Goal: Task Accomplishment & Management: Manage account settings

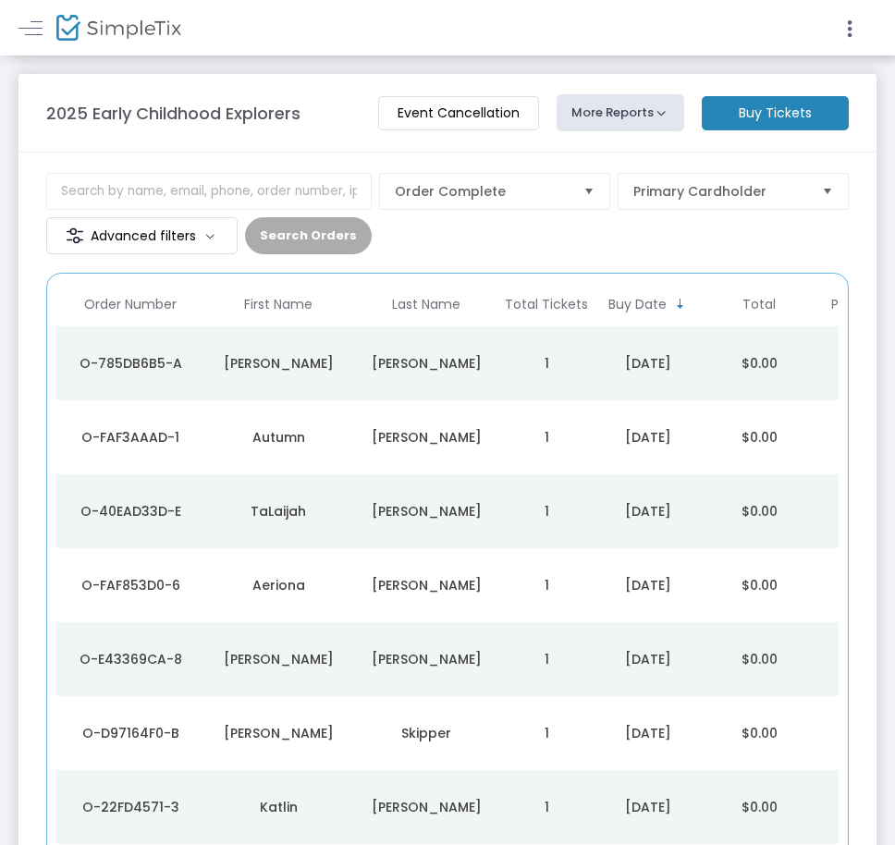
click at [519, 372] on td "1" at bounding box center [546, 363] width 92 height 74
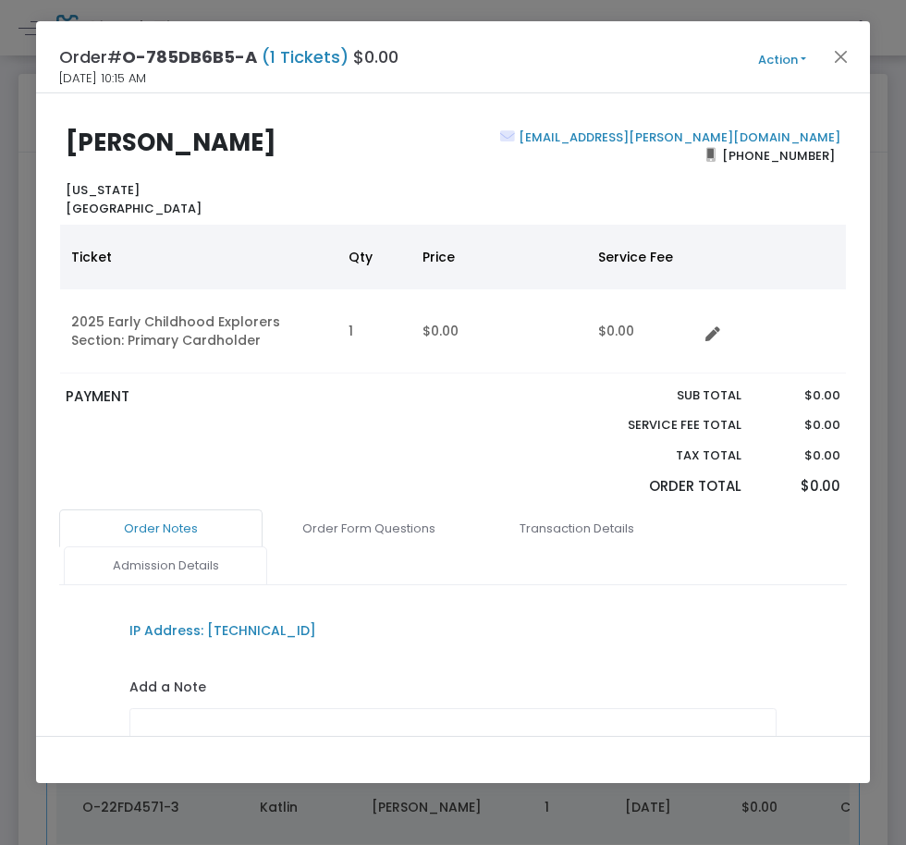
click at [207, 575] on link "Admission Details" at bounding box center [165, 565] width 203 height 39
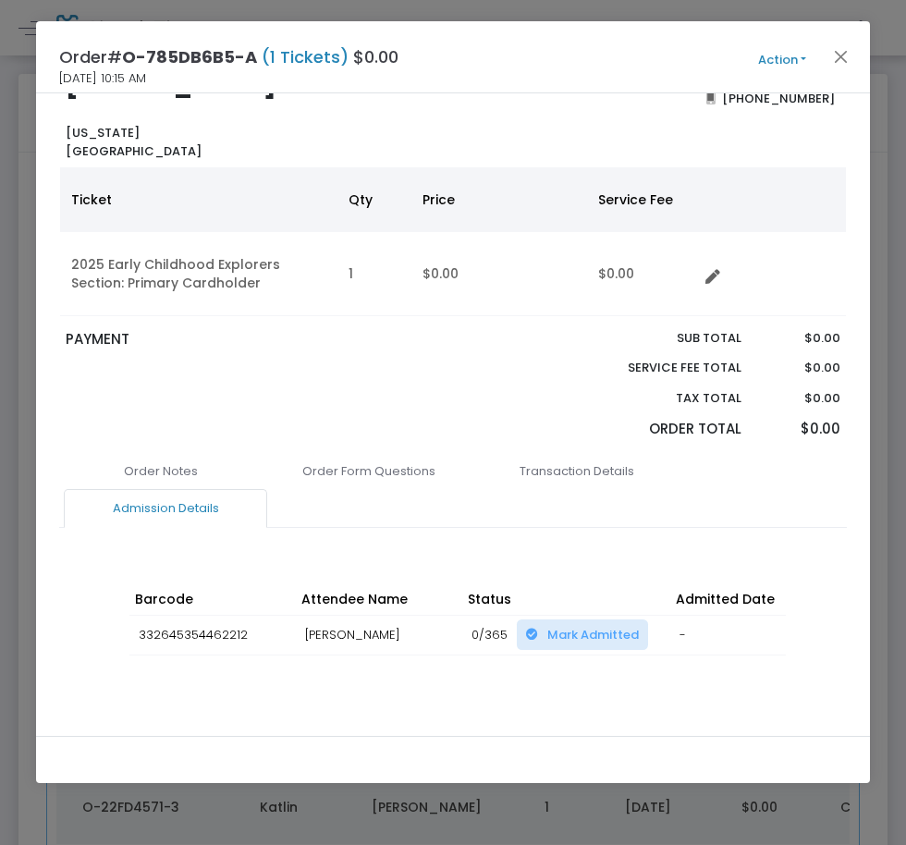
scroll to position [84, 0]
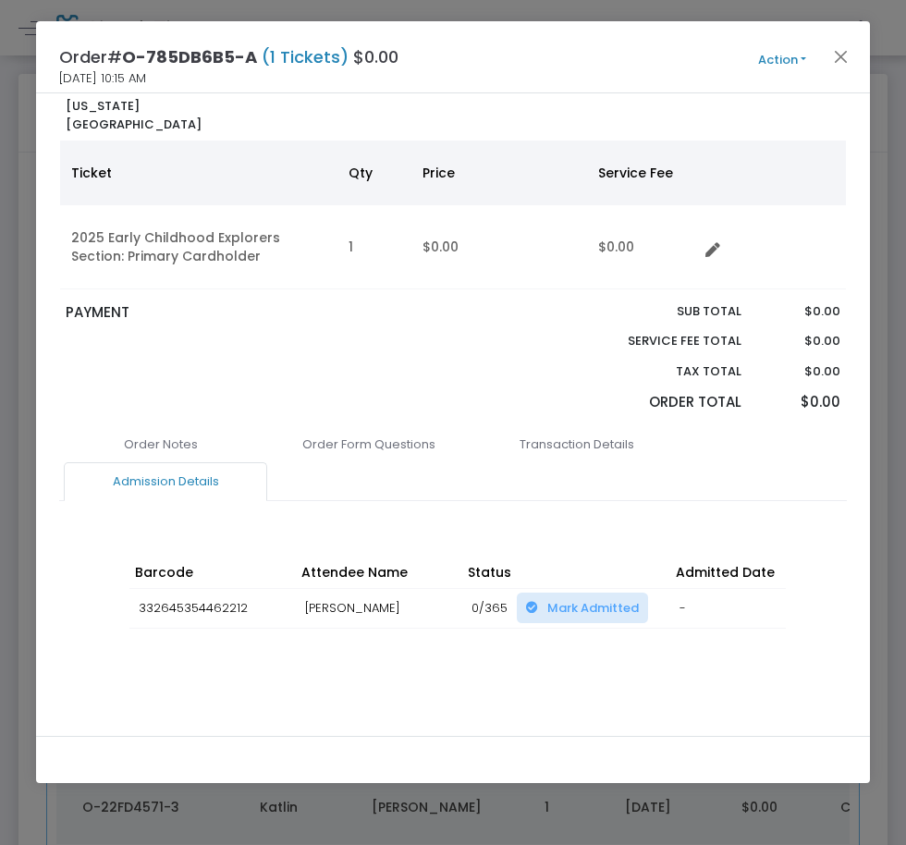
click at [577, 676] on div "Order Notes Order Form Questions Transaction Details Admission Details IP Addre…" at bounding box center [452, 575] width 787 height 300
click at [575, 675] on div "Order Notes Order Form Questions Transaction Details Admission Details IP Addre…" at bounding box center [452, 575] width 787 height 300
click at [559, 663] on div "Barcode Attendee Name Status Admitted Date Scan Details Change Expiration Date …" at bounding box center [452, 610] width 665 height 147
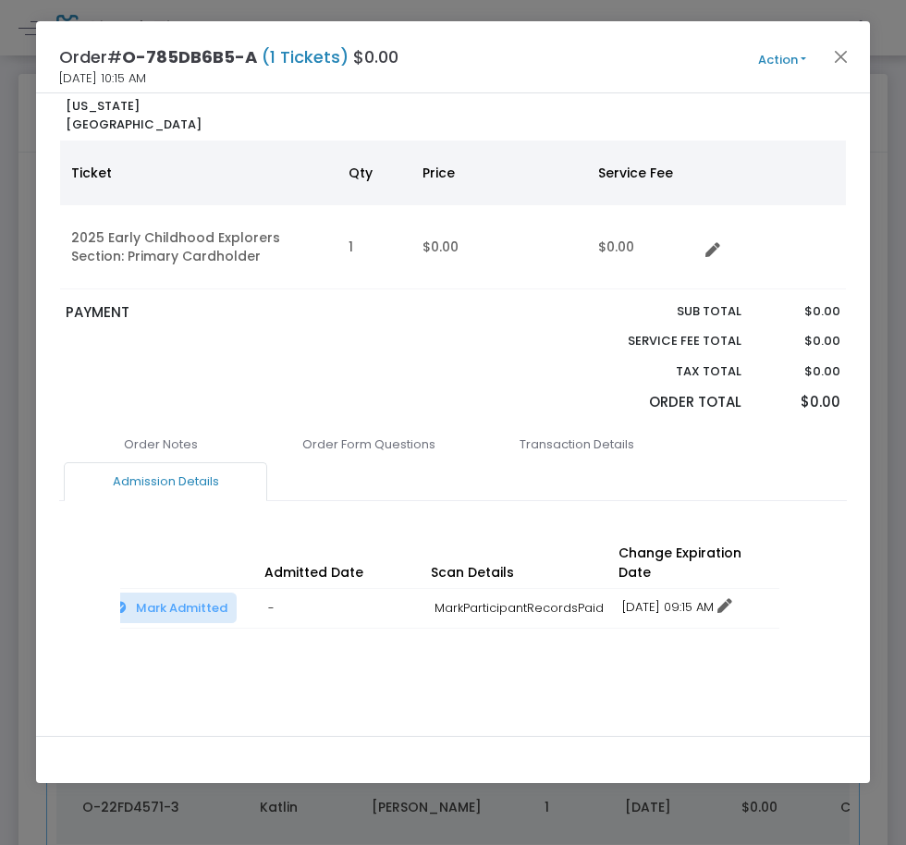
click at [732, 599] on icon at bounding box center [724, 606] width 15 height 15
click at [744, 658] on li "Change expiration date" at bounding box center [700, 656] width 172 height 35
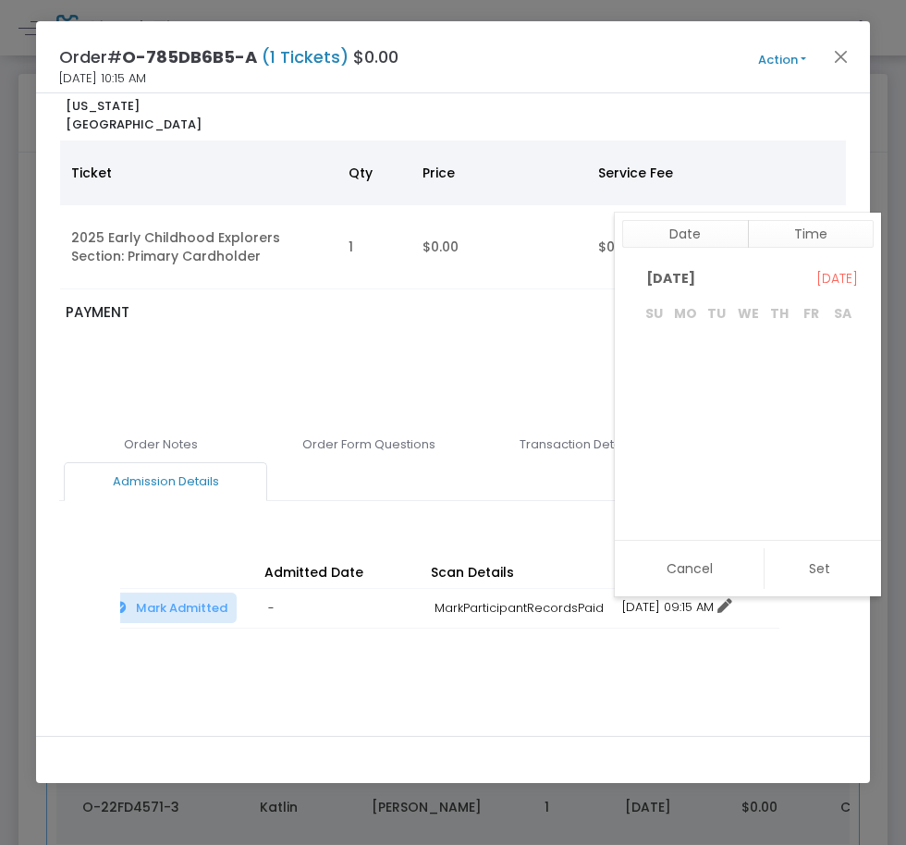
scroll to position [250, 0]
click at [753, 477] on span "31" at bounding box center [747, 483] width 31 height 31
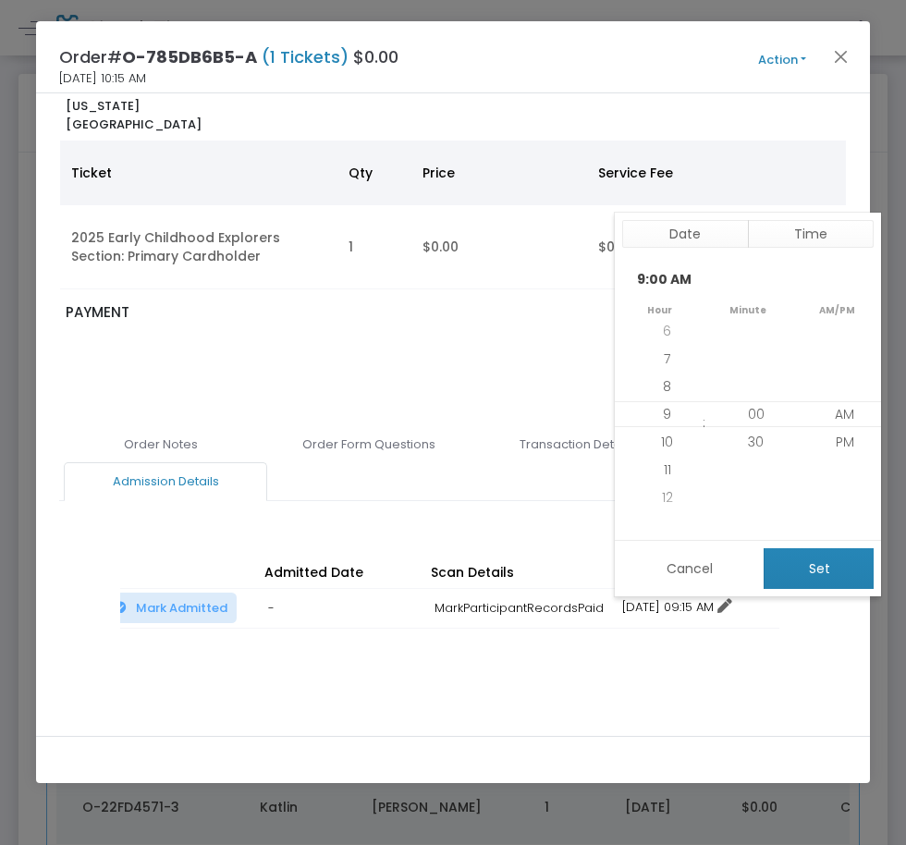
click at [820, 586] on button "Set" at bounding box center [818, 568] width 110 height 41
type input "12/31/2025 9:00 AM"
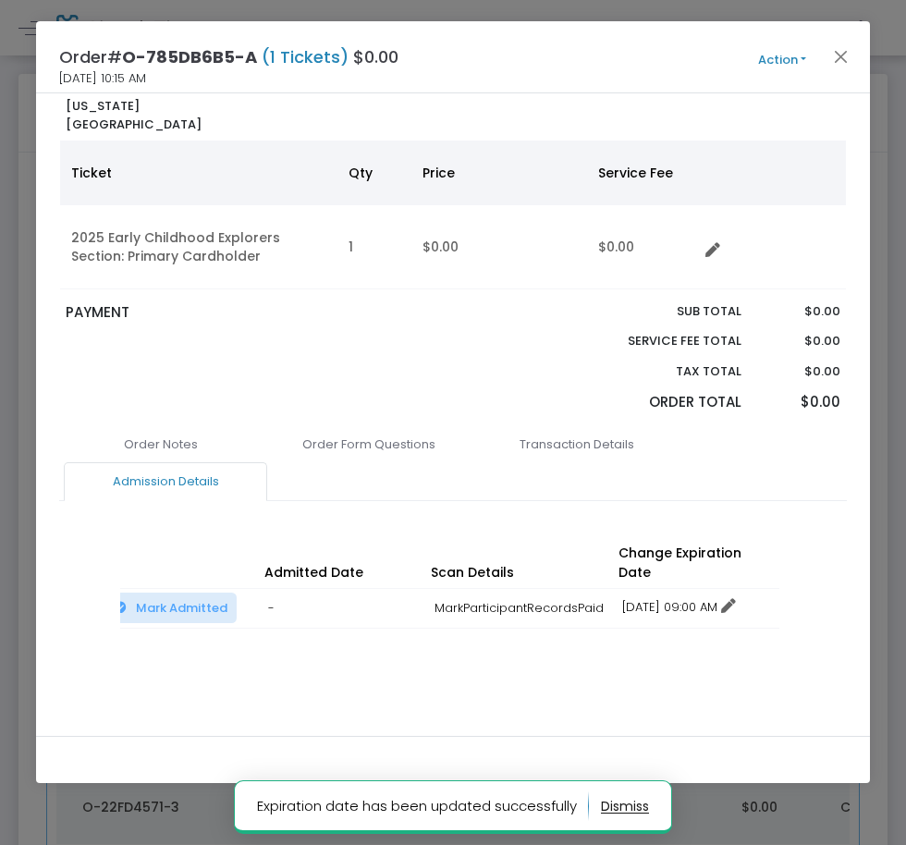
click at [847, 43] on div "Order# O-785DB6B5-A (1 Tickets) $0.00 9/16/2025 10:15 AM Action Mark Admitted E…" at bounding box center [453, 57] width 834 height 72
click at [845, 46] on button "Close" at bounding box center [840, 56] width 24 height 24
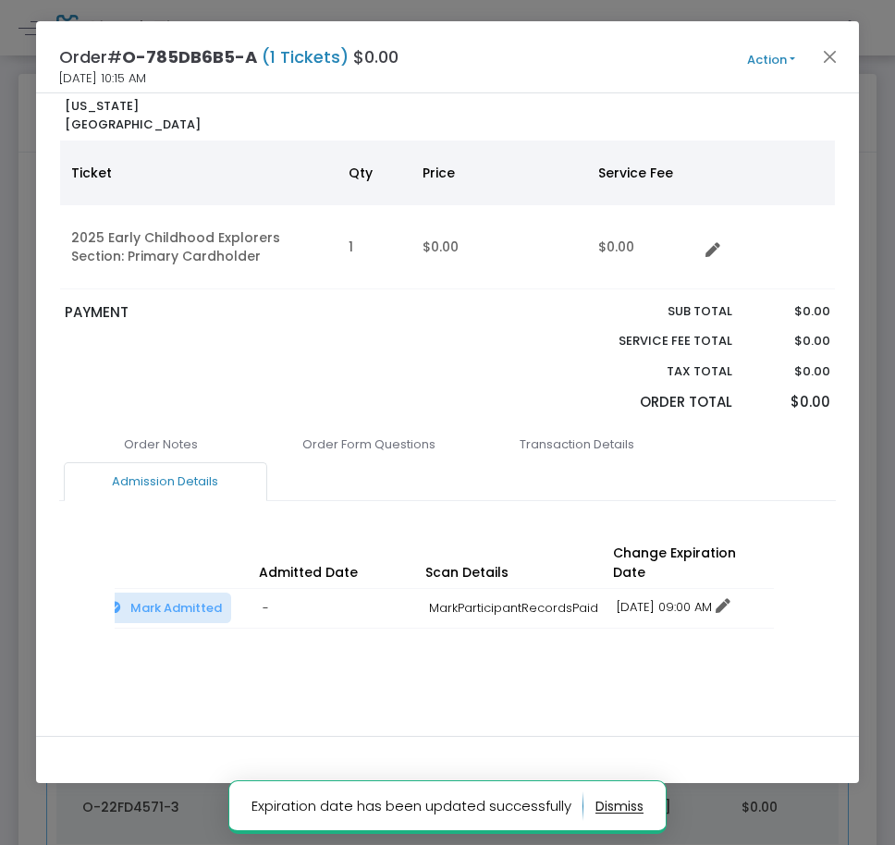
scroll to position [73, 0]
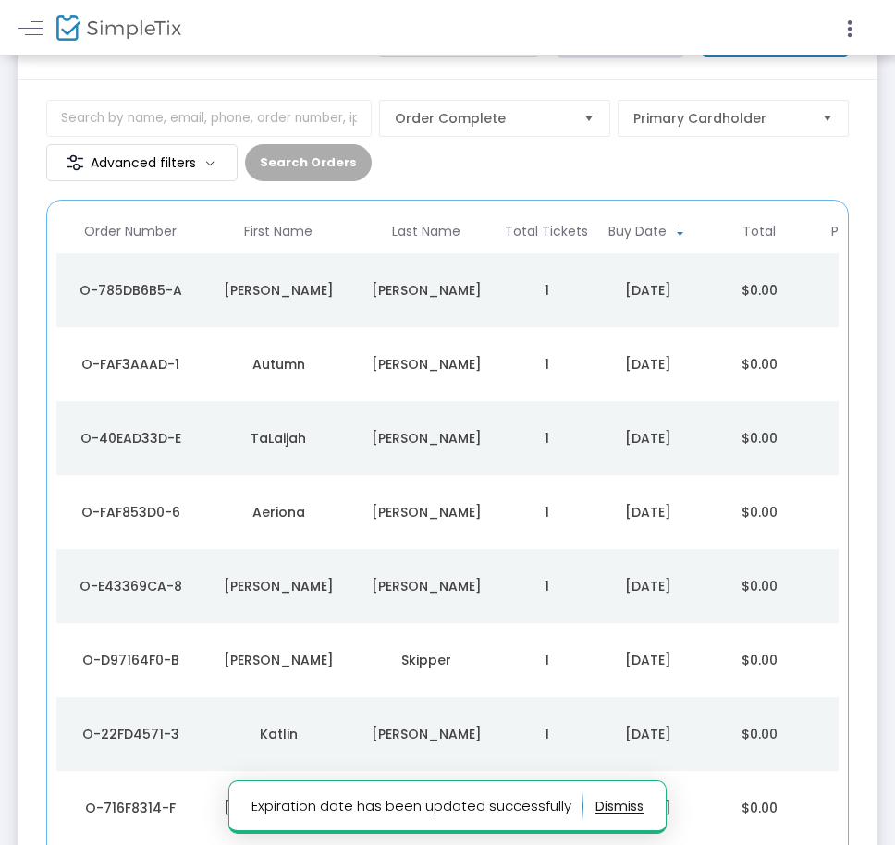
click at [401, 362] on div "[PERSON_NAME]" at bounding box center [426, 364] width 139 height 18
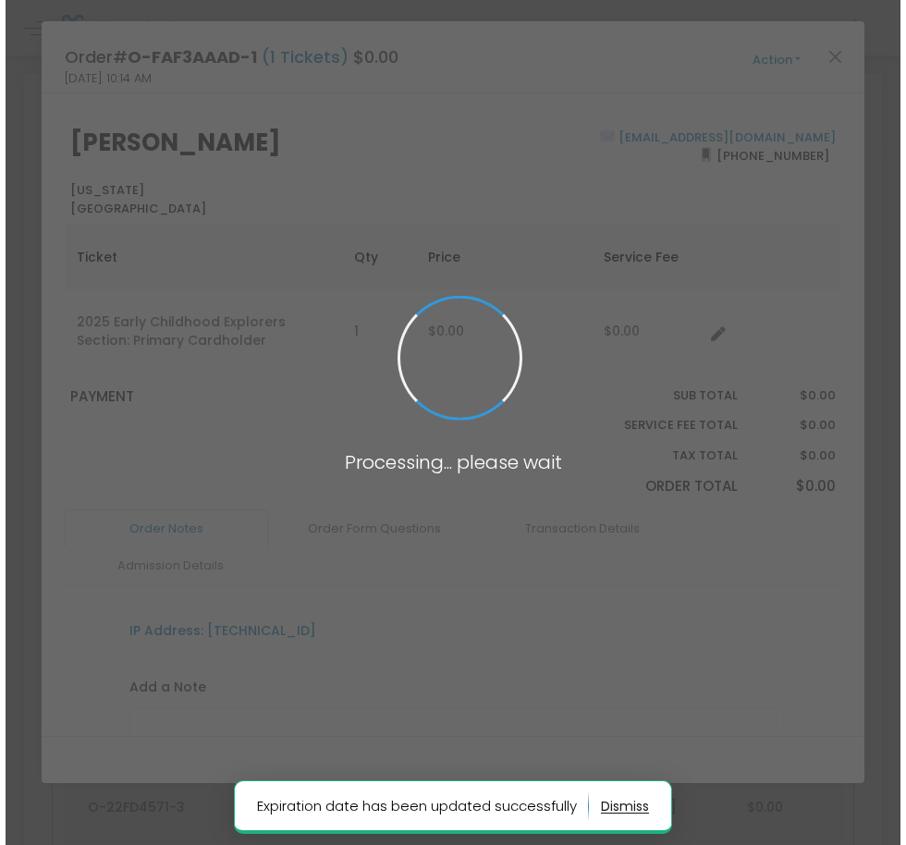
scroll to position [0, 0]
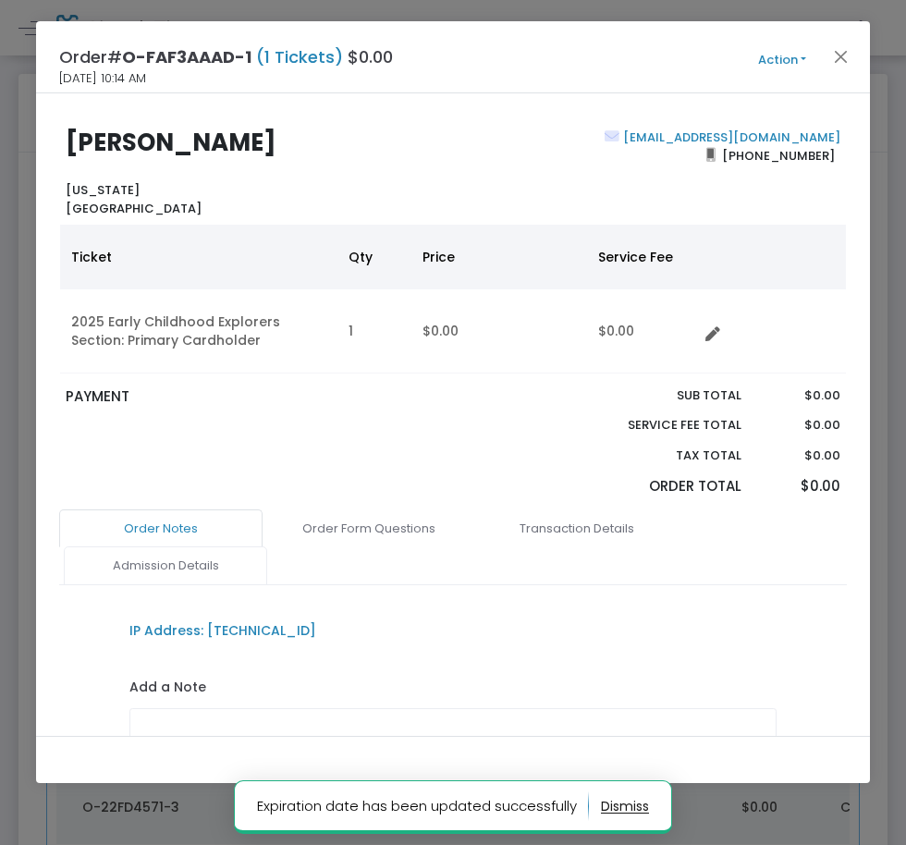
click at [194, 567] on link "Admission Details" at bounding box center [165, 565] width 203 height 39
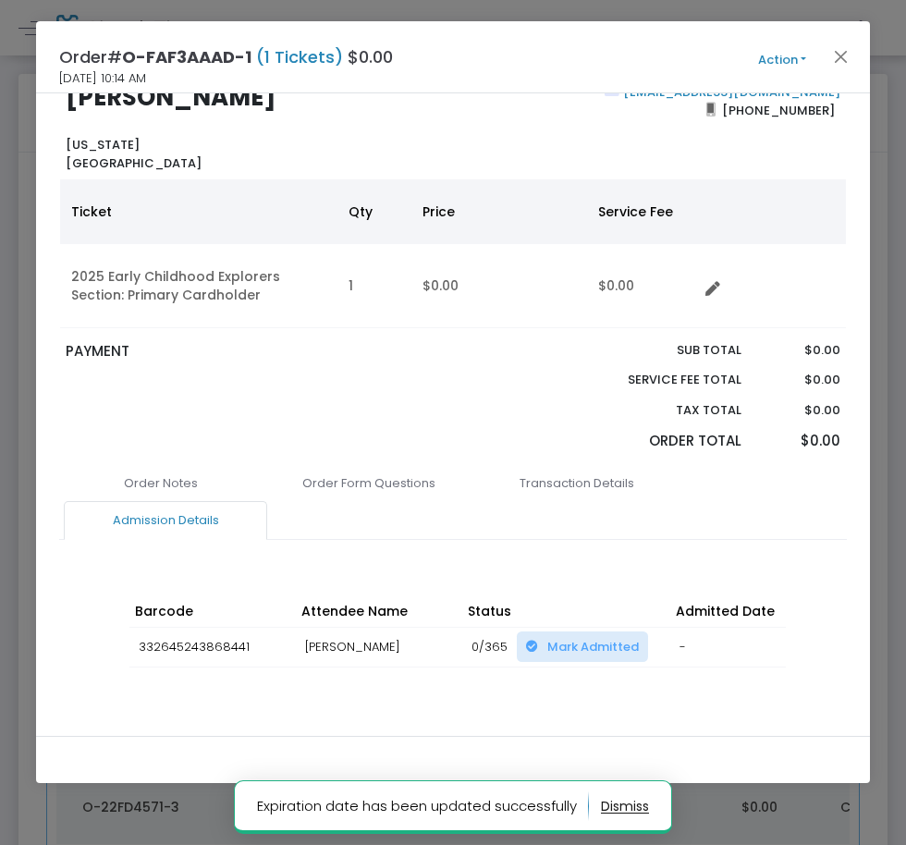
scroll to position [84, 0]
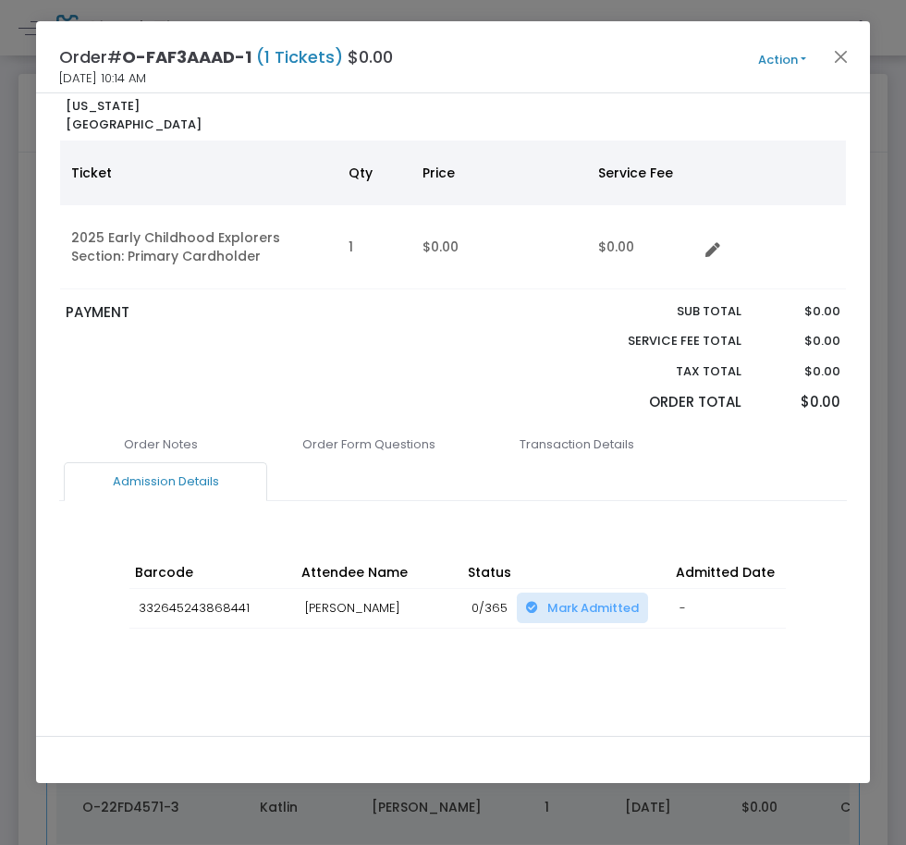
drag, startPoint x: 520, startPoint y: 664, endPoint x: 757, endPoint y: 671, distance: 236.7
click at [757, 671] on div "Order Notes Order Form Questions Transaction Details Admission Details IP Addre…" at bounding box center [452, 575] width 787 height 300
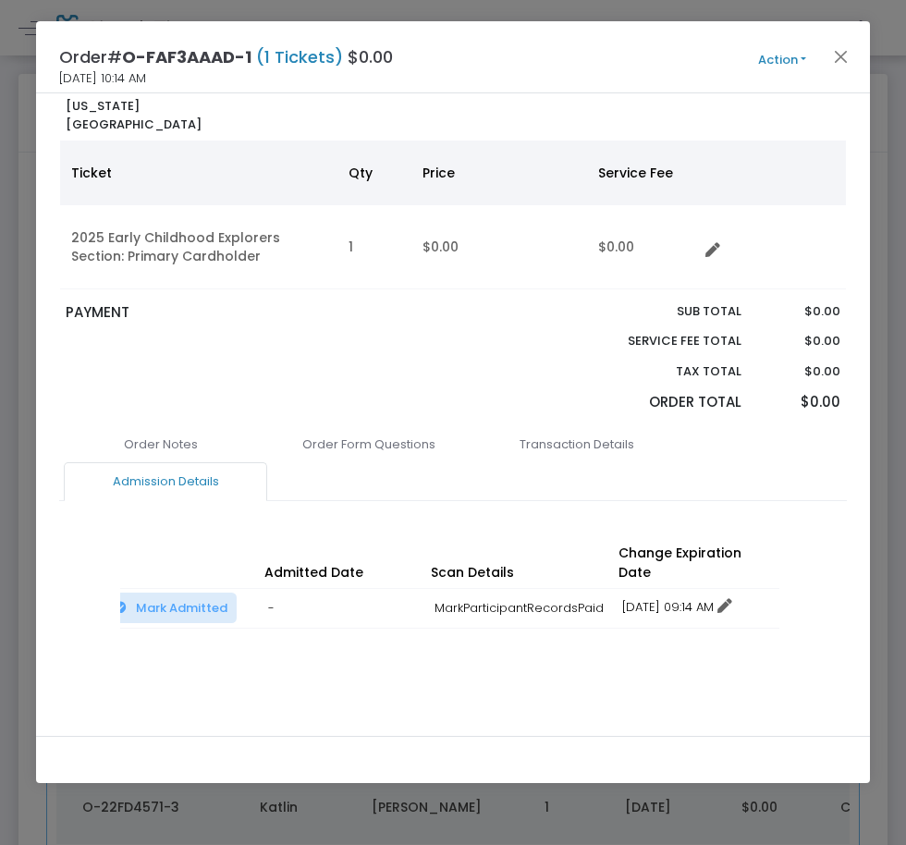
click at [665, 598] on link "12/16/2025 09:14 AM" at bounding box center [677, 607] width 110 height 18
click at [648, 647] on li "Change expiration date" at bounding box center [700, 656] width 172 height 35
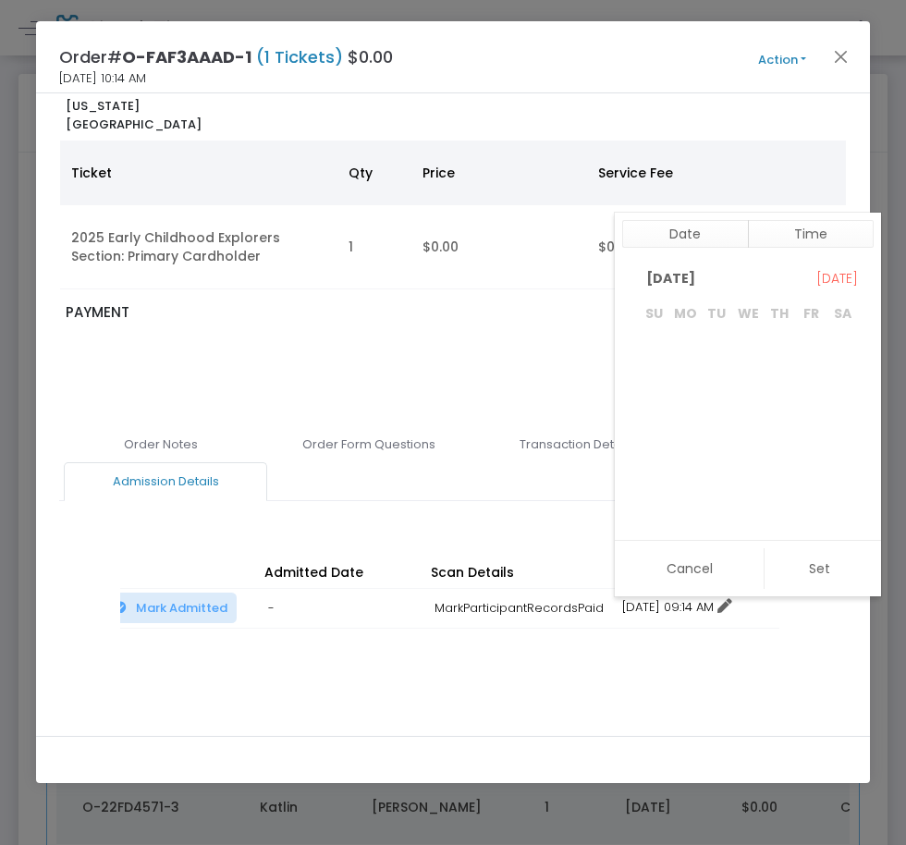
scroll to position [250, 0]
click at [745, 482] on span "31" at bounding box center [747, 483] width 31 height 31
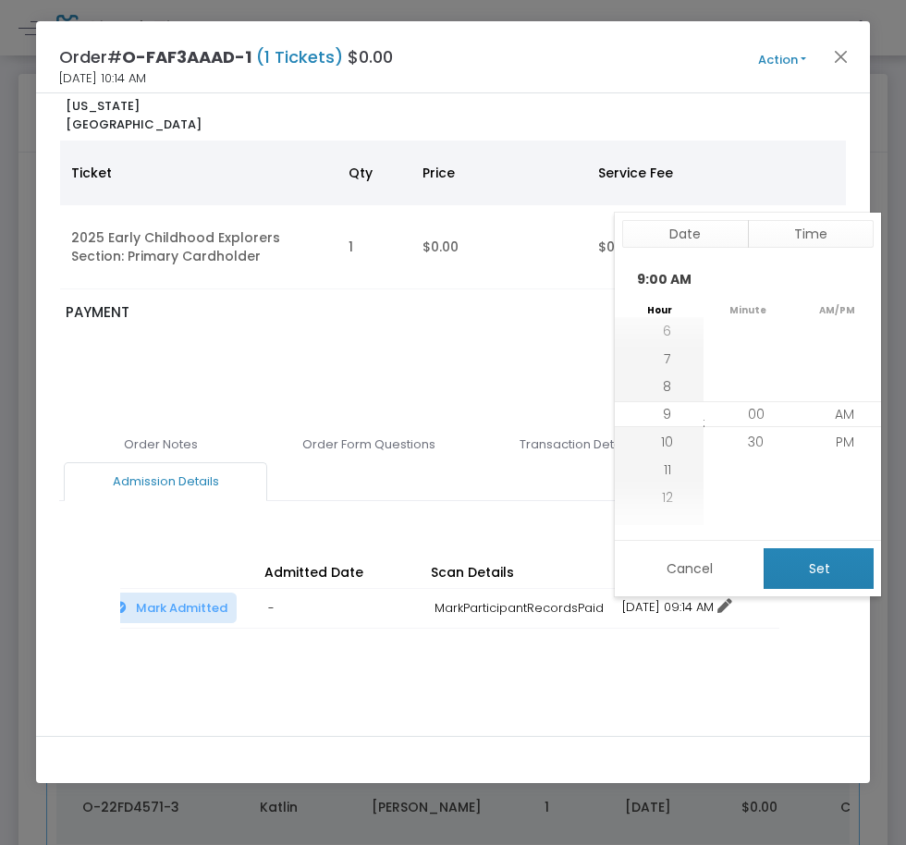
click at [837, 583] on button "Set" at bounding box center [818, 568] width 110 height 41
type input "12/31/2025 9:00 AM"
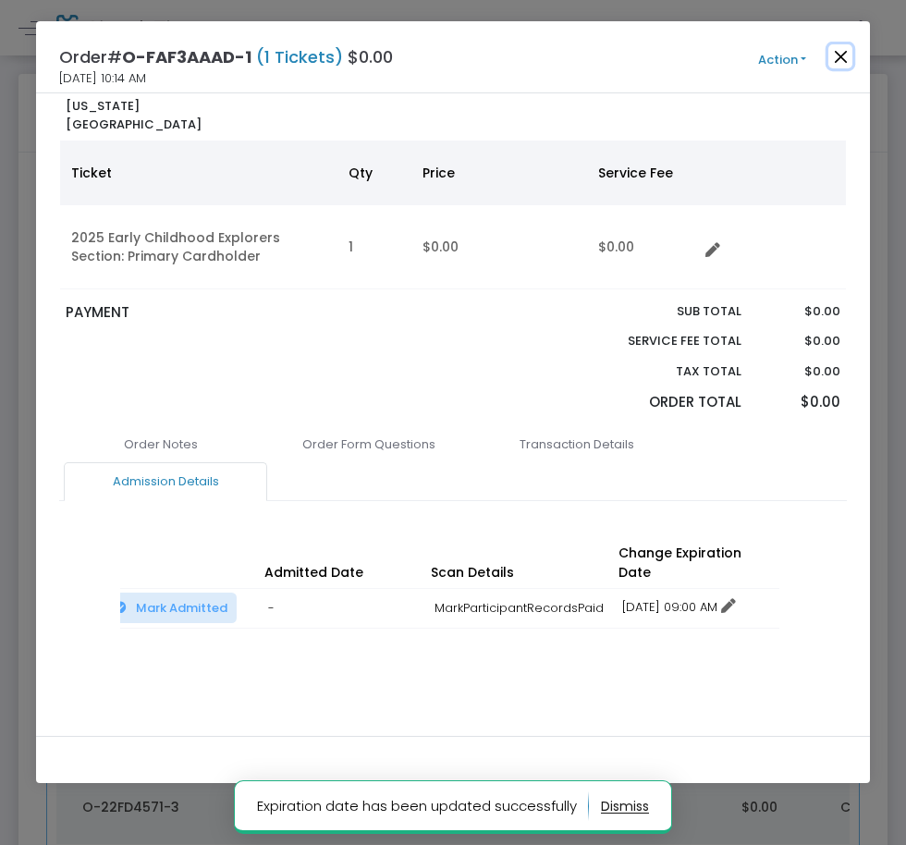
click at [845, 54] on button "Close" at bounding box center [840, 56] width 24 height 24
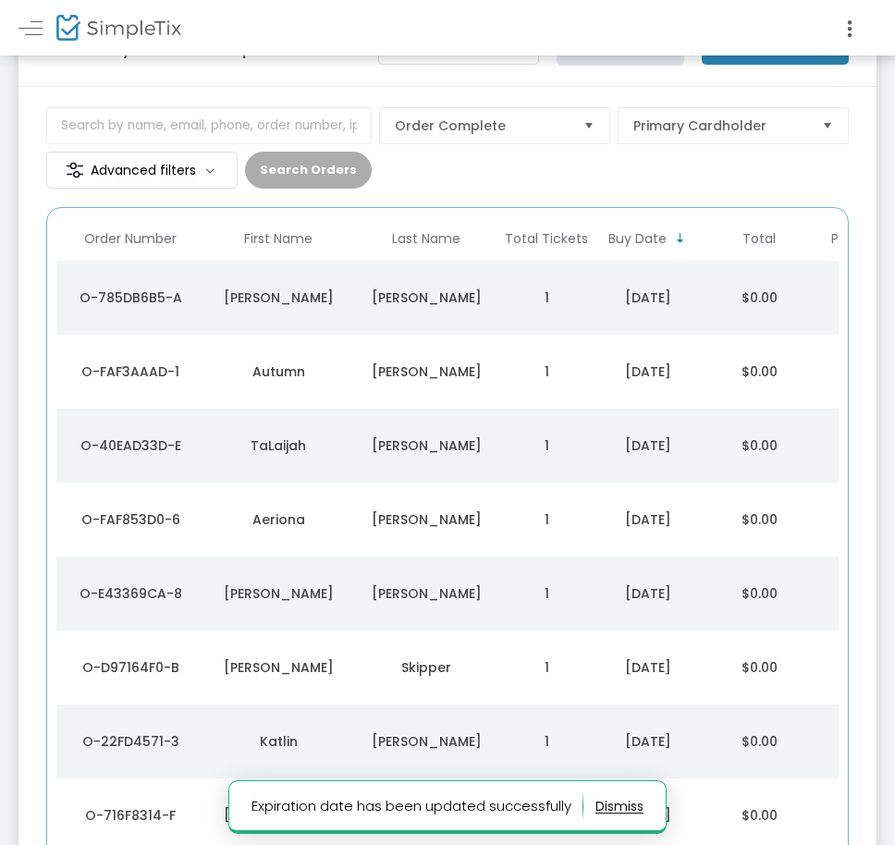
scroll to position [73, 0]
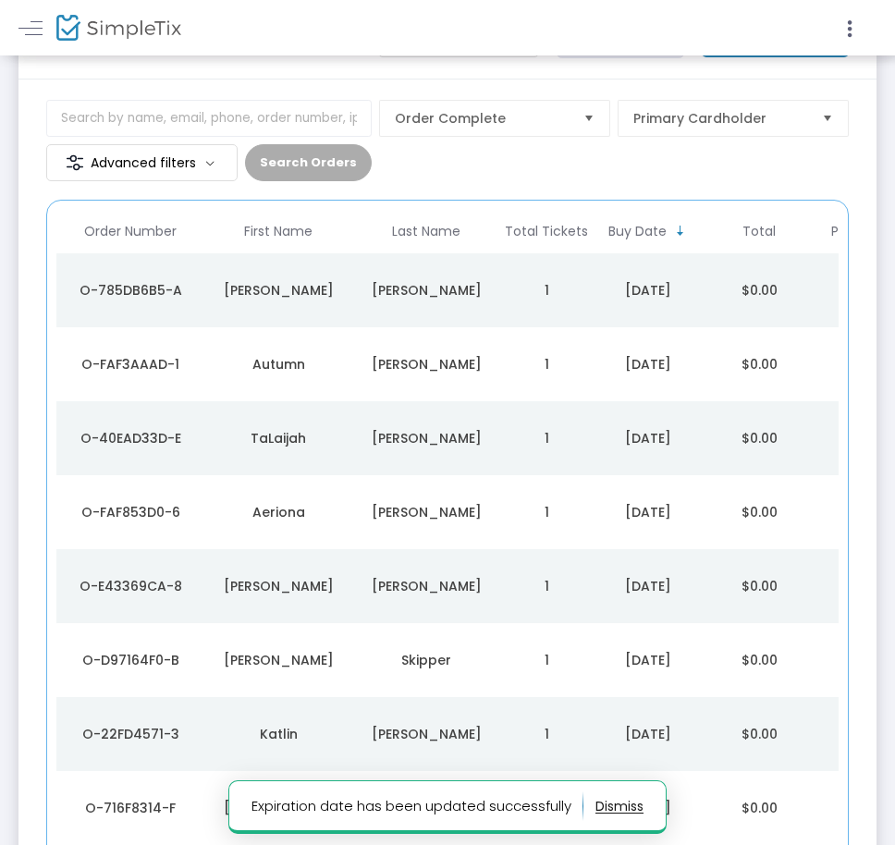
drag, startPoint x: 294, startPoint y: 435, endPoint x: 353, endPoint y: 452, distance: 61.4
click at [297, 435] on div "TaLaijah" at bounding box center [278, 438] width 139 height 18
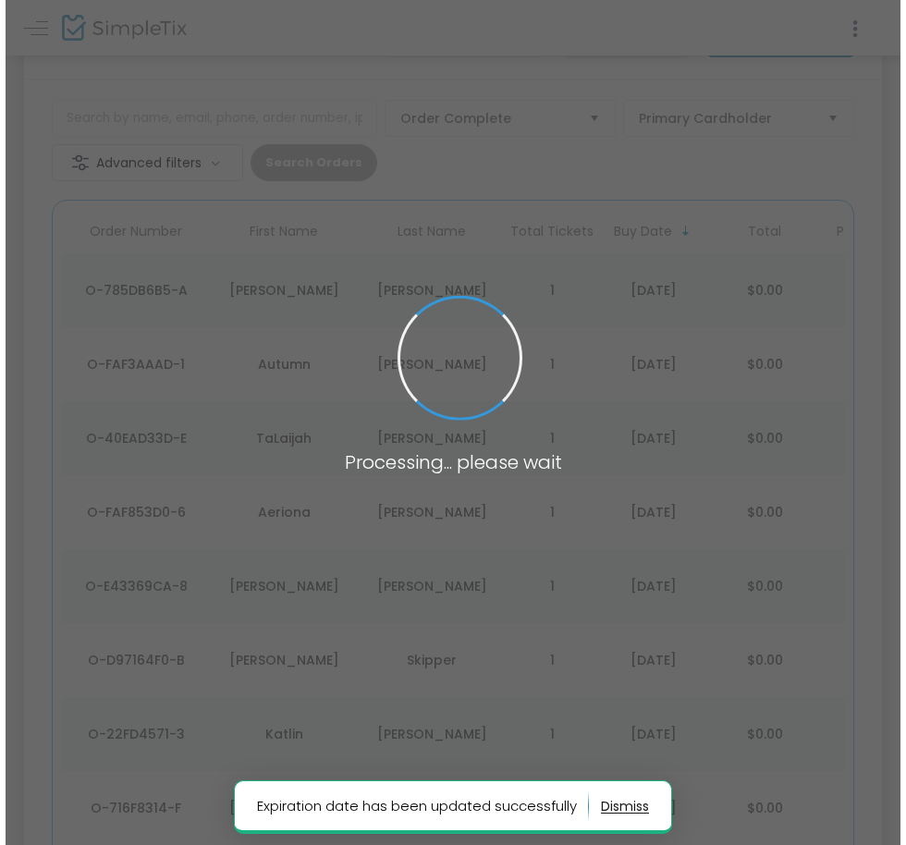
scroll to position [0, 0]
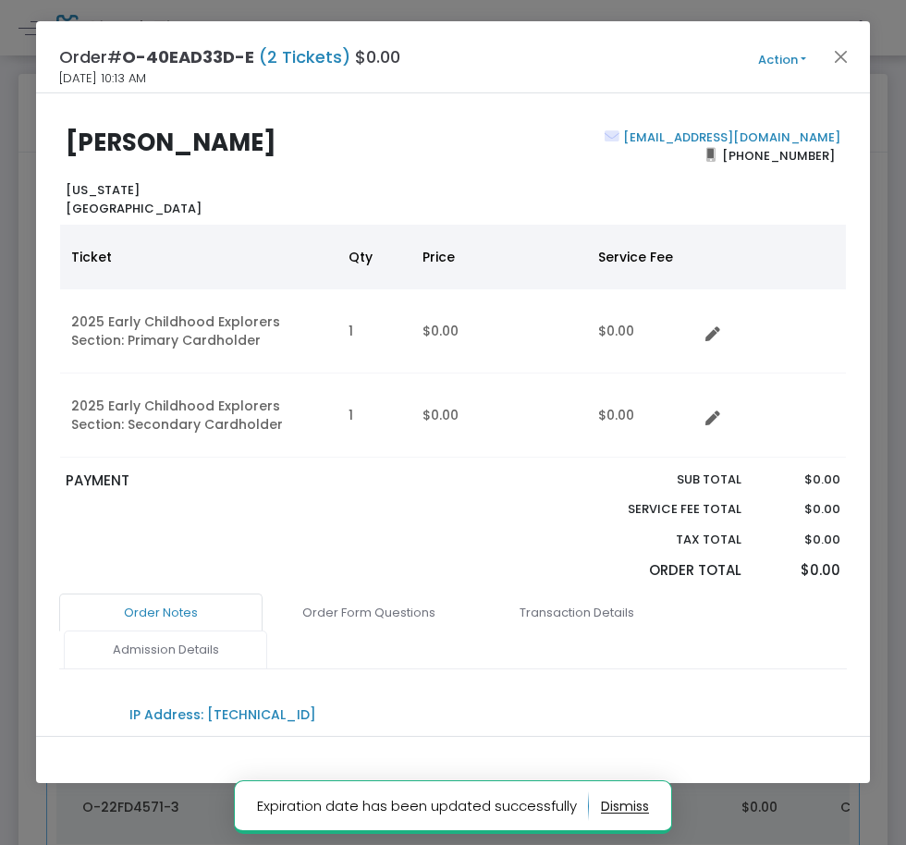
drag, startPoint x: 232, startPoint y: 661, endPoint x: 250, endPoint y: 660, distance: 17.6
click at [232, 660] on link "Admission Details" at bounding box center [165, 649] width 203 height 39
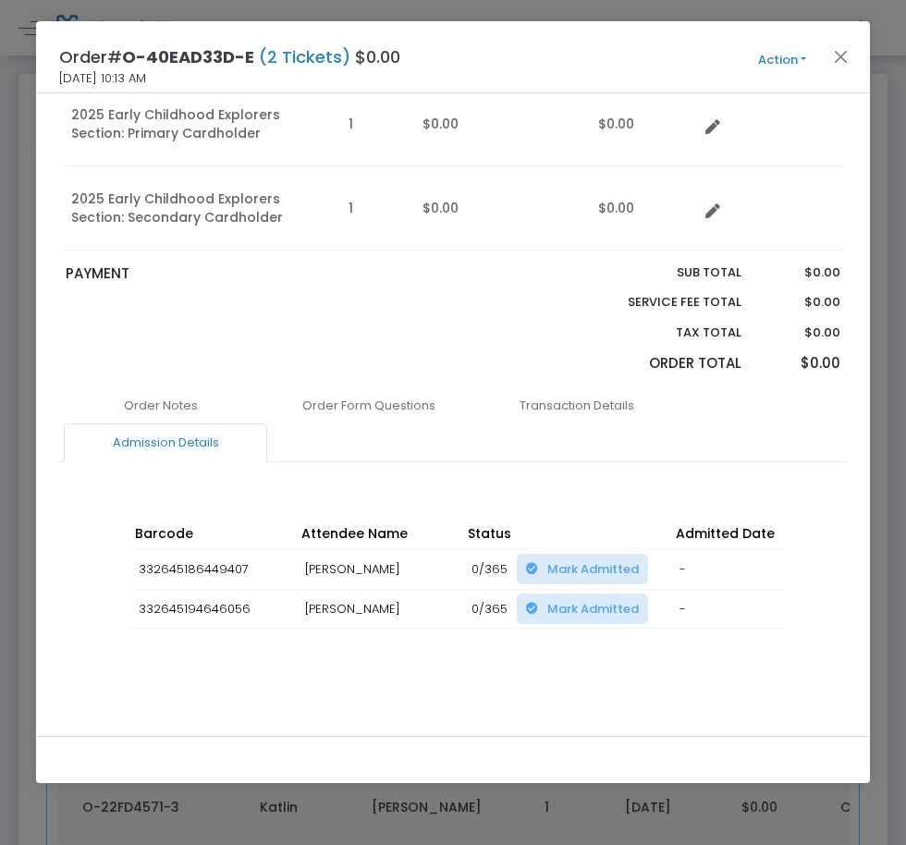
scroll to position [0, 411]
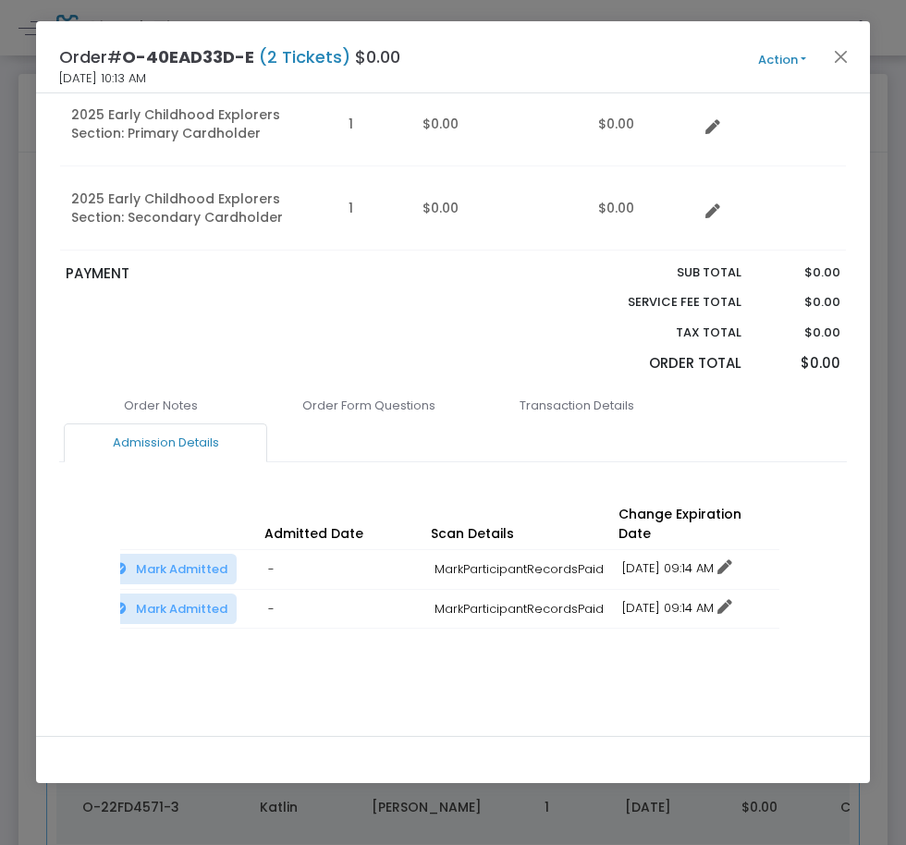
click at [718, 550] on td "12/16/2025 09:14 AM No expiration Change expiration date 12/16/2025 9:14 AM" at bounding box center [696, 570] width 166 height 40
click at [673, 559] on link "12/16/2025 09:14 AM" at bounding box center [677, 568] width 110 height 18
click at [677, 613] on li "Change expiration date" at bounding box center [700, 617] width 172 height 35
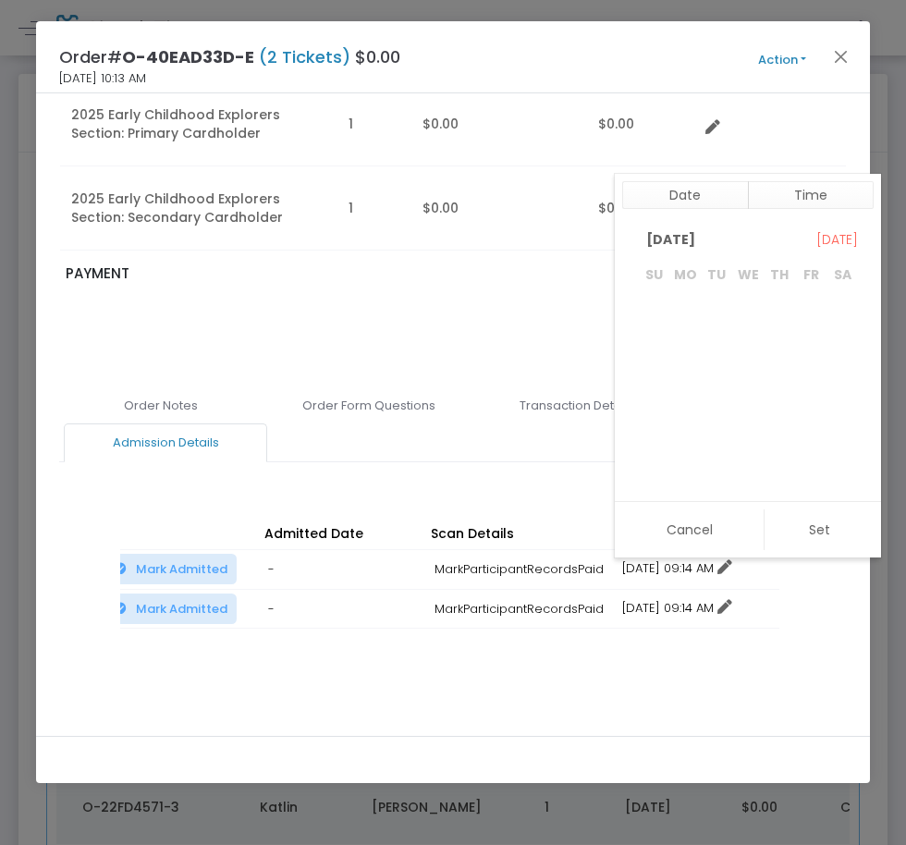
scroll to position [250, 0]
click at [729, 439] on span "30" at bounding box center [716, 444] width 31 height 31
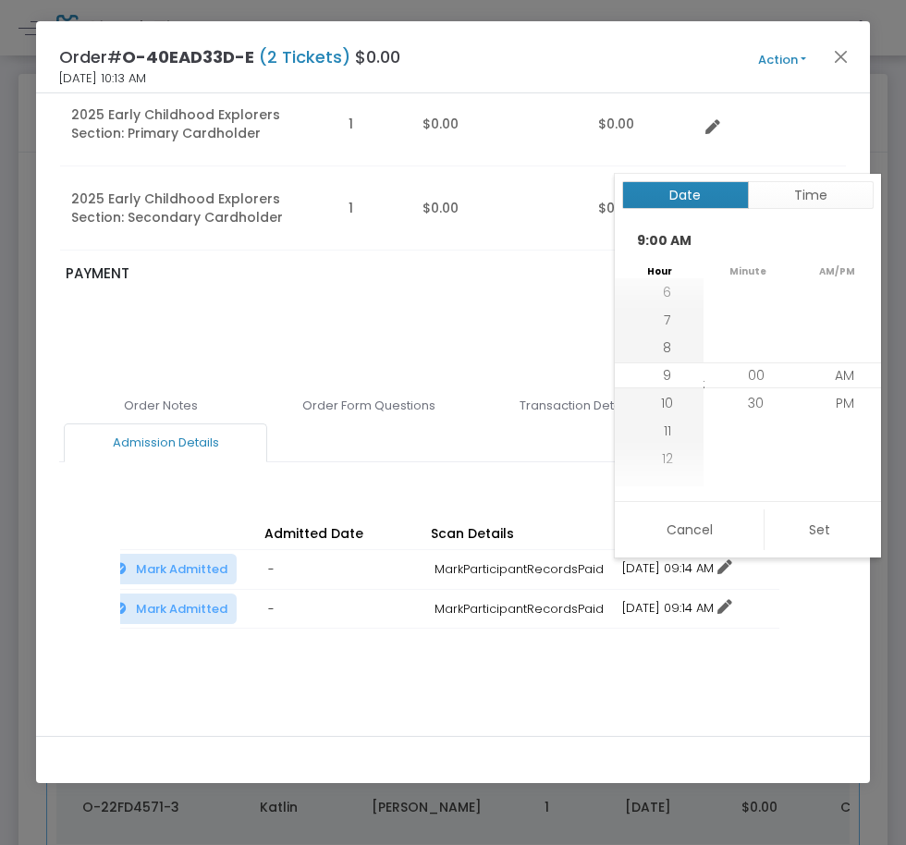
click at [667, 199] on button "Date" at bounding box center [685, 195] width 127 height 28
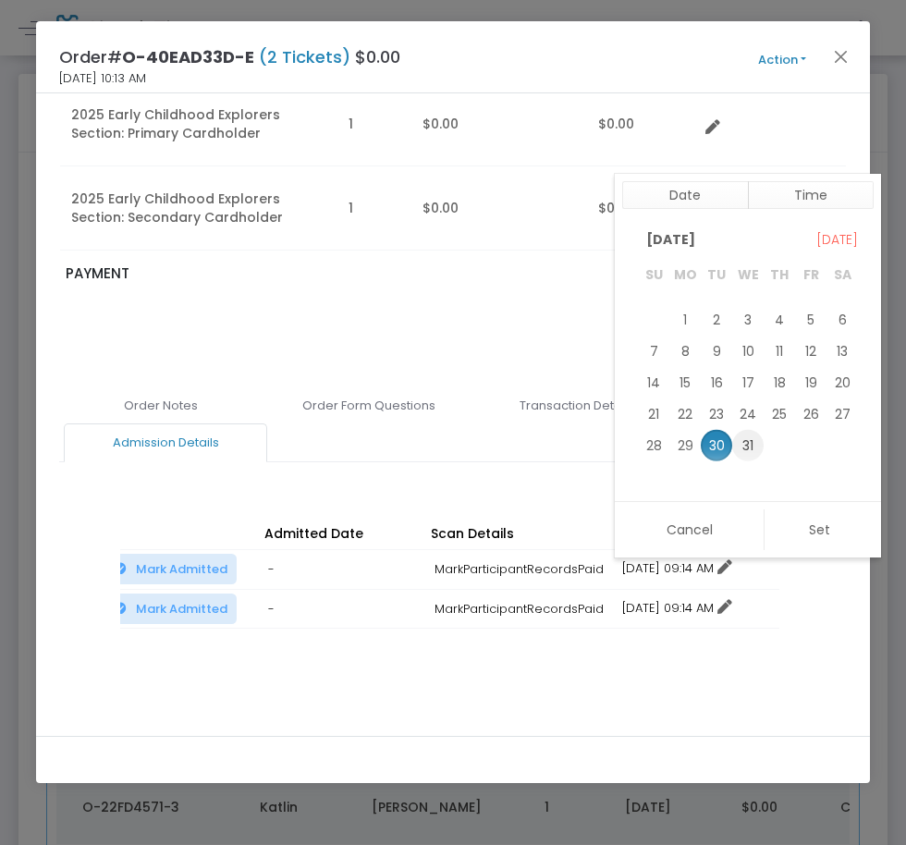
click at [756, 449] on span "31" at bounding box center [747, 444] width 31 height 31
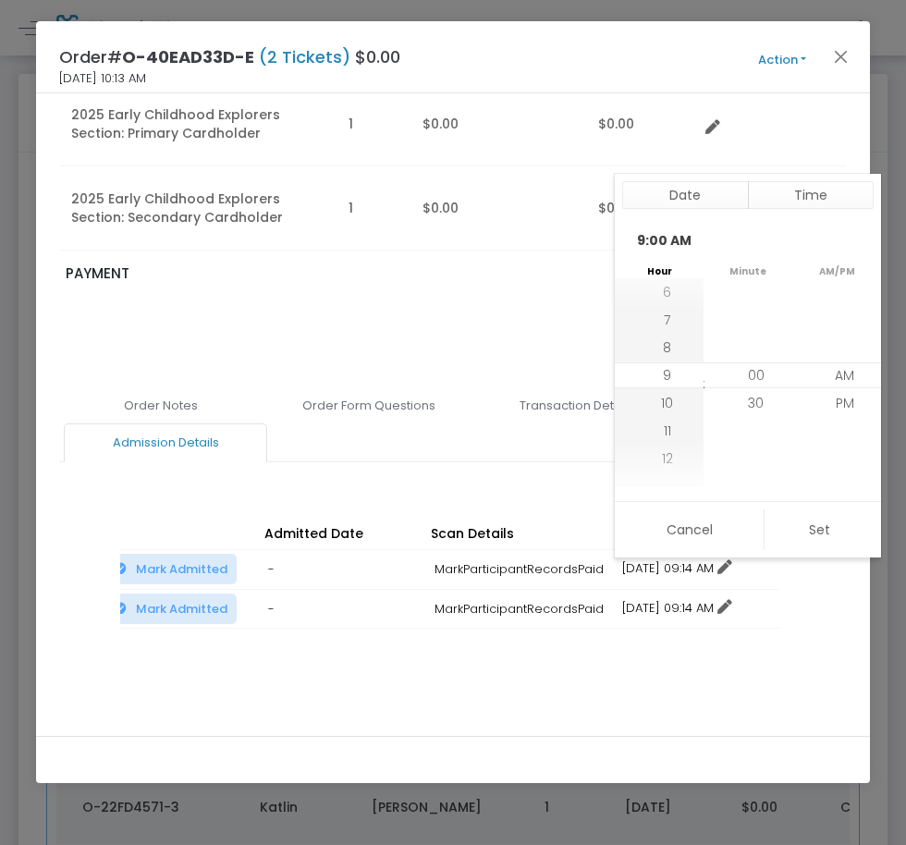
click at [833, 533] on button "Set" at bounding box center [818, 529] width 110 height 41
type input "12/31/2025 9:00 AM"
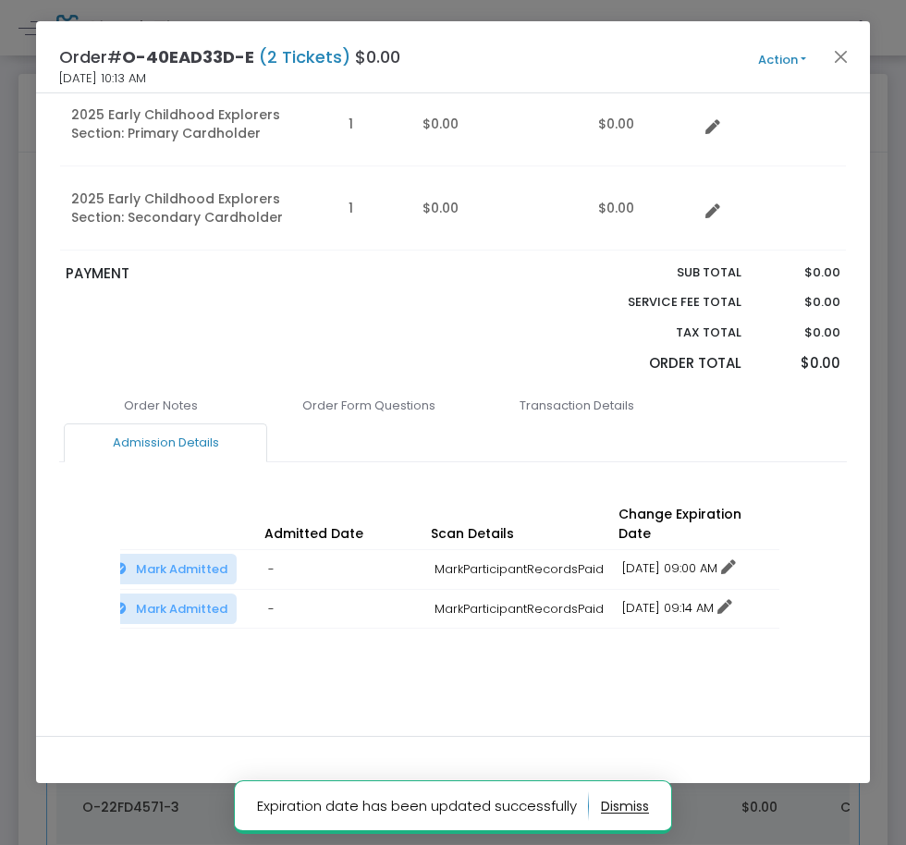
click at [691, 608] on td "12/16/2025 09:14 AM No expiration Change expiration date 12/16/2025 9:14 AM" at bounding box center [696, 609] width 166 height 40
click at [683, 599] on div "12/16/2025 09:14 AM No expiration Change expiration date" at bounding box center [696, 608] width 148 height 18
click at [684, 599] on div "12/16/2025 09:14 AM No expiration Change expiration date" at bounding box center [696, 608] width 148 height 18
click at [690, 599] on link "12/16/2025 09:14 AM" at bounding box center [677, 608] width 110 height 18
click at [690, 657] on li "Change expiration date" at bounding box center [700, 657] width 172 height 35
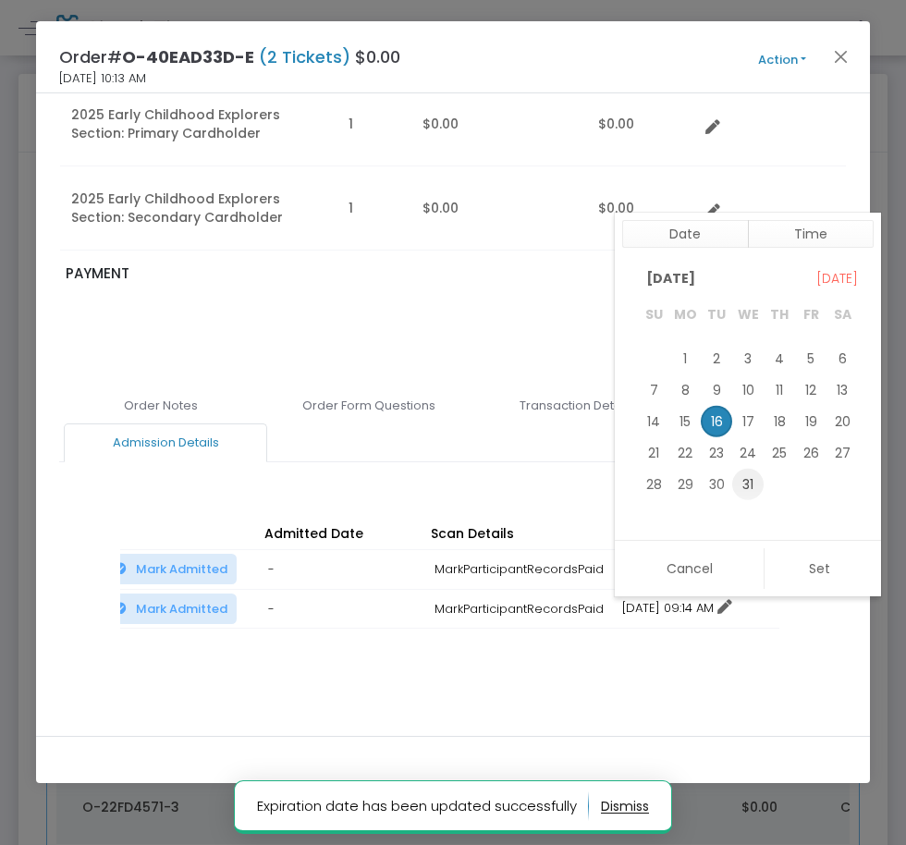
click at [750, 494] on span "31" at bounding box center [747, 484] width 31 height 31
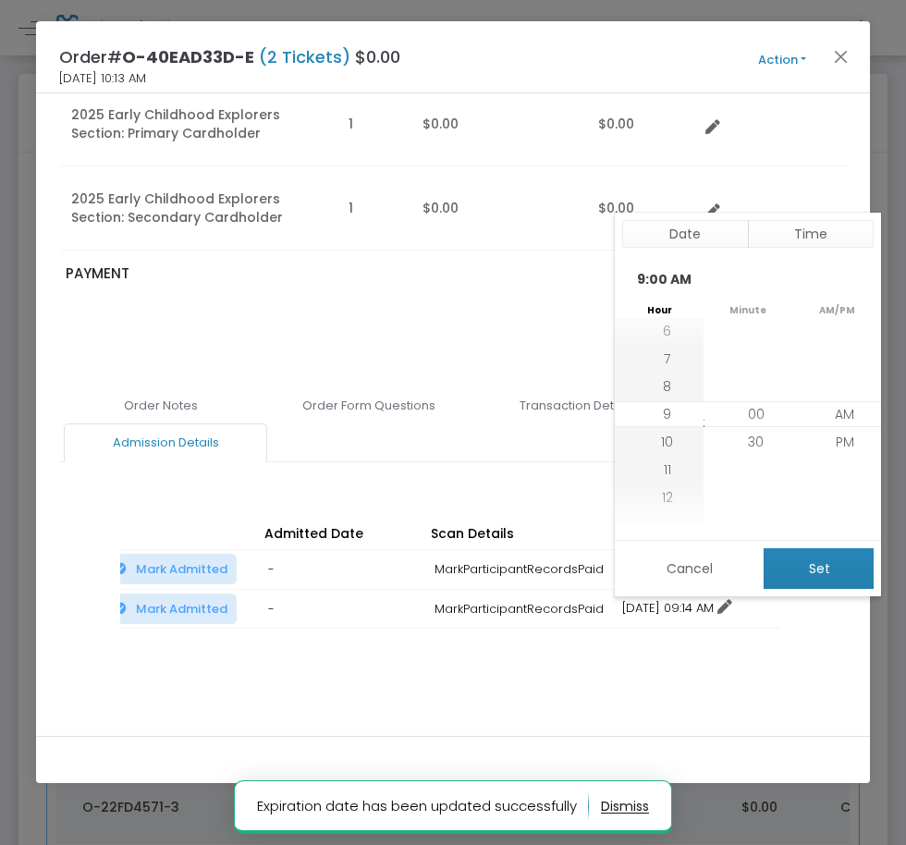
click at [794, 569] on button "Set" at bounding box center [818, 568] width 110 height 41
type input "12/31/2025 9:00 AM"
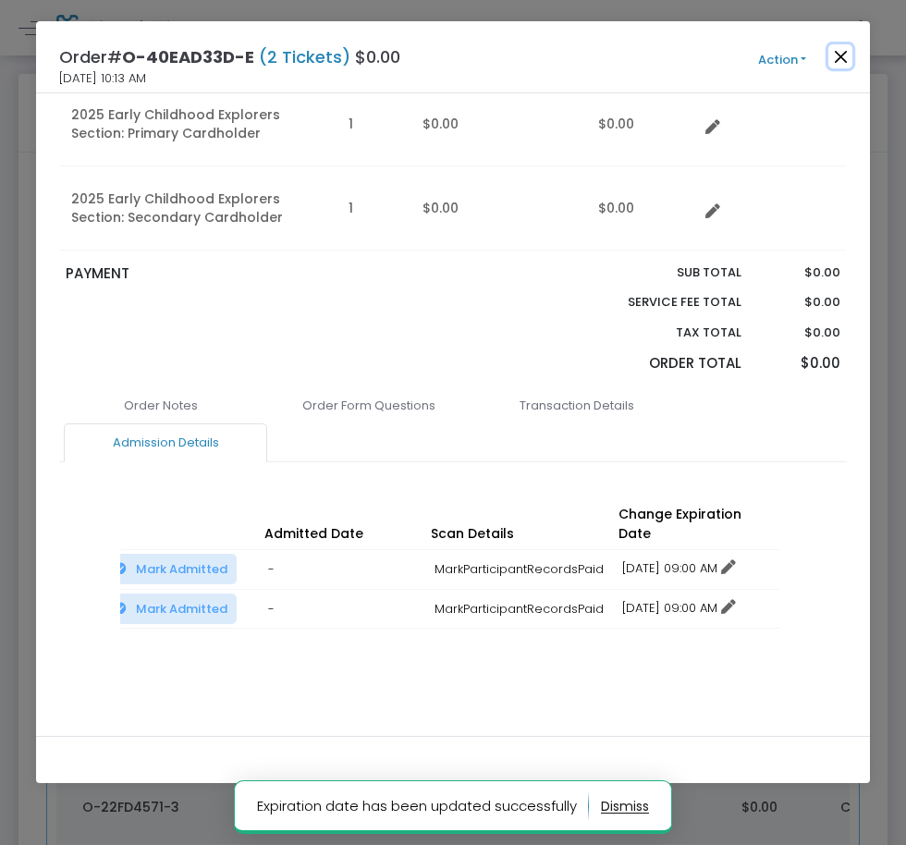
click at [837, 59] on button "Close" at bounding box center [840, 56] width 24 height 24
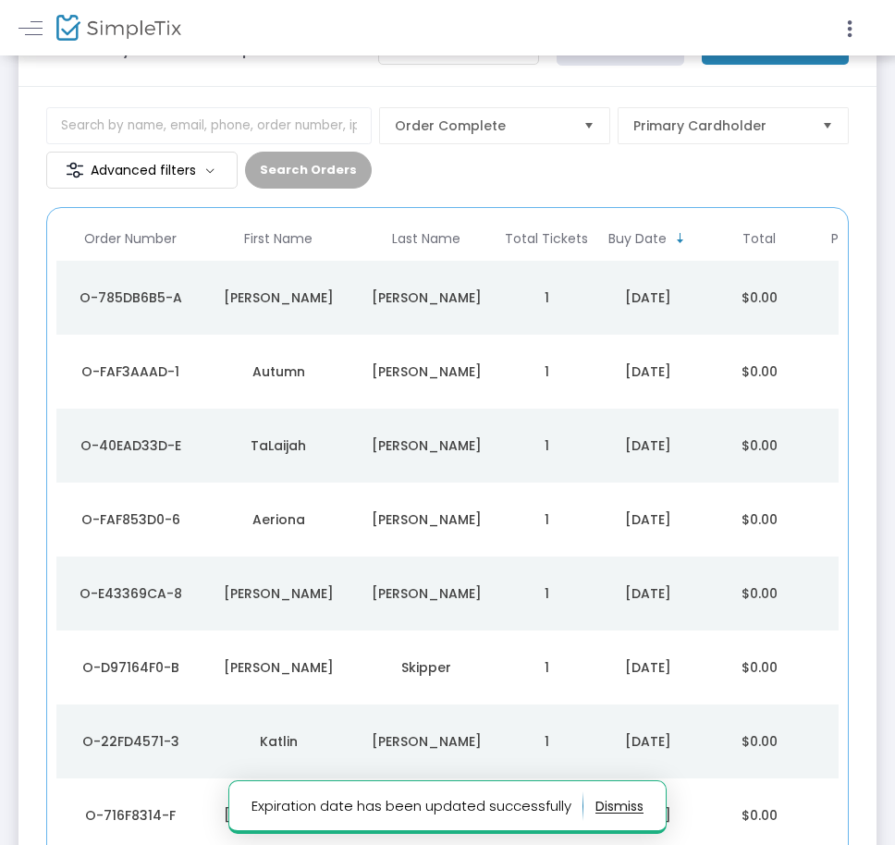
scroll to position [73, 0]
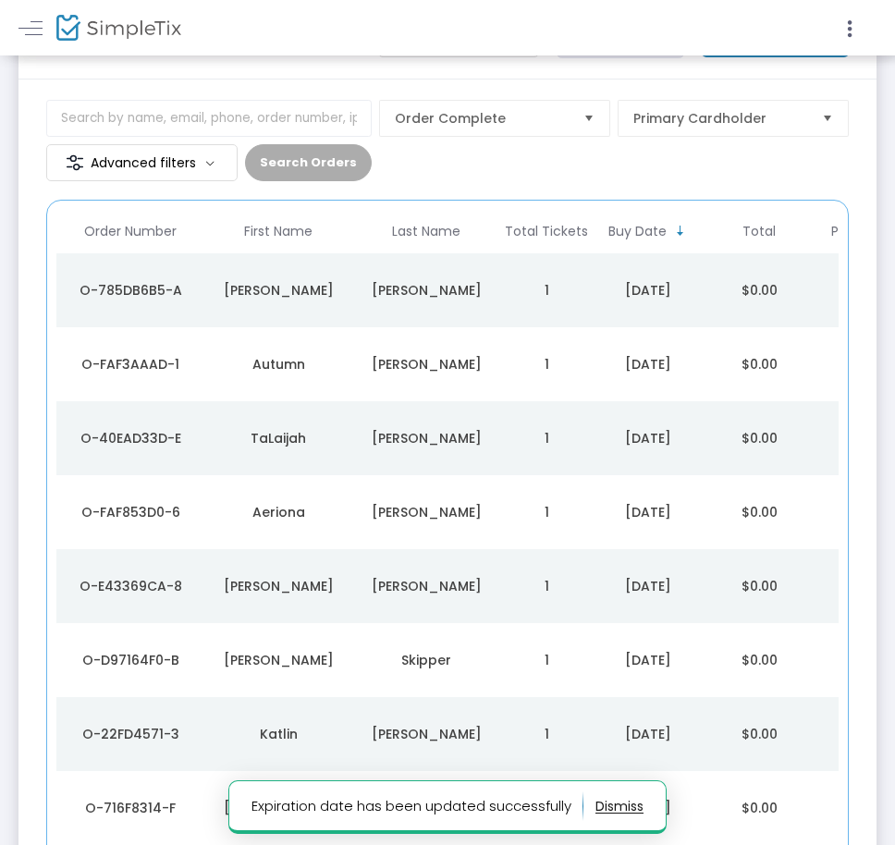
click at [381, 490] on td "[PERSON_NAME]" at bounding box center [426, 512] width 148 height 74
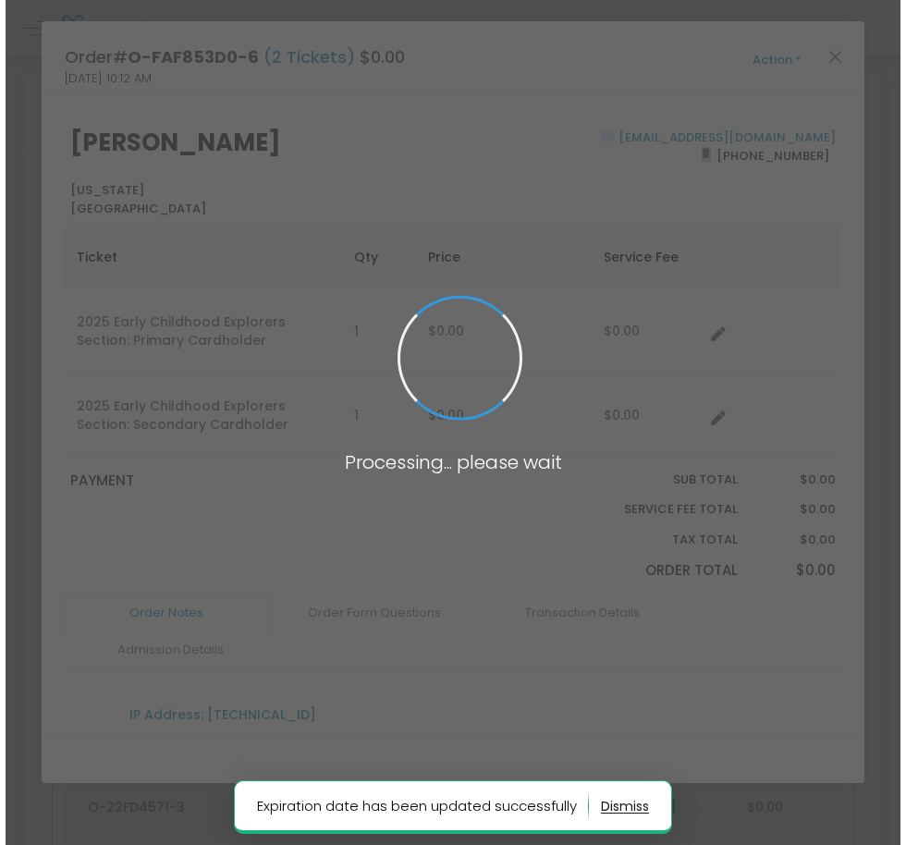
scroll to position [0, 0]
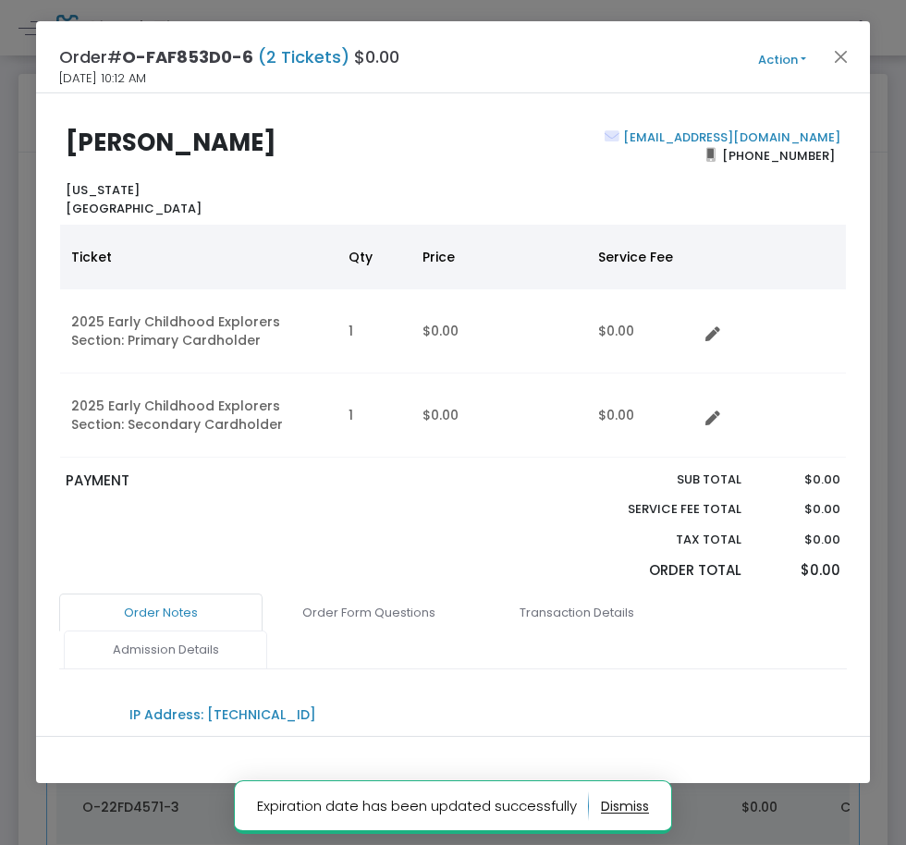
click at [235, 646] on link "Admission Details" at bounding box center [165, 649] width 203 height 39
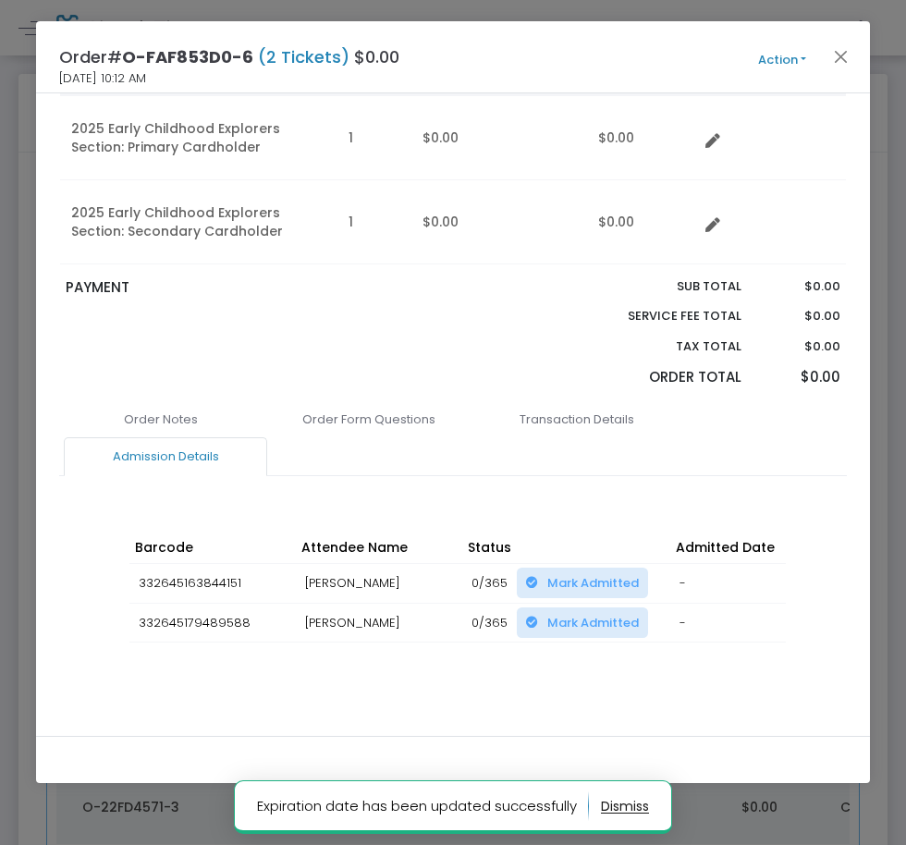
scroll to position [207, 0]
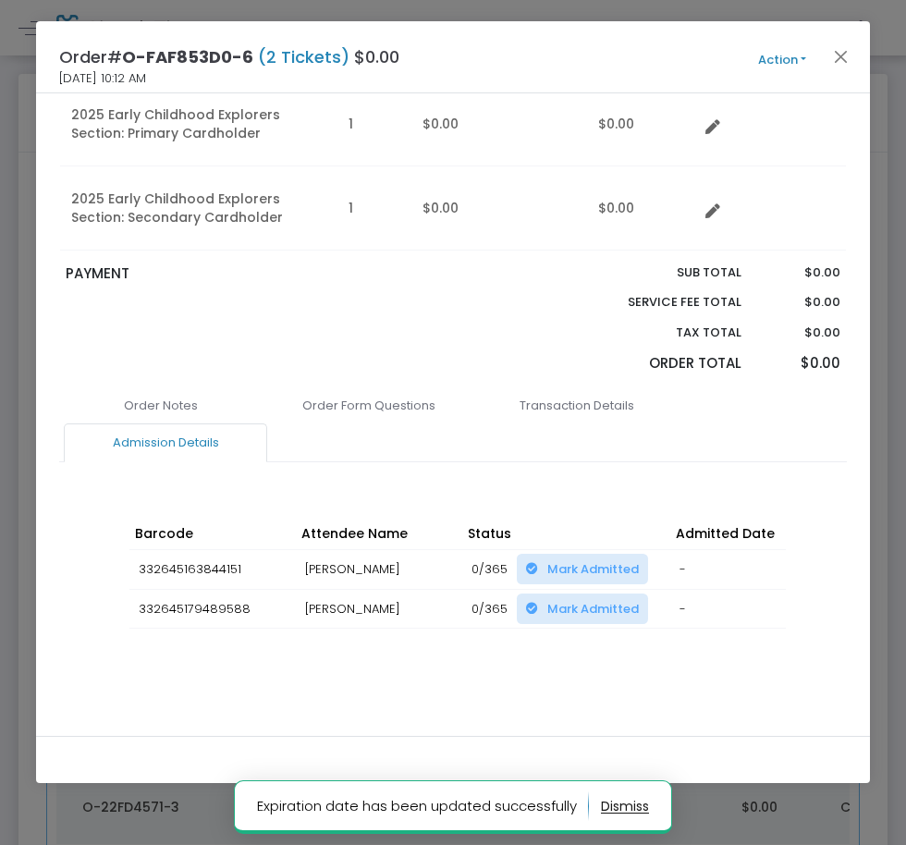
click at [526, 664] on div "Barcode Attendee Name Status Admitted Date Scan Details Change Expiration Date …" at bounding box center [452, 591] width 665 height 186
click at [532, 665] on div "Barcode Attendee Name Status Admitted Date Scan Details Change Expiration Date …" at bounding box center [452, 591] width 665 height 186
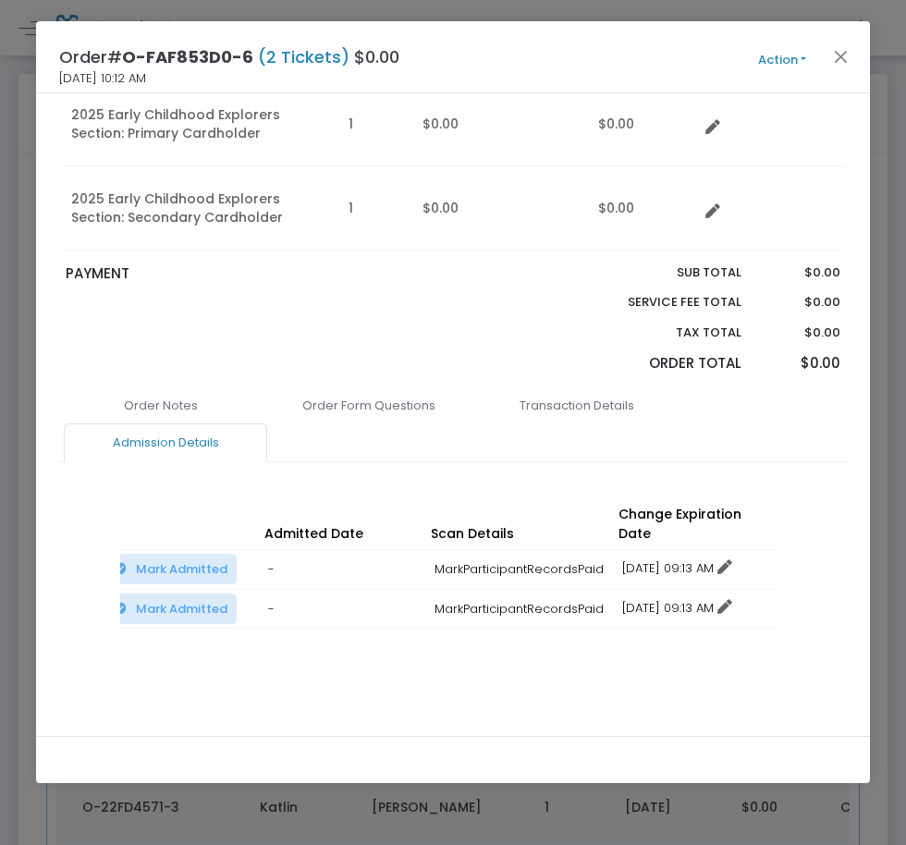
click at [702, 559] on link "12/16/2025 09:13 AM" at bounding box center [677, 568] width 110 height 18
click at [687, 618] on li "Change expiration date" at bounding box center [700, 617] width 172 height 35
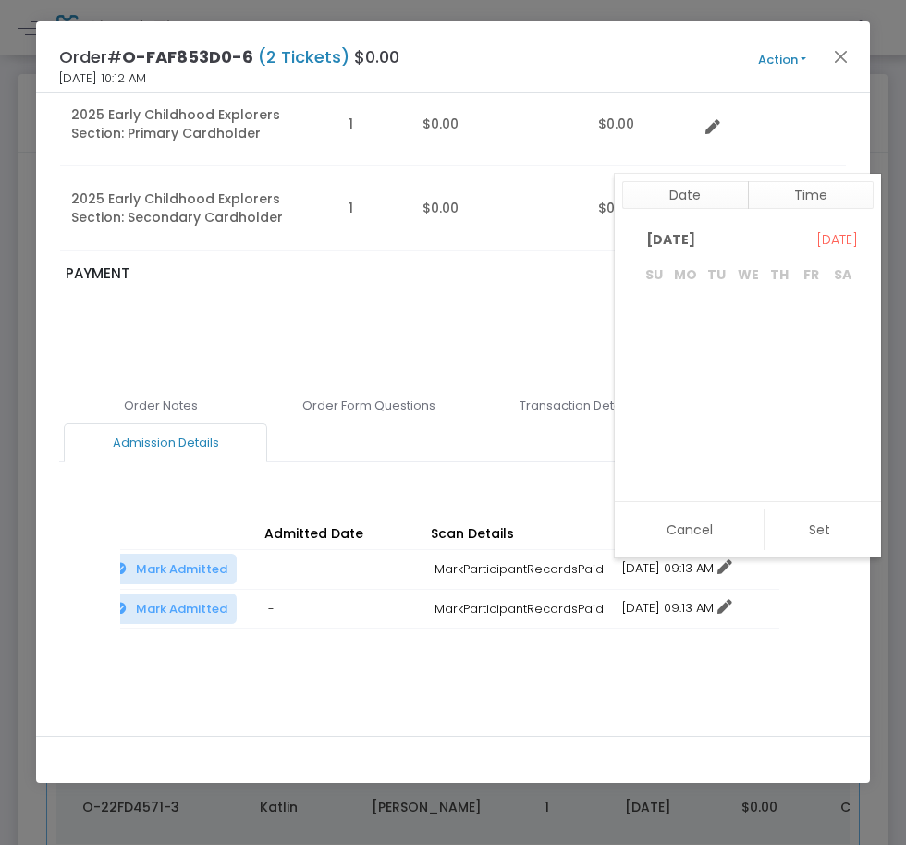
scroll to position [0, 0]
click at [759, 445] on span "31" at bounding box center [747, 444] width 31 height 31
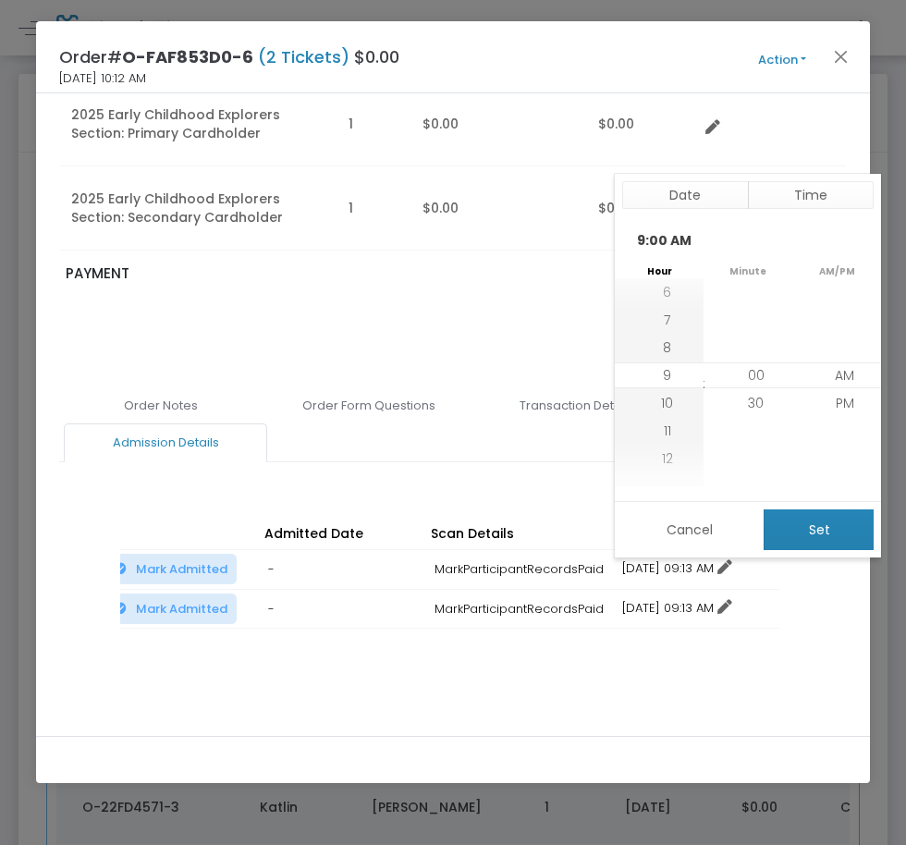
click at [786, 519] on button "Set" at bounding box center [818, 529] width 110 height 41
type input "12/31/2025 9:00 AM"
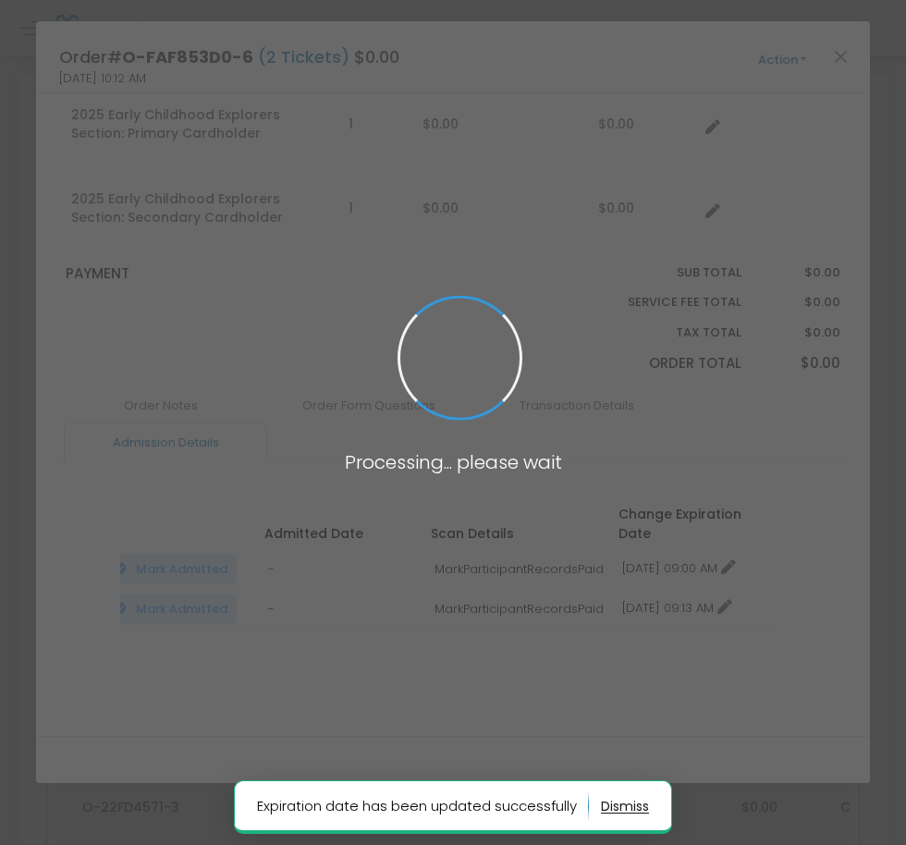
drag, startPoint x: 719, startPoint y: 579, endPoint x: 718, endPoint y: 590, distance: 11.1
click at [720, 587] on span at bounding box center [453, 422] width 906 height 845
click at [684, 597] on span at bounding box center [453, 422] width 906 height 845
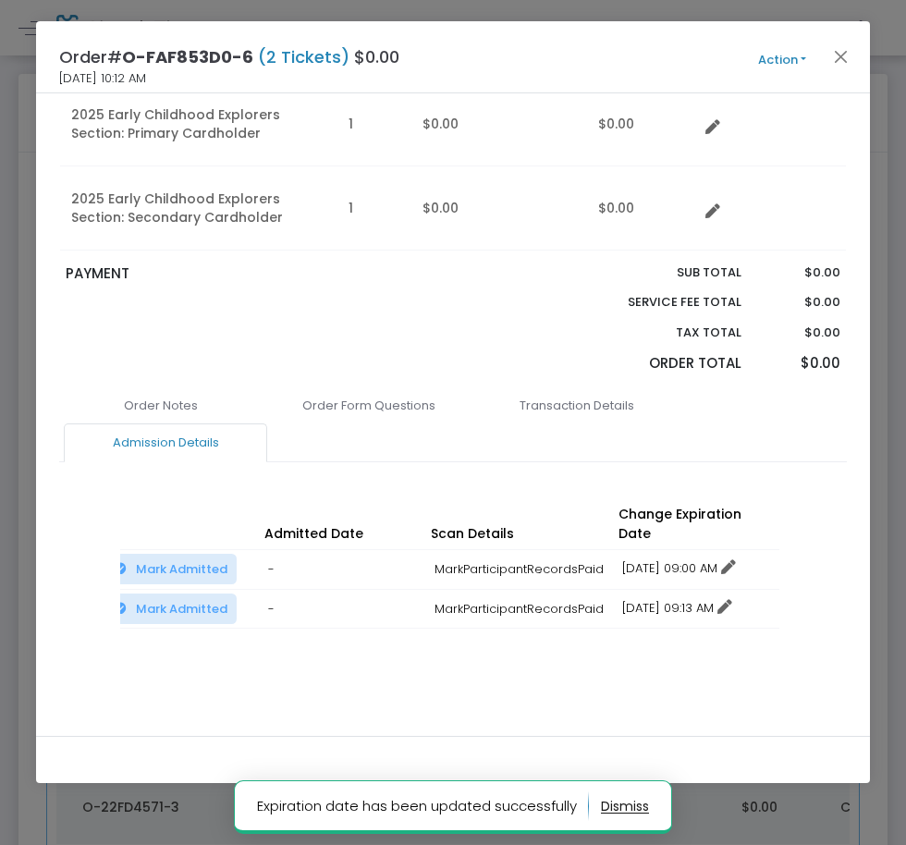
click at [653, 599] on link "12/16/2025 09:13 AM" at bounding box center [677, 608] width 110 height 18
click at [696, 658] on li "Change expiration date" at bounding box center [700, 657] width 172 height 35
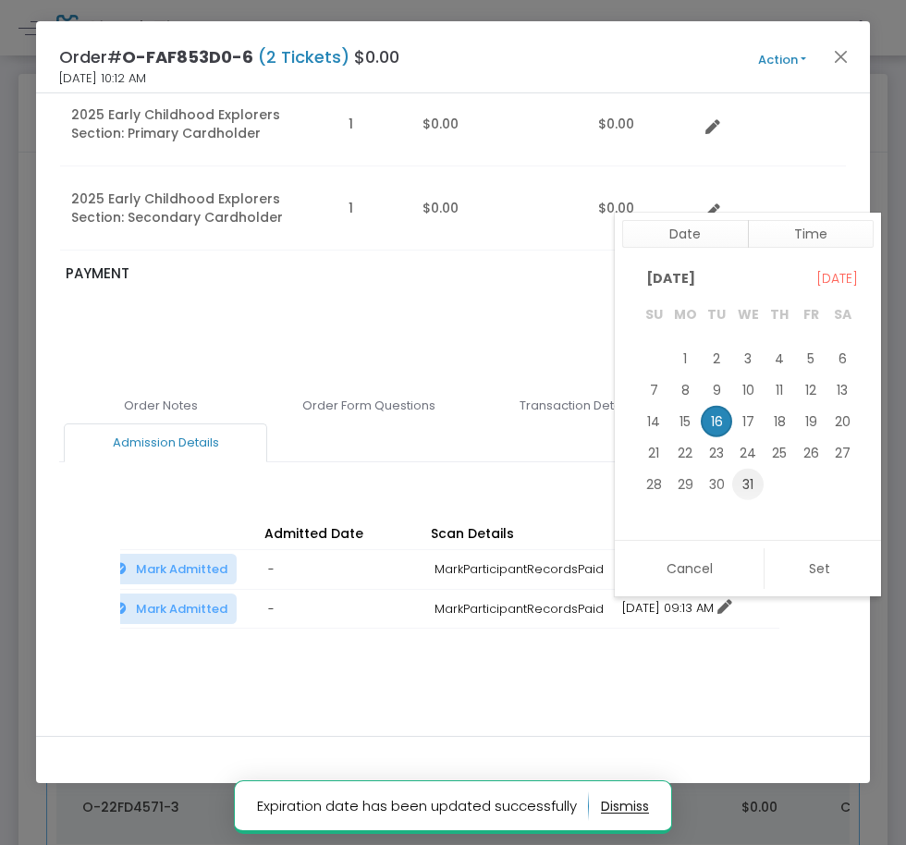
drag, startPoint x: 747, startPoint y: 486, endPoint x: 797, endPoint y: 580, distance: 105.9
click at [748, 486] on span "31" at bounding box center [747, 484] width 31 height 31
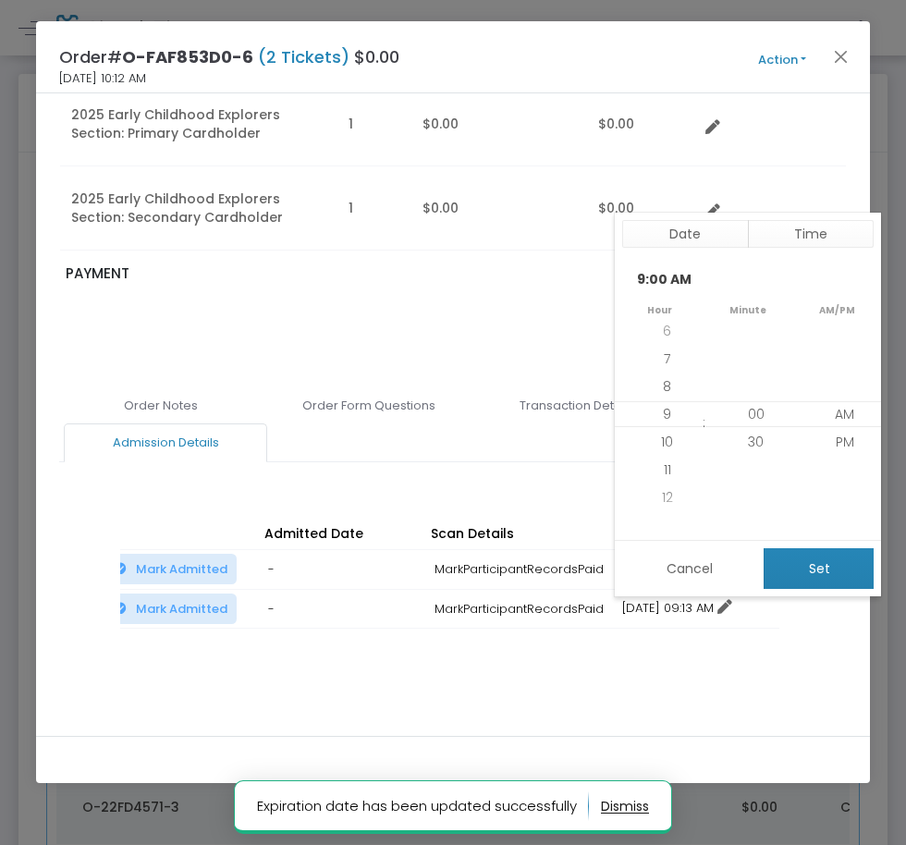
click at [799, 584] on button "Set" at bounding box center [818, 568] width 110 height 41
type input "12/31/2025 9:00 AM"
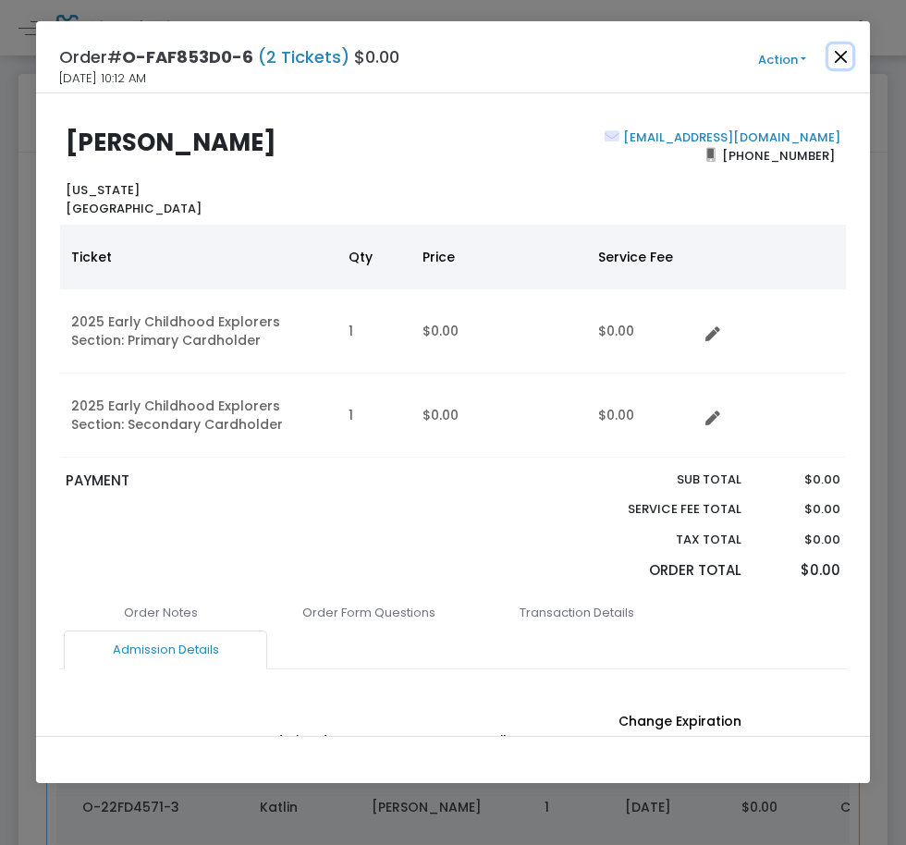
click at [840, 48] on button "Close" at bounding box center [840, 56] width 24 height 24
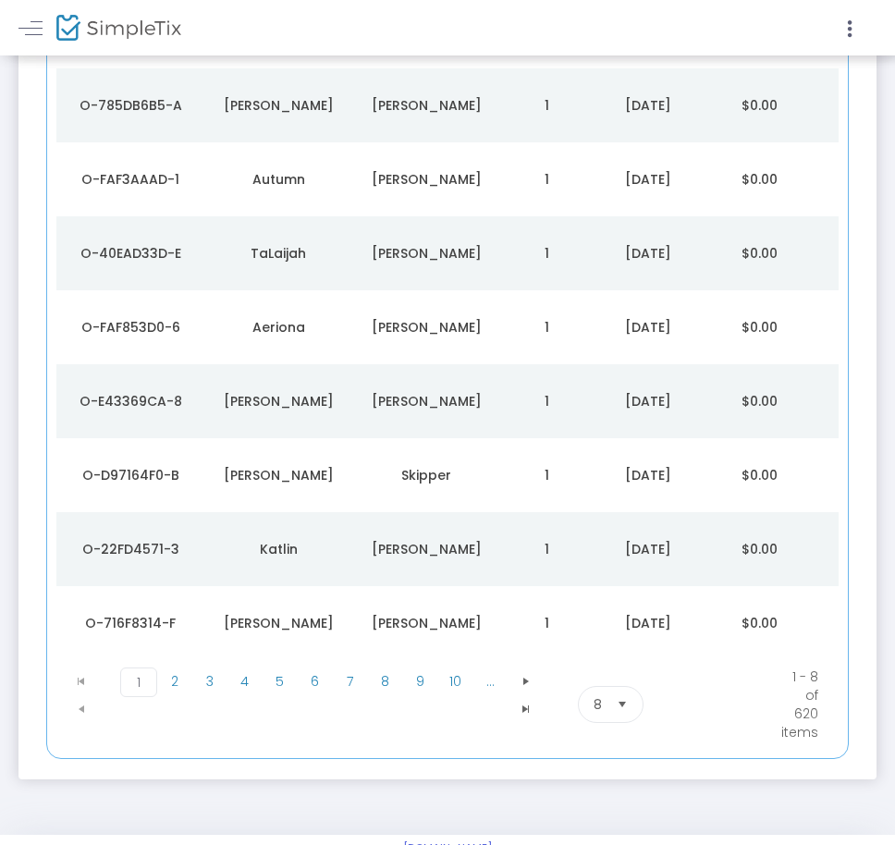
click at [401, 415] on td "[PERSON_NAME]" at bounding box center [426, 401] width 148 height 74
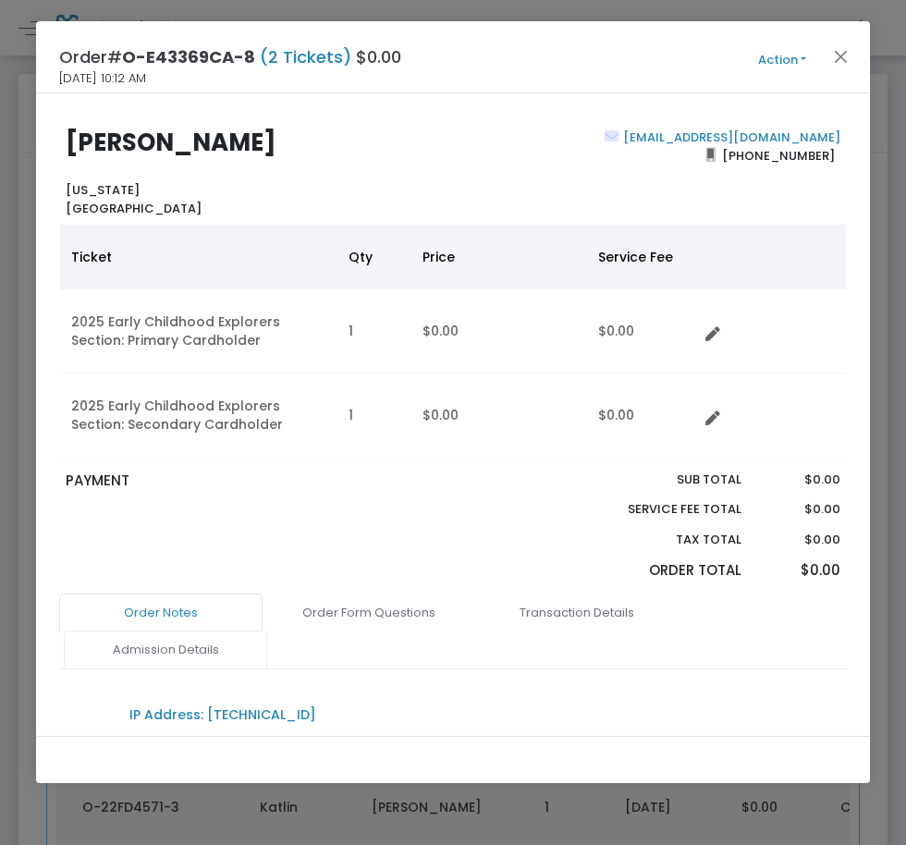
click at [245, 650] on link "Admission Details" at bounding box center [165, 649] width 203 height 39
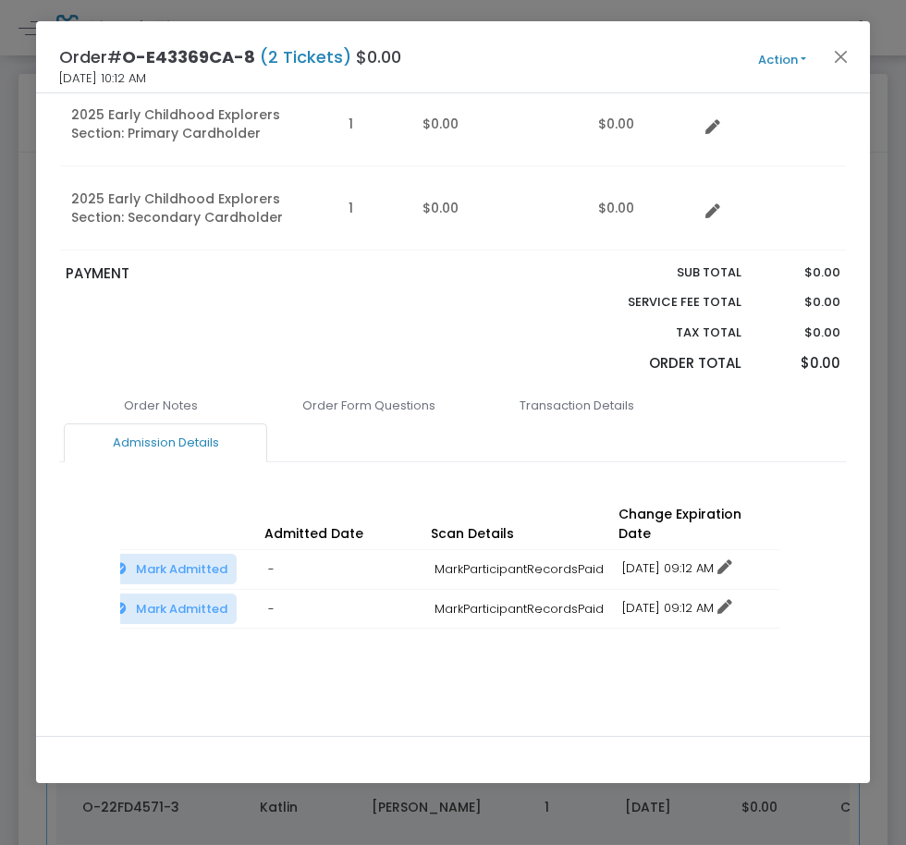
click at [644, 559] on link "12/16/2025 09:12 AM" at bounding box center [677, 568] width 110 height 18
click at [655, 608] on li "Change expiration date" at bounding box center [700, 617] width 172 height 35
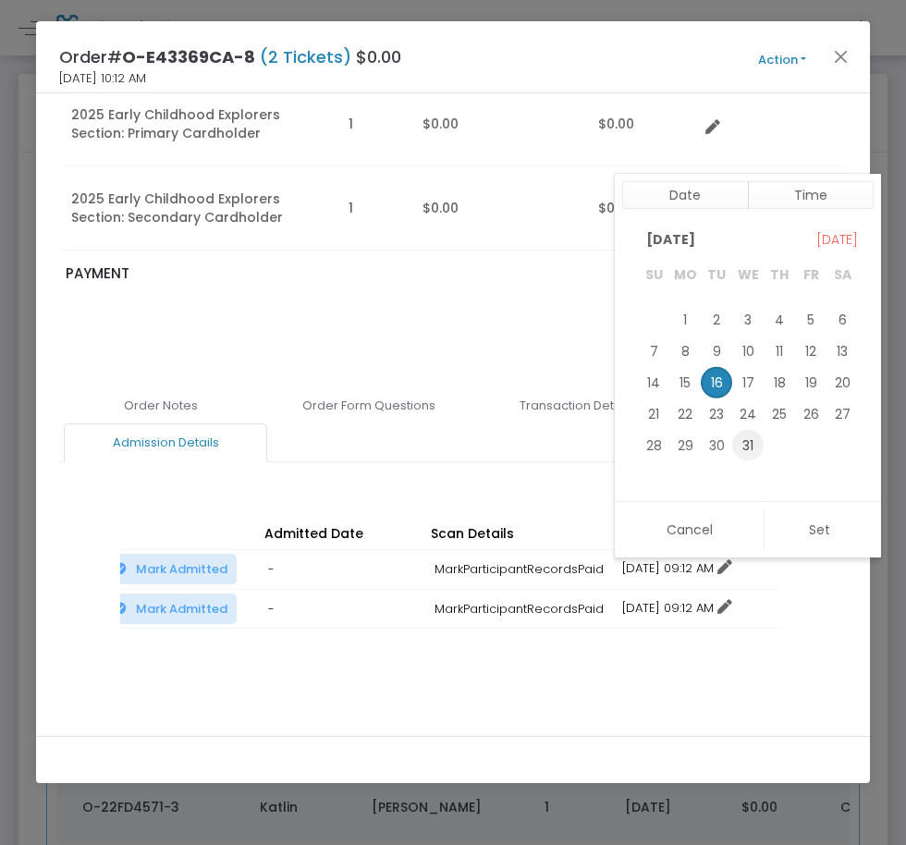
drag, startPoint x: 748, startPoint y: 445, endPoint x: 788, endPoint y: 494, distance: 64.4
click at [749, 445] on span "31" at bounding box center [747, 444] width 31 height 31
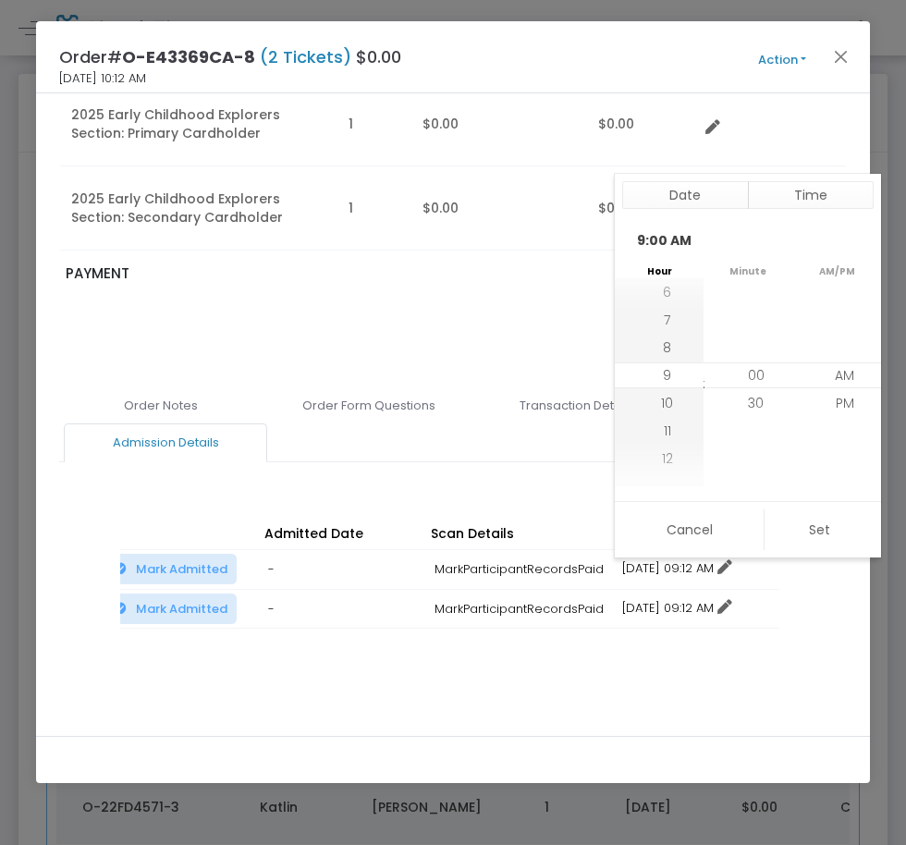
click at [800, 518] on button "Set" at bounding box center [818, 529] width 110 height 41
type input "12/31/2025 9:00 AM"
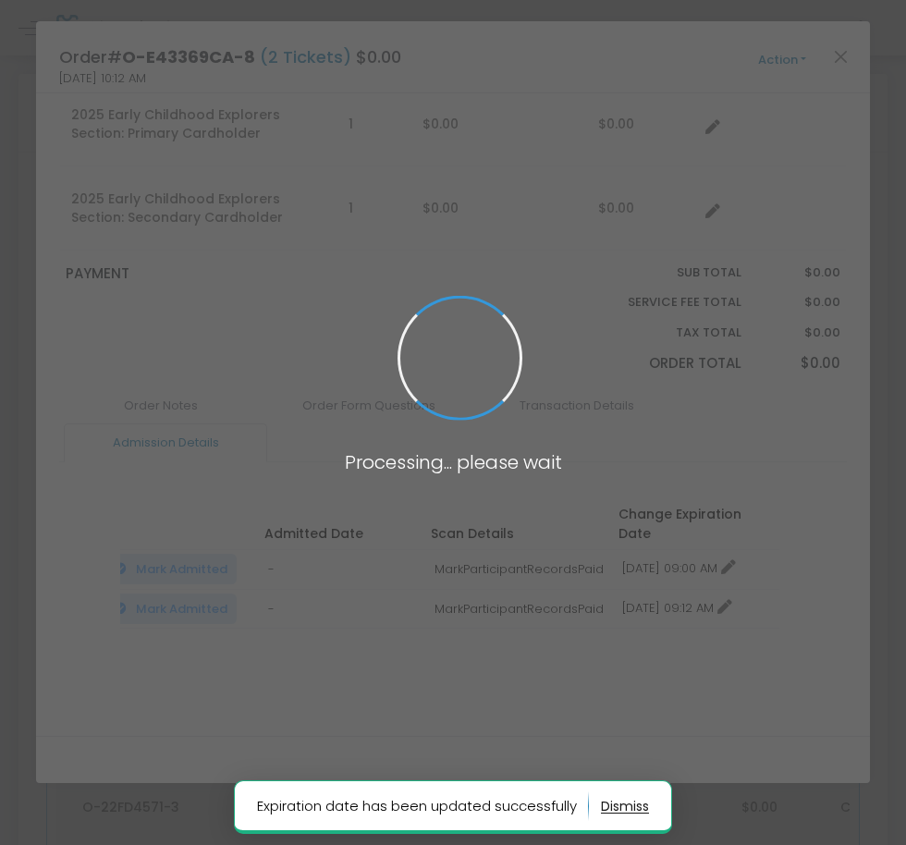
drag, startPoint x: 643, startPoint y: 568, endPoint x: 655, endPoint y: 570, distance: 12.3
click at [648, 568] on span at bounding box center [453, 422] width 906 height 845
click at [663, 588] on body "Processing... please wait Expiration date has been updated successfully Box Off…" at bounding box center [453, 422] width 906 height 845
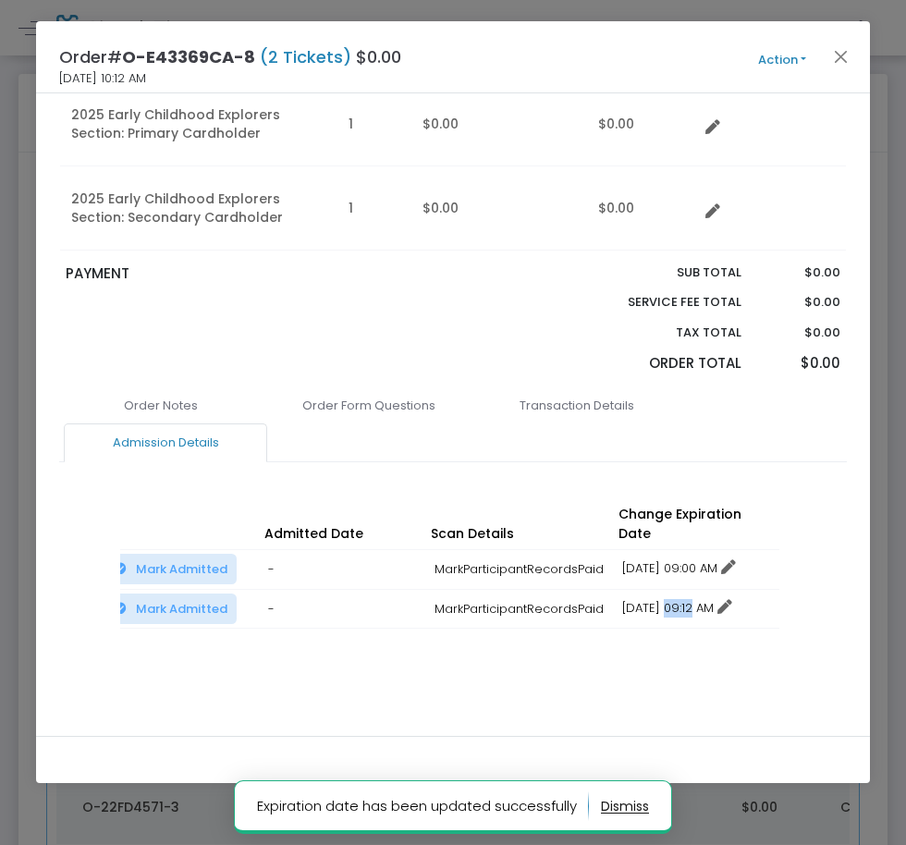
click at [663, 599] on link "12/16/2025 09:12 AM" at bounding box center [677, 608] width 110 height 18
drag, startPoint x: 694, startPoint y: 656, endPoint x: 715, endPoint y: 603, distance: 57.7
click at [695, 656] on li "Change expiration date" at bounding box center [700, 657] width 172 height 35
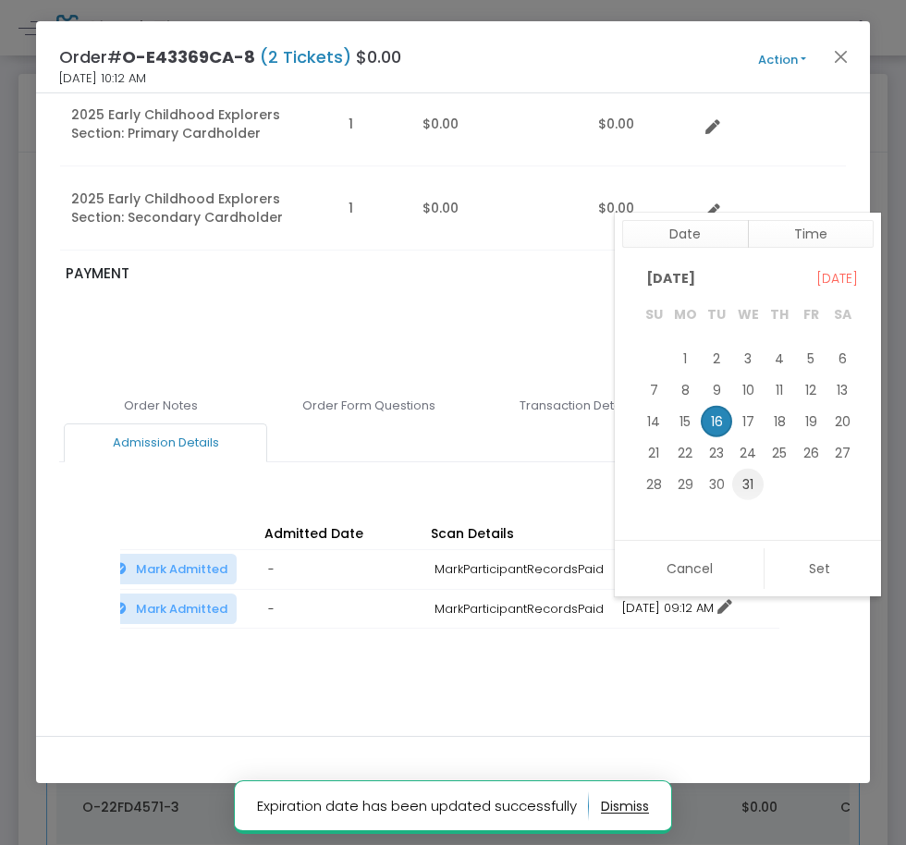
drag, startPoint x: 743, startPoint y: 490, endPoint x: 751, endPoint y: 506, distance: 17.8
click at [744, 493] on span "31" at bounding box center [747, 484] width 31 height 31
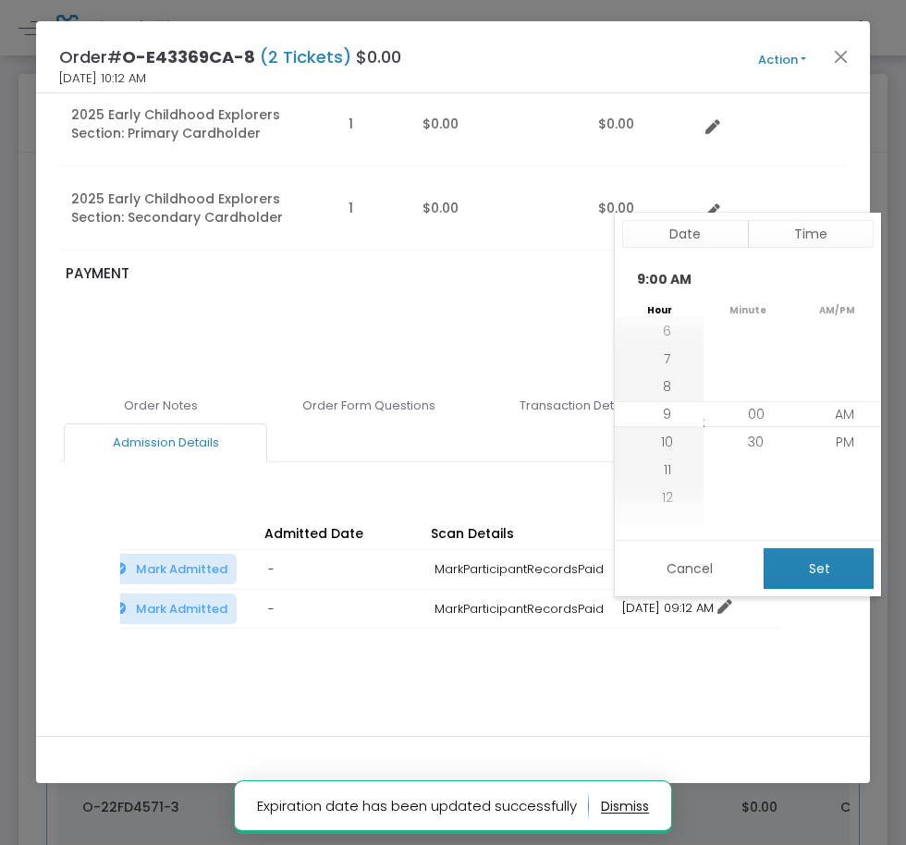
click at [804, 570] on button "Set" at bounding box center [818, 568] width 110 height 41
type input "12/31/2025 9:00 AM"
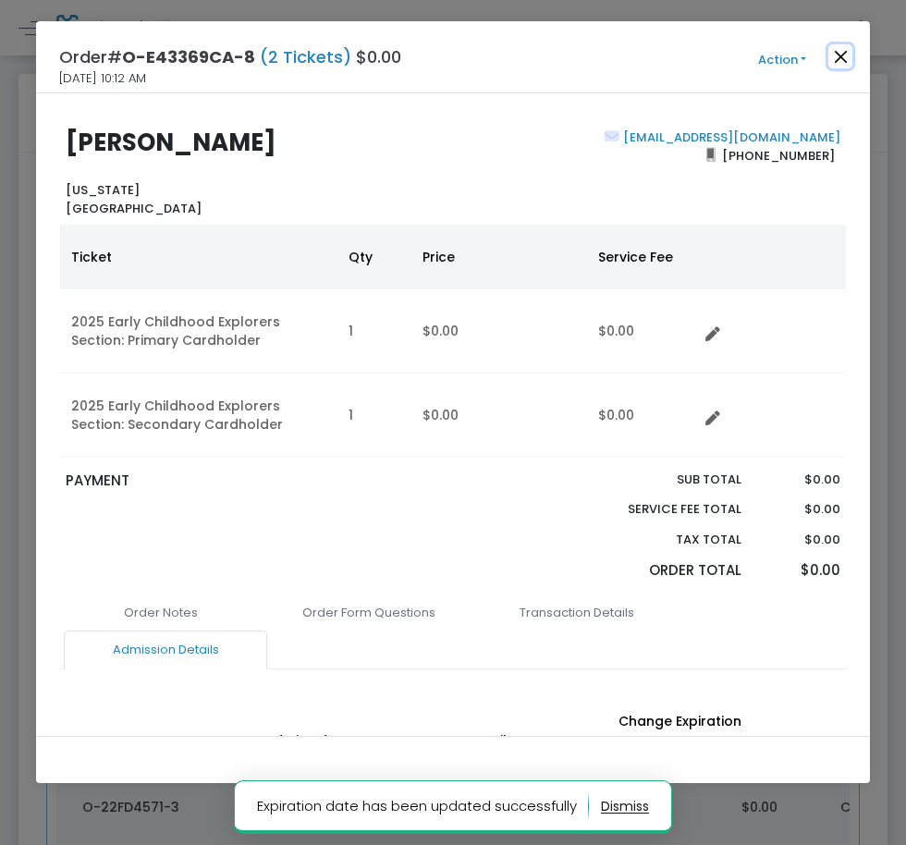
click at [847, 54] on button "Close" at bounding box center [840, 56] width 24 height 24
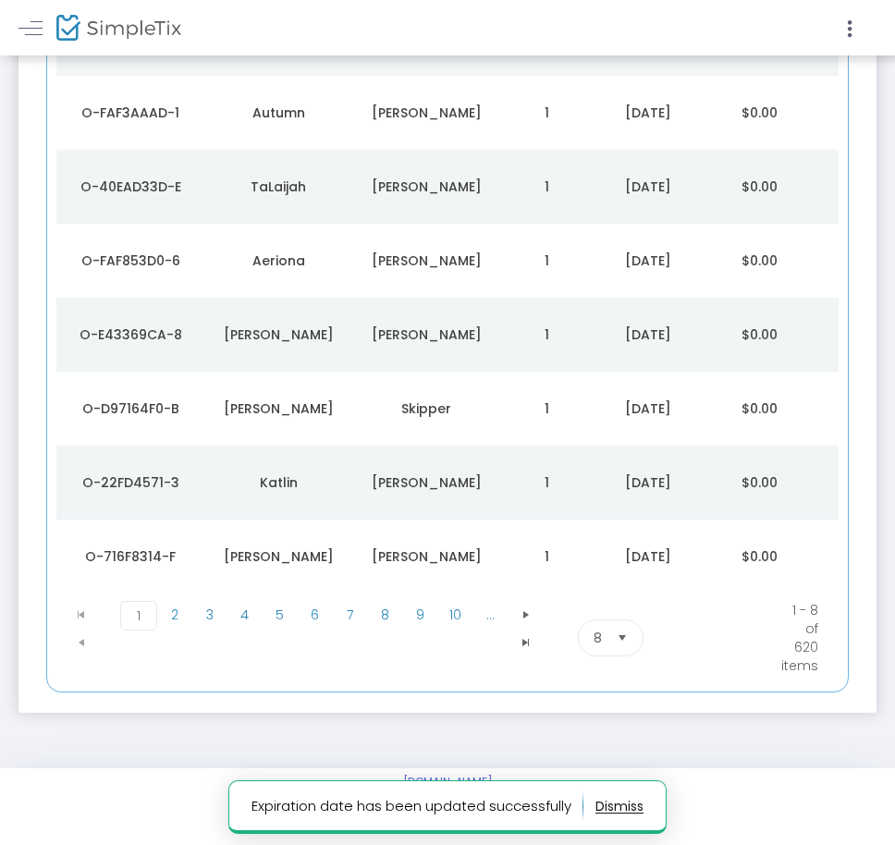
click at [316, 406] on div "[PERSON_NAME]" at bounding box center [278, 408] width 139 height 18
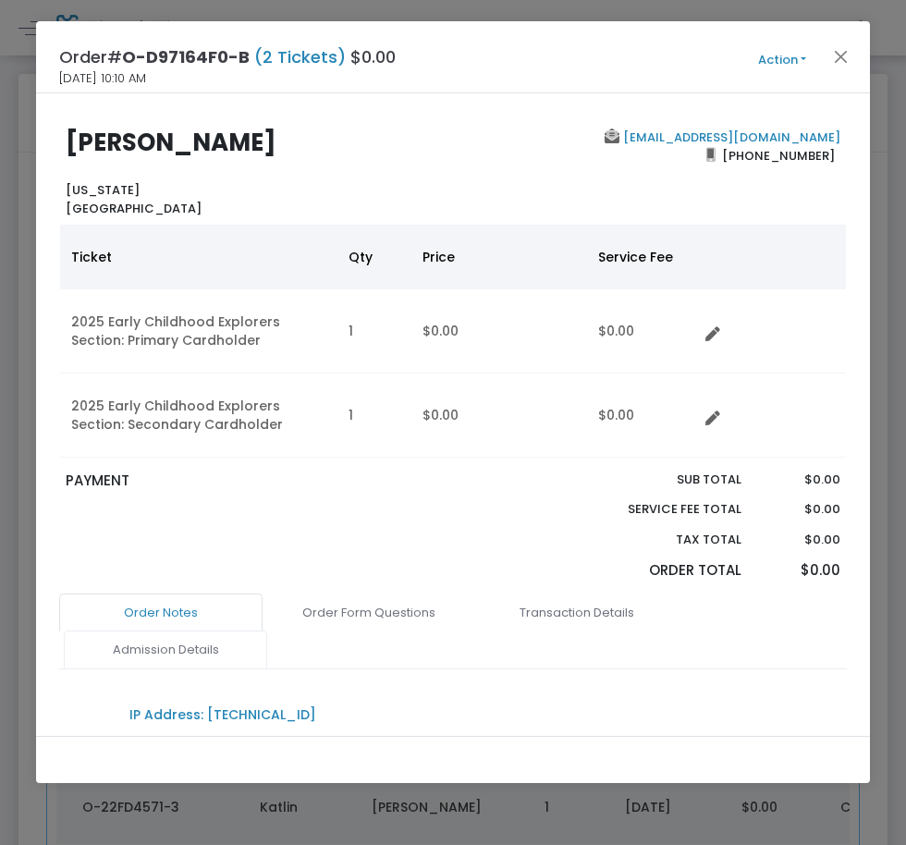
click at [153, 633] on link "Admission Details" at bounding box center [165, 649] width 203 height 39
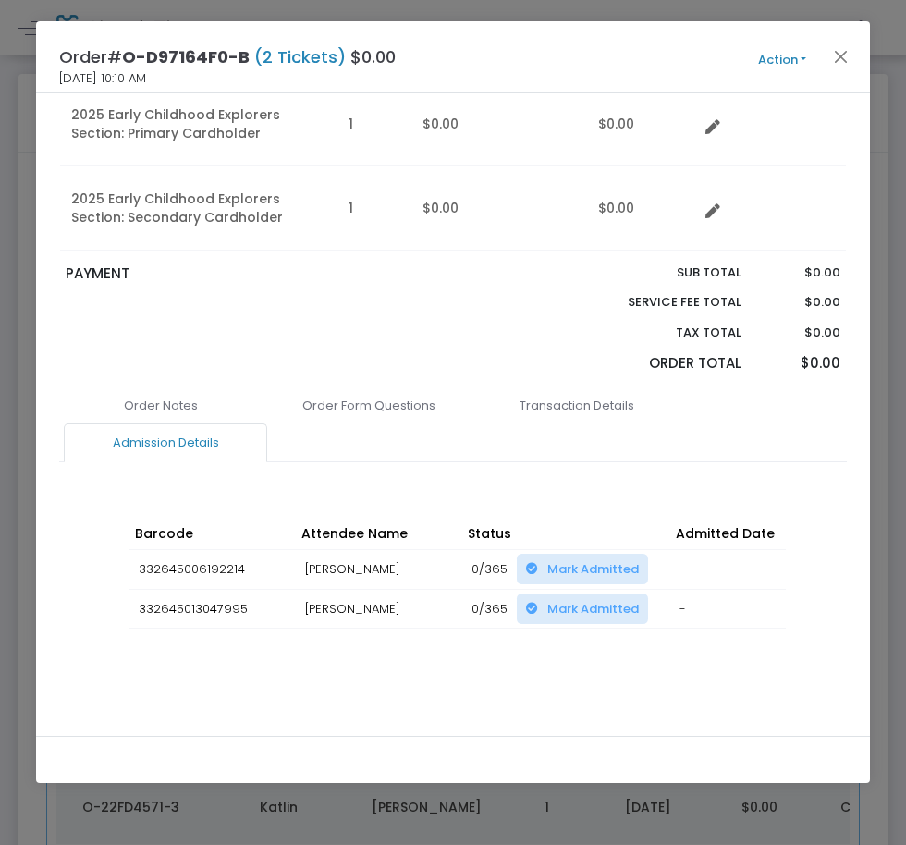
click at [526, 666] on div "Barcode Attendee Name Status Admitted Date Scan Details Change Expiration Date …" at bounding box center [452, 591] width 665 height 186
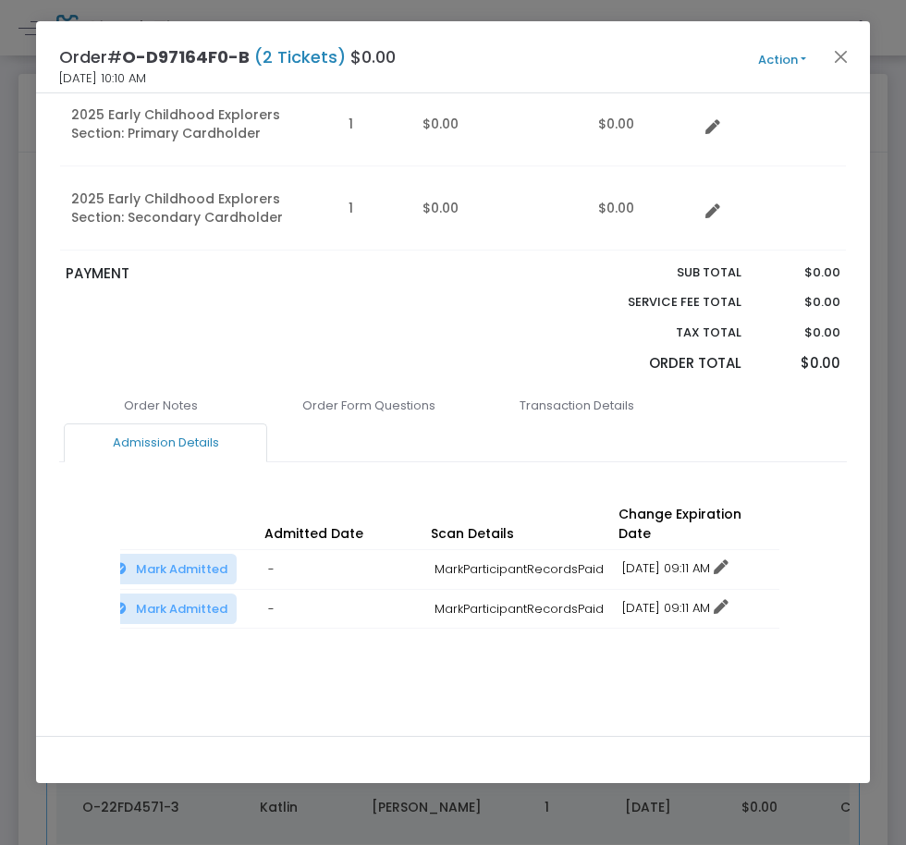
click at [685, 559] on link "12/16/2025 09:11 AM" at bounding box center [675, 568] width 106 height 18
click at [674, 627] on li "Change expiration date" at bounding box center [700, 617] width 172 height 35
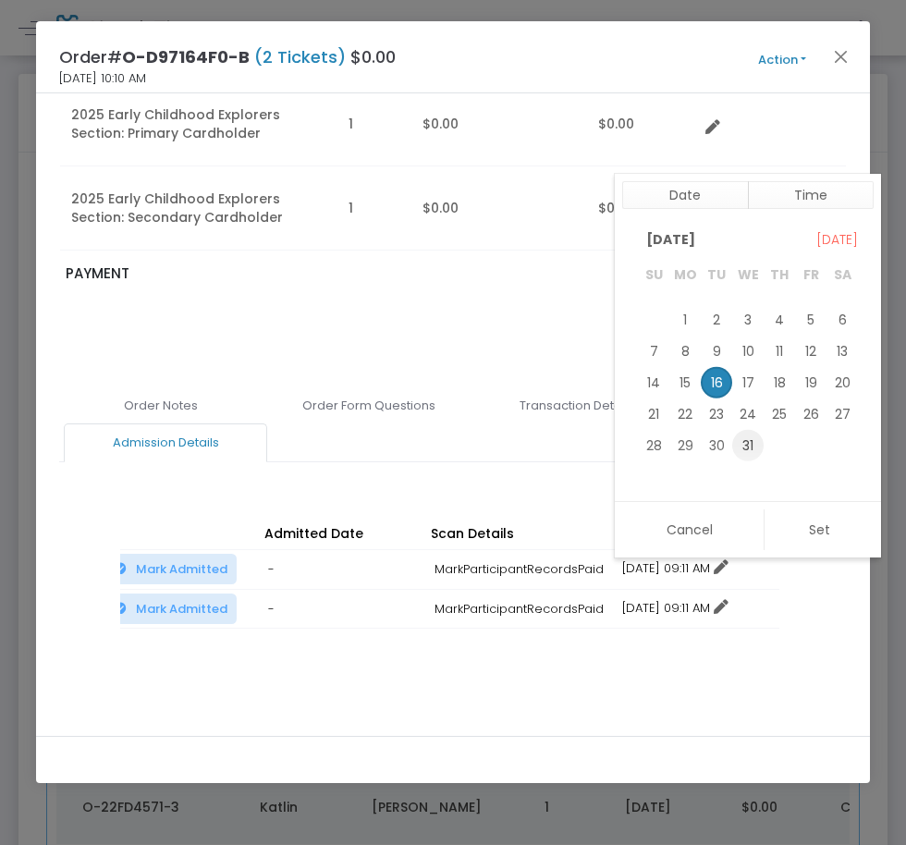
click at [743, 444] on span "31" at bounding box center [747, 444] width 31 height 31
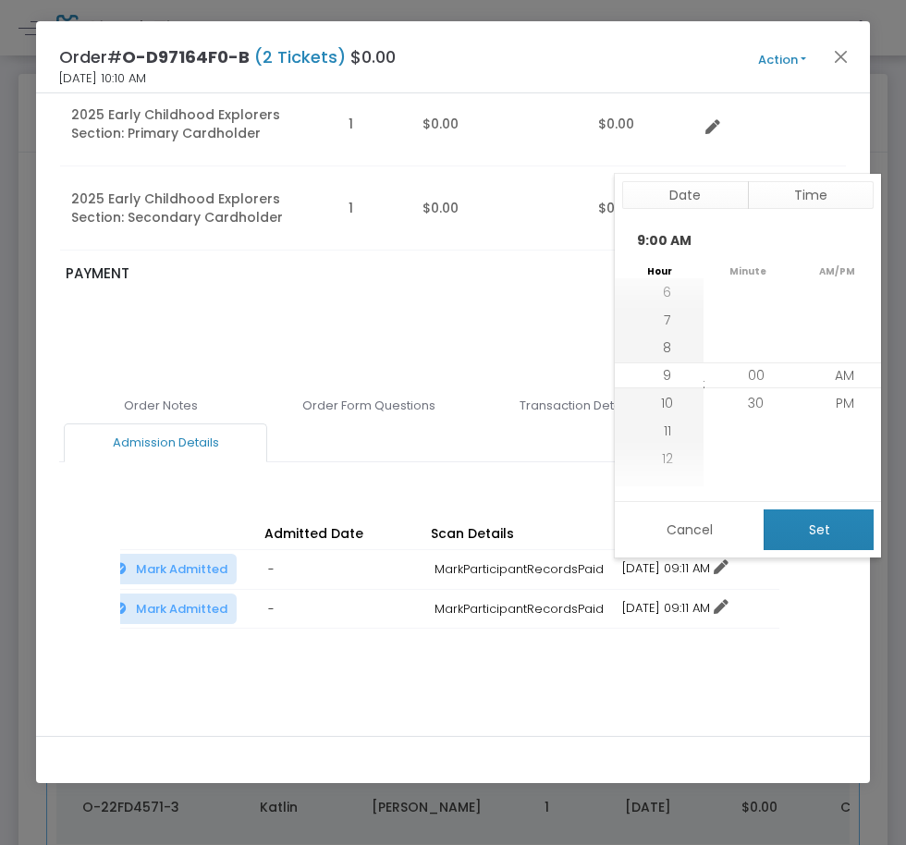
click at [802, 520] on button "Set" at bounding box center [818, 529] width 110 height 41
type input "12/31/2025 9:00 AM"
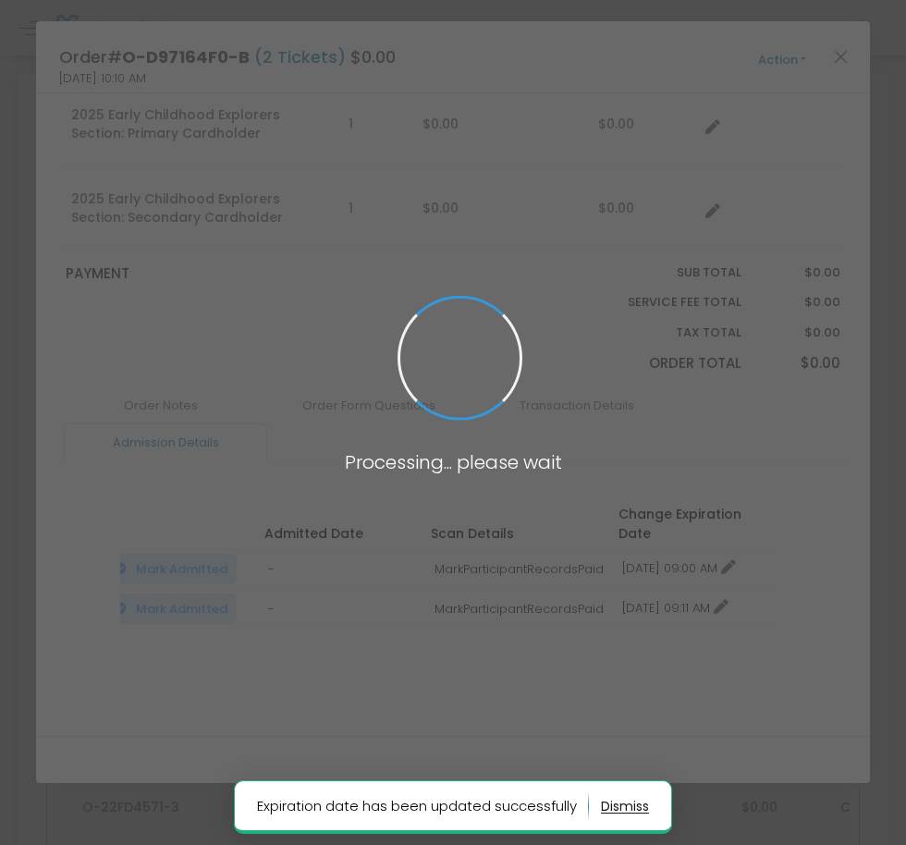
click at [689, 595] on span at bounding box center [453, 422] width 906 height 845
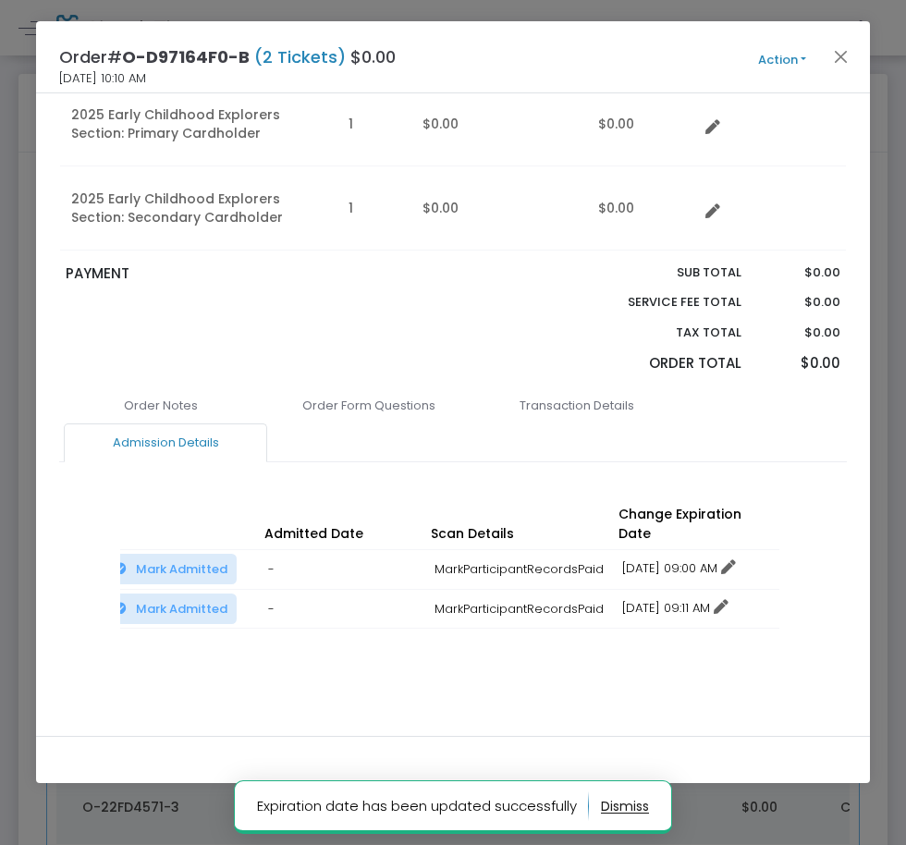
click at [622, 575] on body "Processing... please wait Expiration date has been updated successfully Box Off…" at bounding box center [453, 422] width 906 height 845
click at [639, 599] on link "12/16/2025 09:11 AM" at bounding box center [675, 608] width 106 height 18
click at [700, 654] on li "Change expiration date" at bounding box center [700, 657] width 172 height 35
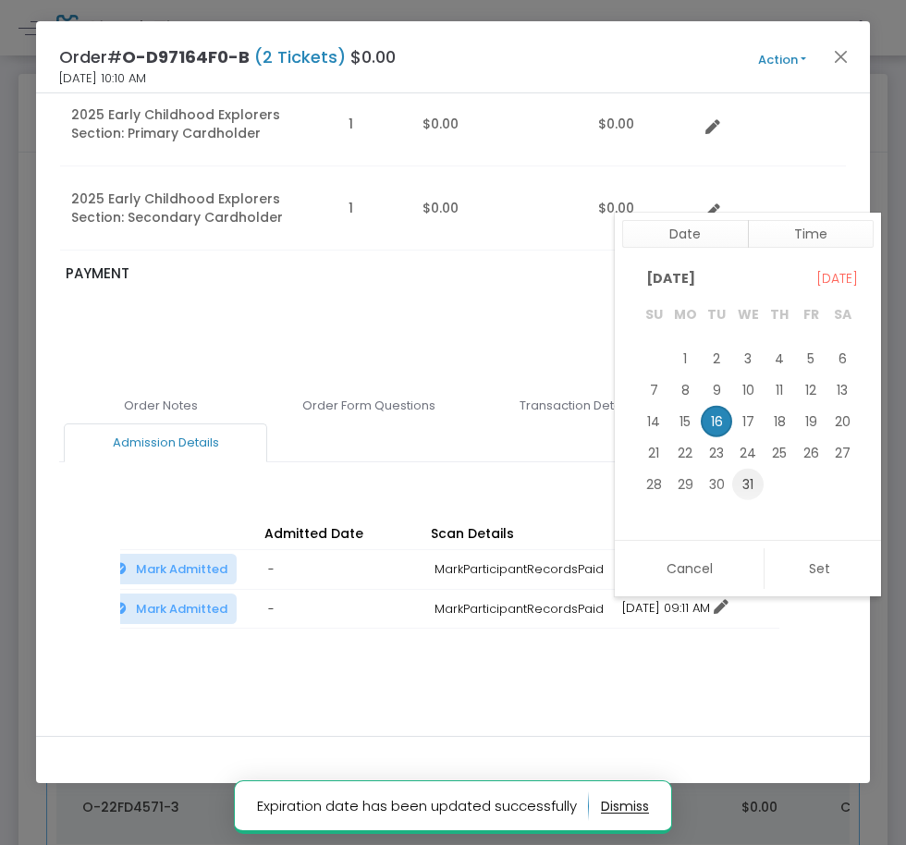
click at [754, 485] on span "31" at bounding box center [747, 484] width 31 height 31
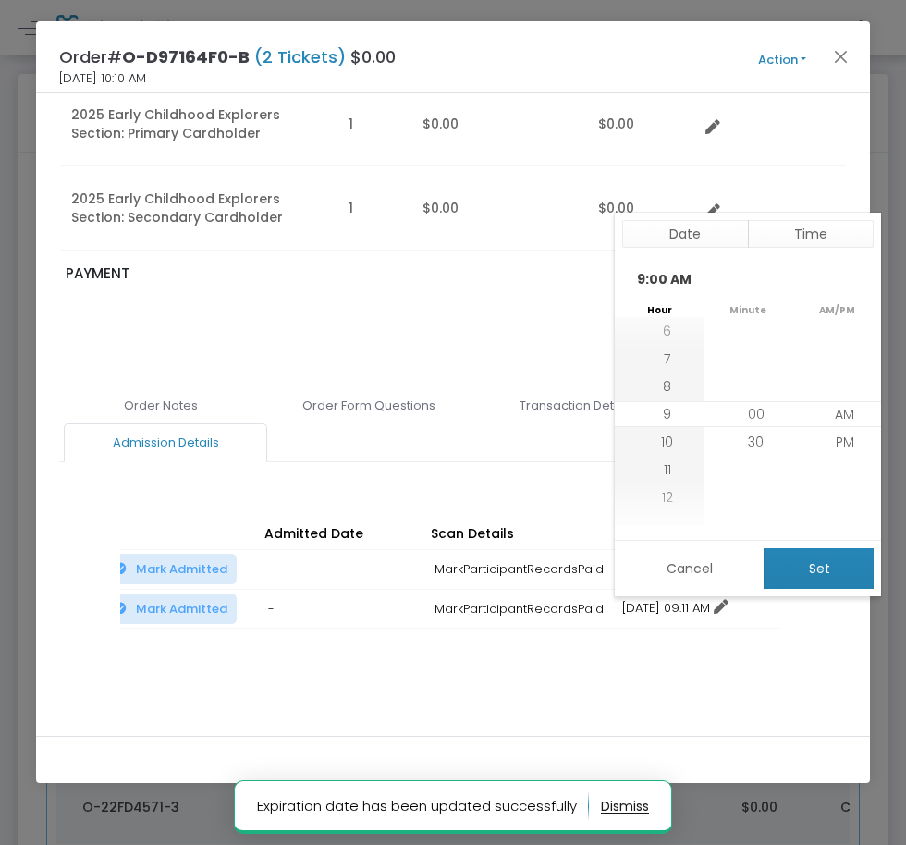
click at [812, 580] on button "Set" at bounding box center [818, 568] width 110 height 41
type input "12/31/2025 9:00 AM"
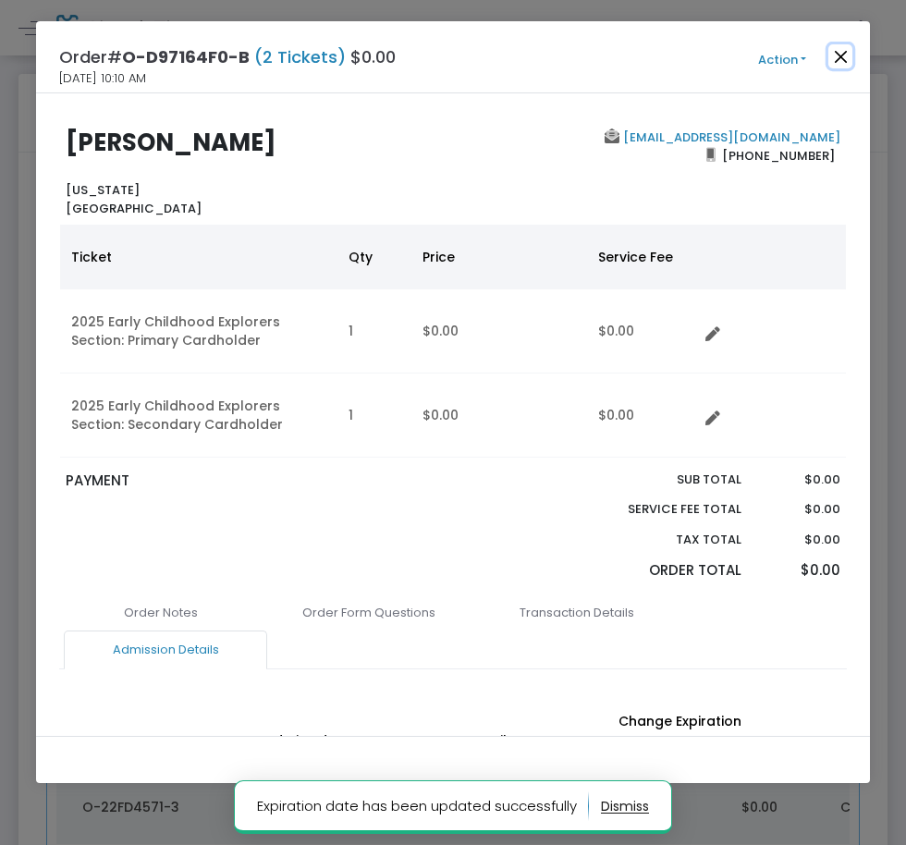
click at [846, 58] on button "Close" at bounding box center [840, 56] width 24 height 24
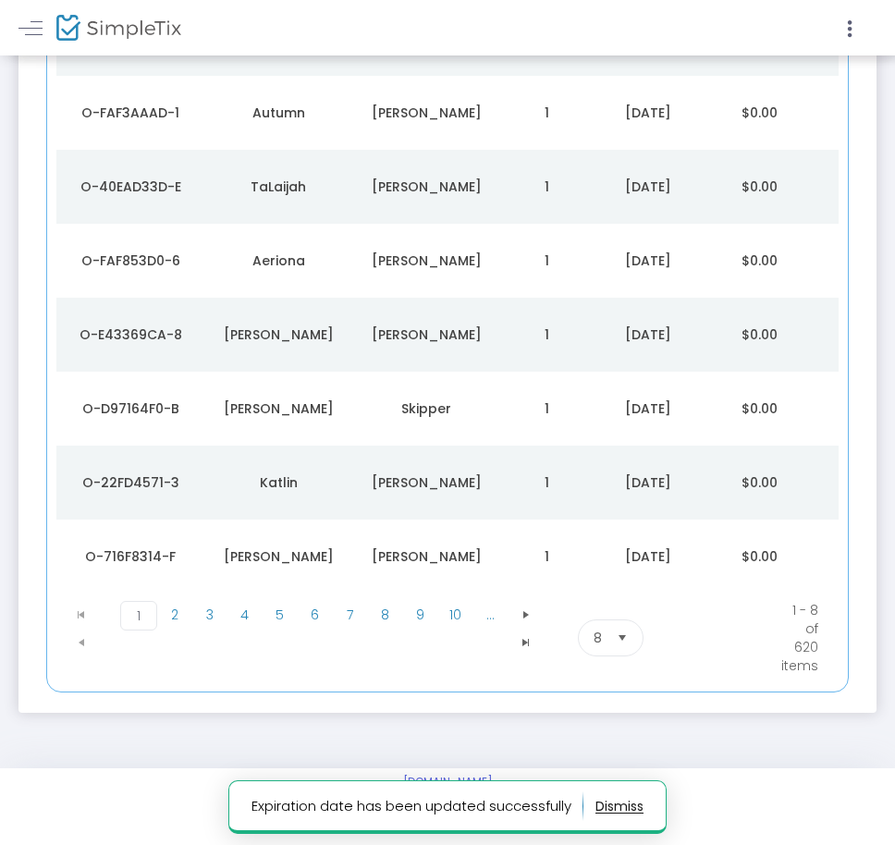
drag, startPoint x: 351, startPoint y: 474, endPoint x: 395, endPoint y: 473, distance: 43.5
click at [354, 474] on tr "O-22FD4571-3 Katlin Sinclair 1 9/16/2025 $0.00 Comp Web Box Office" at bounding box center [527, 482] width 943 height 74
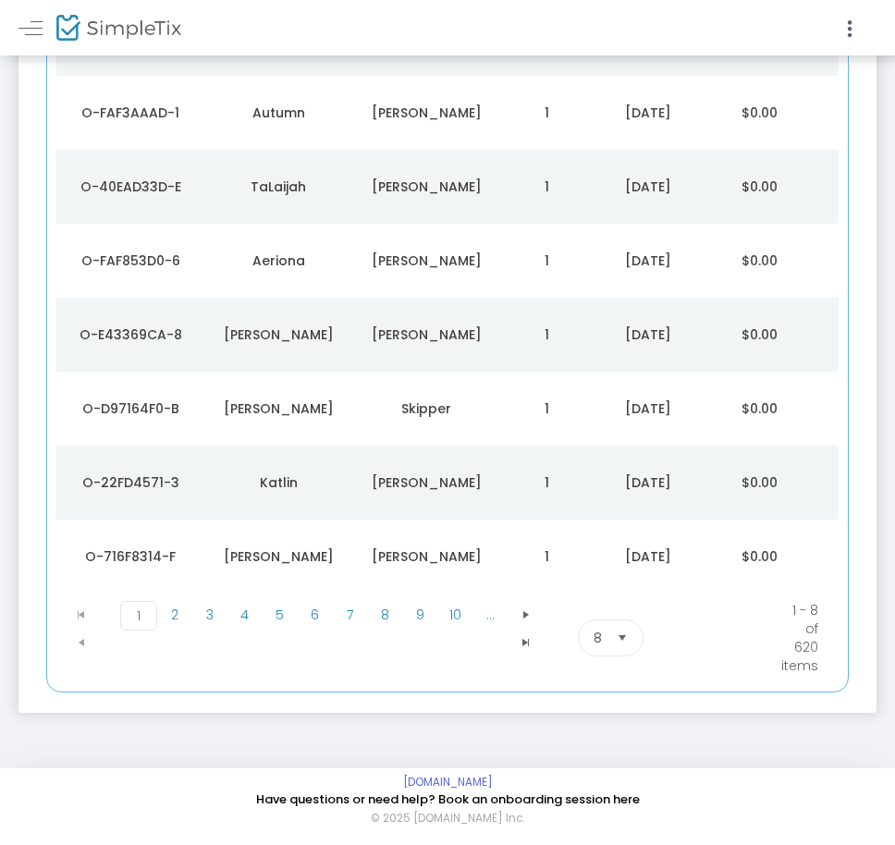
click at [317, 473] on div "Katlin" at bounding box center [278, 482] width 139 height 18
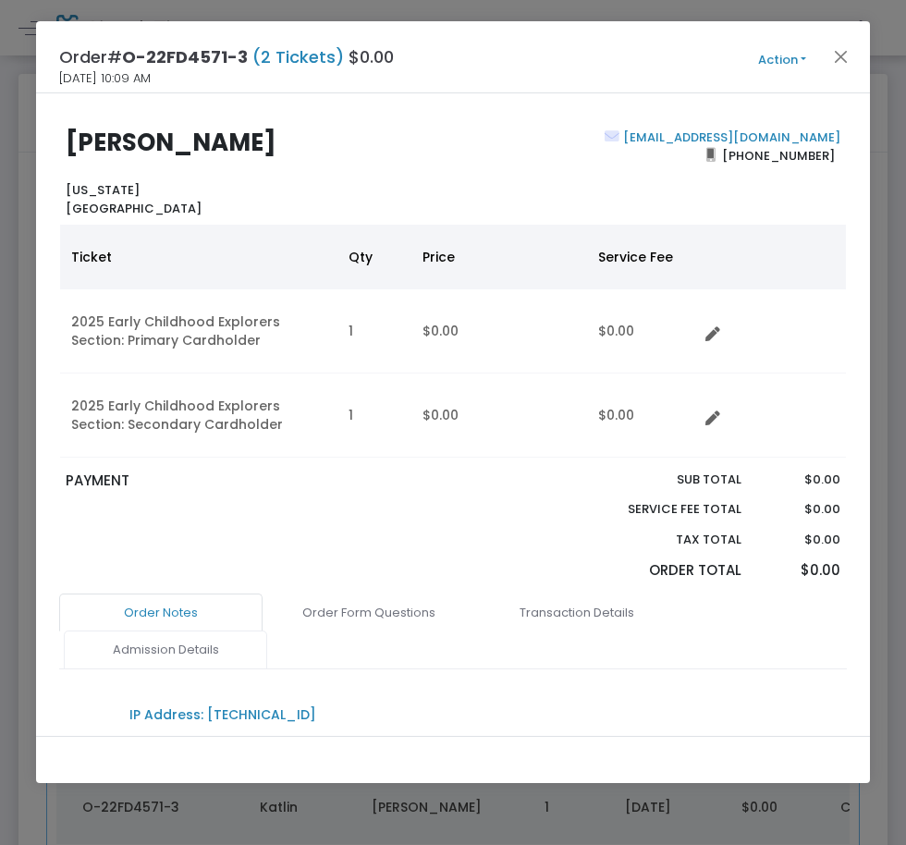
click at [251, 651] on link "Admission Details" at bounding box center [165, 649] width 203 height 39
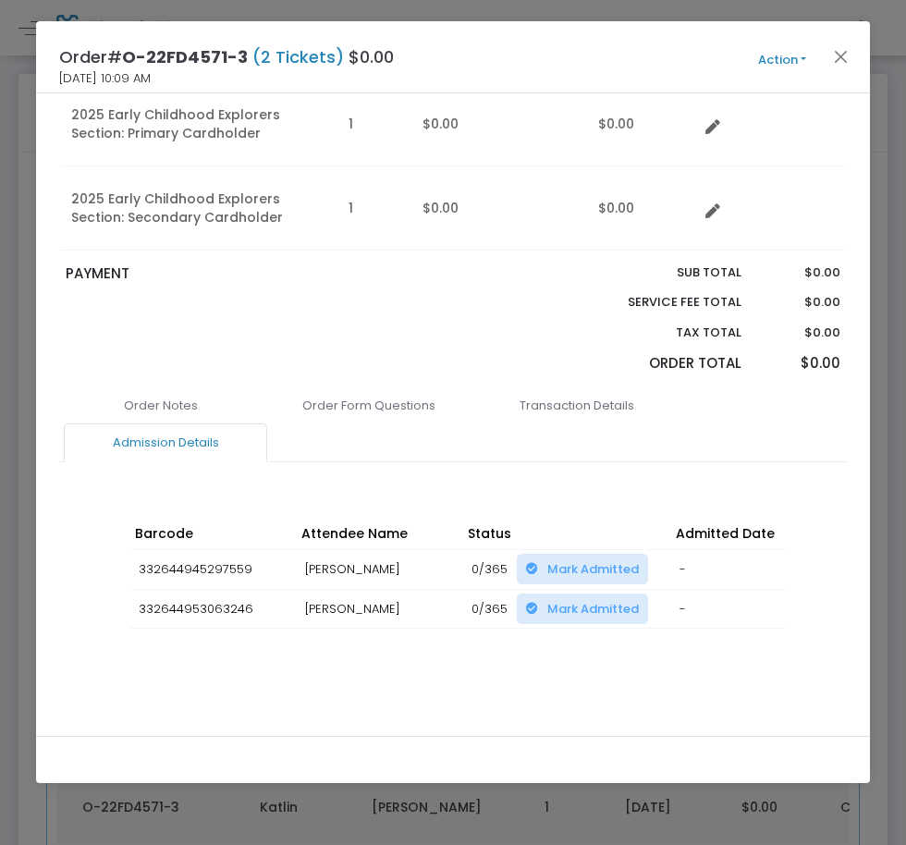
click at [564, 675] on div "Order Notes Order Form Questions Transaction Details Admission Details IP Addre…" at bounding box center [452, 556] width 787 height 340
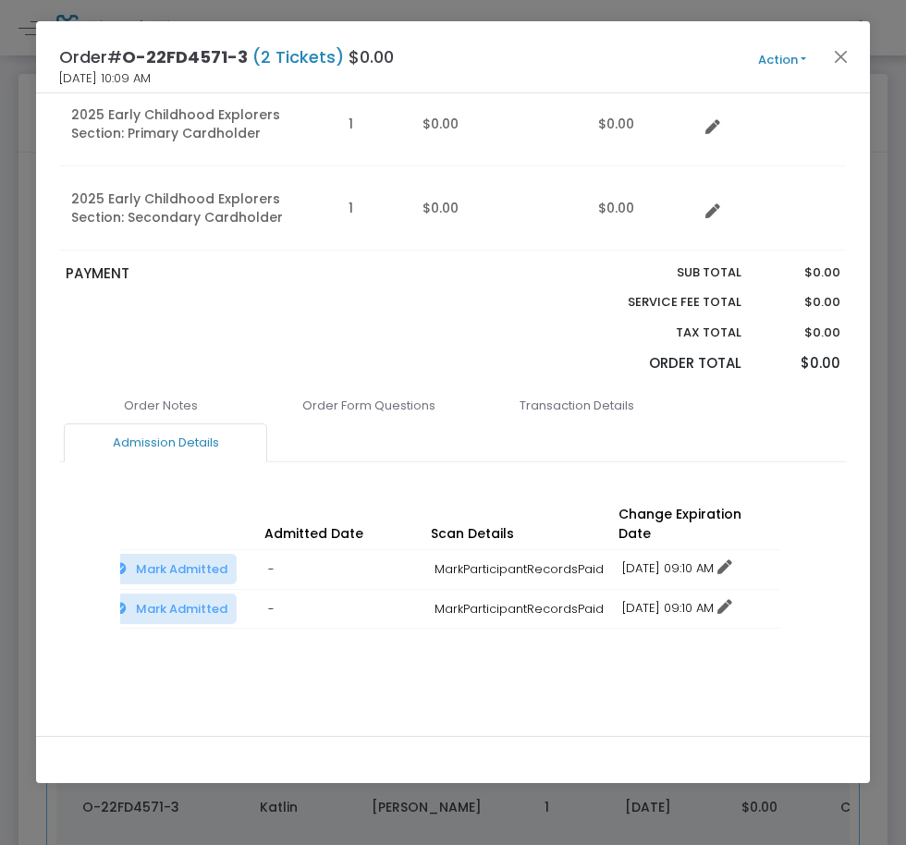
click at [655, 559] on link "12/16/2025 09:10 AM" at bounding box center [677, 568] width 110 height 18
drag, startPoint x: 670, startPoint y: 612, endPoint x: 679, endPoint y: 596, distance: 18.2
click at [672, 612] on li "Change expiration date" at bounding box center [700, 617] width 172 height 35
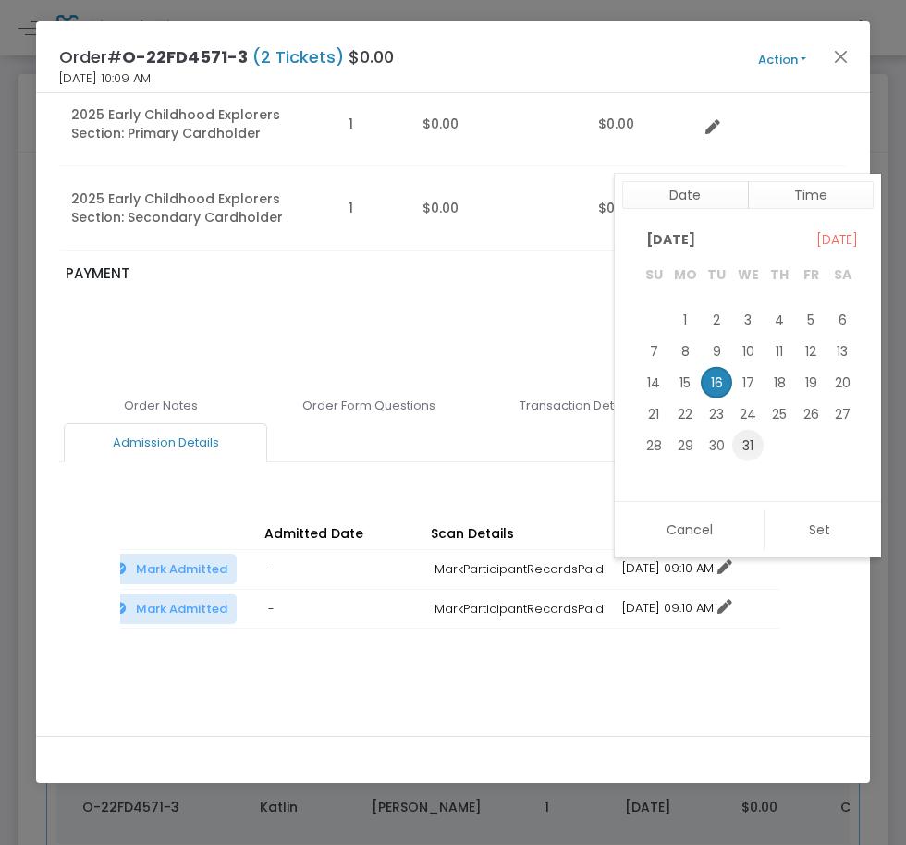
click at [752, 439] on span "31" at bounding box center [747, 444] width 31 height 31
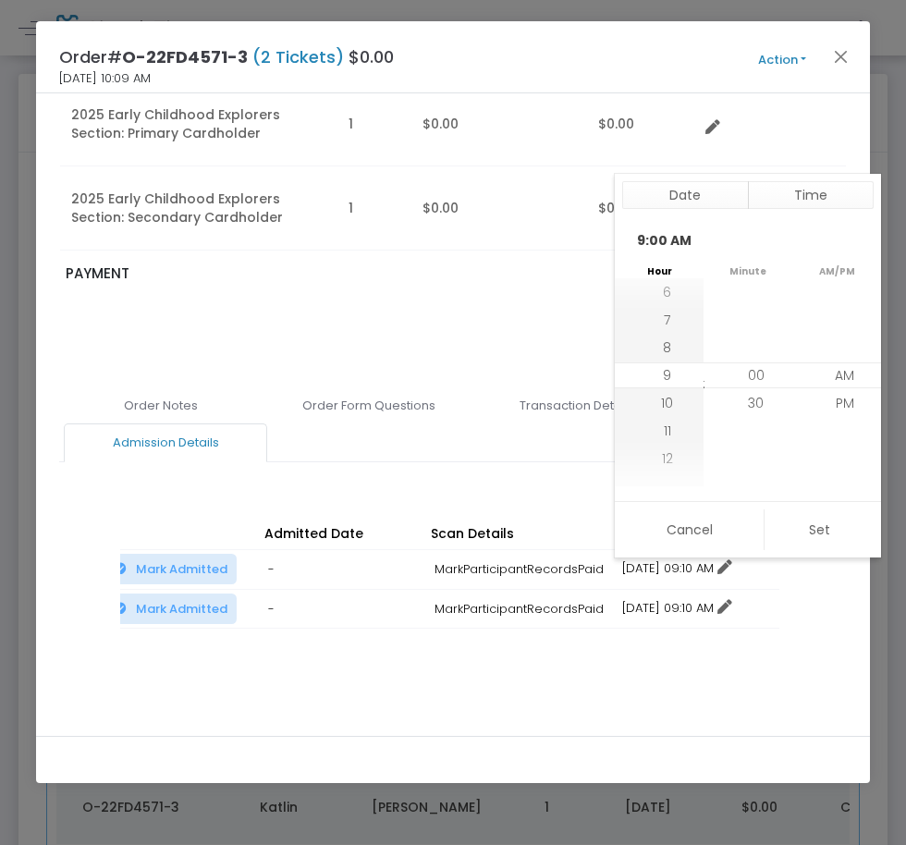
click at [783, 518] on button "Set" at bounding box center [818, 529] width 110 height 41
type input "12/31/2025 9:00 AM"
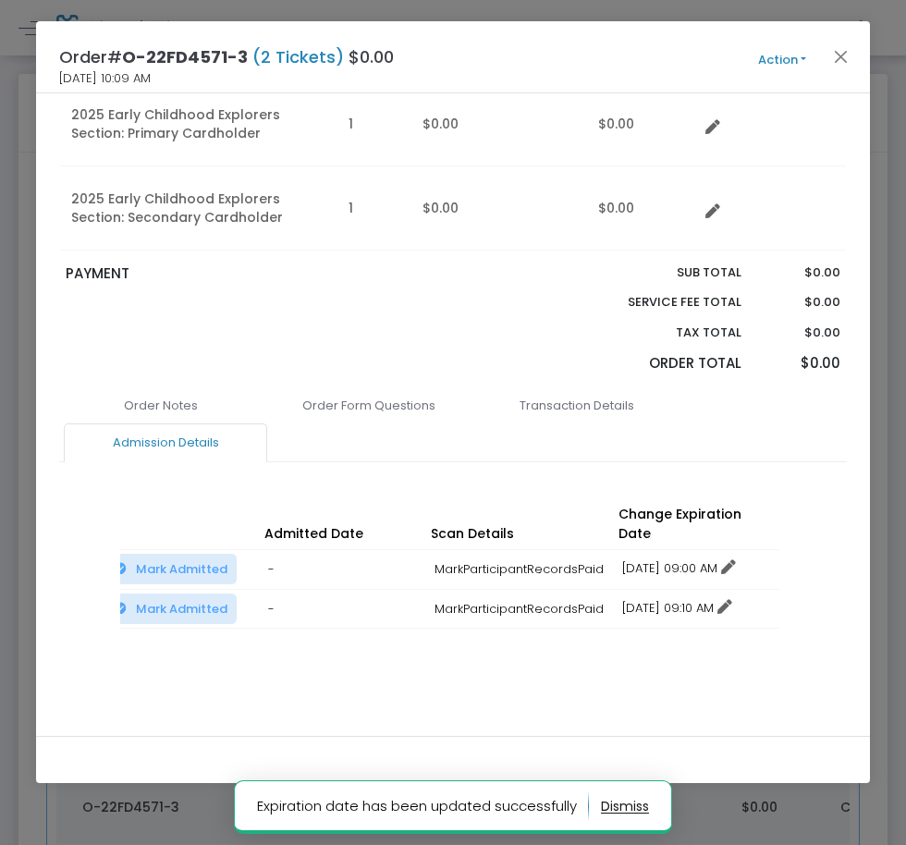
click at [690, 599] on link "12/16/2025 09:10 AM" at bounding box center [677, 608] width 110 height 18
click at [685, 657] on li "Change expiration date" at bounding box center [700, 657] width 172 height 35
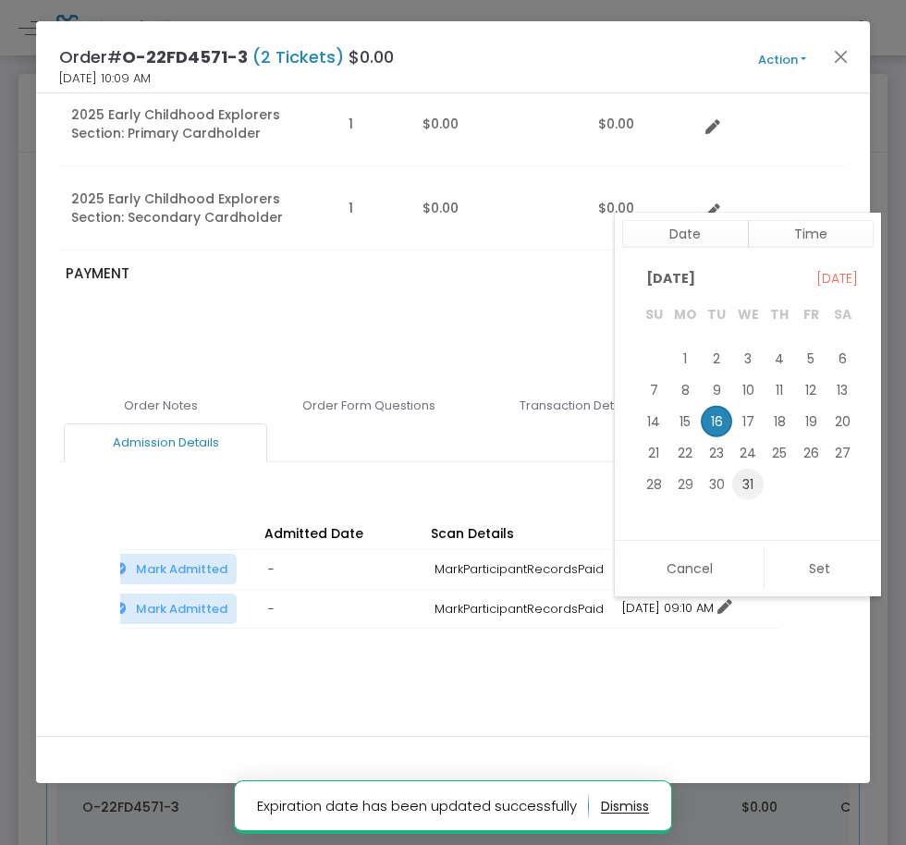
click at [748, 485] on span "31" at bounding box center [747, 484] width 31 height 31
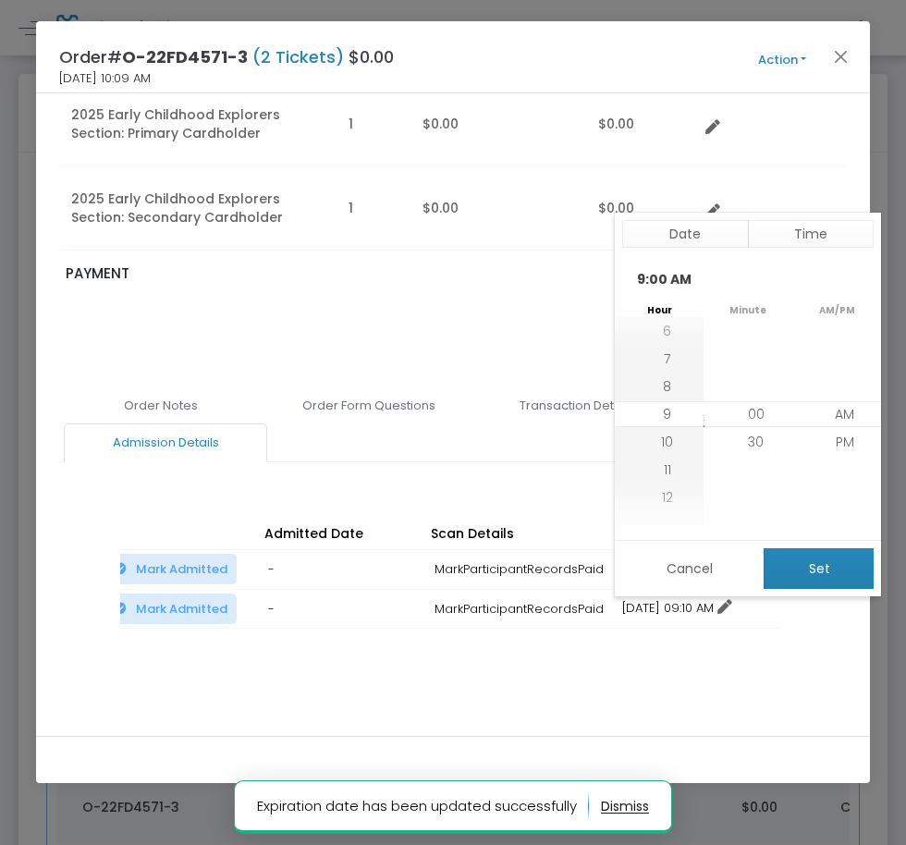
click at [806, 579] on button "Set" at bounding box center [818, 568] width 110 height 41
type input "12/31/2025 9:00 AM"
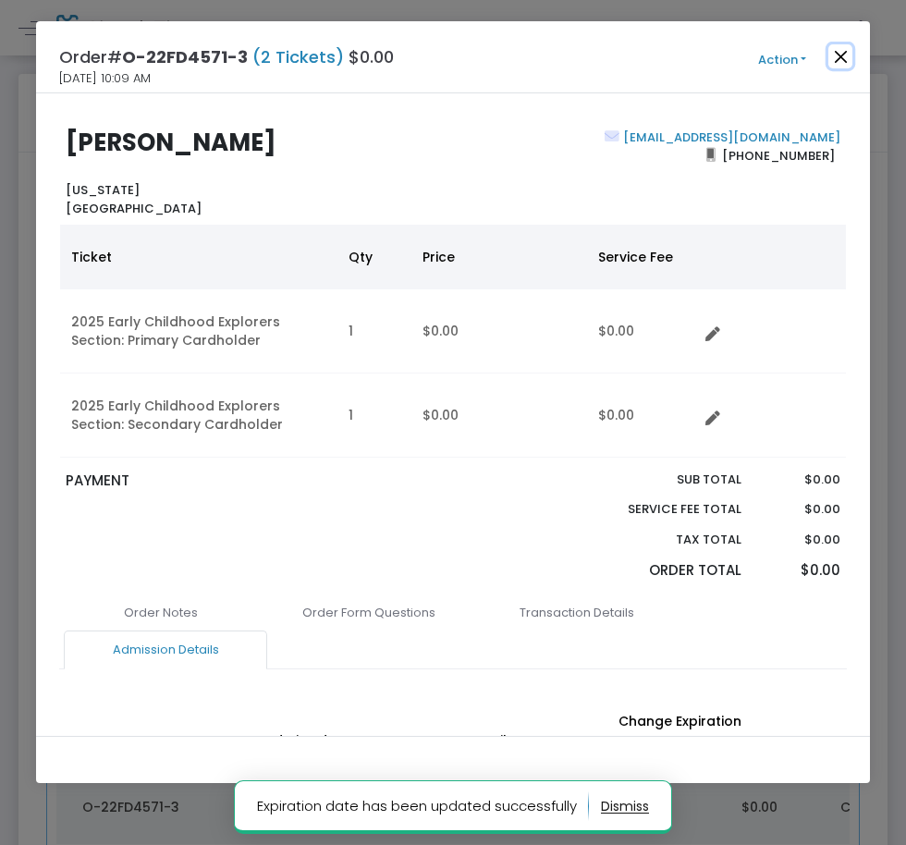
click at [843, 54] on button "Close" at bounding box center [840, 56] width 24 height 24
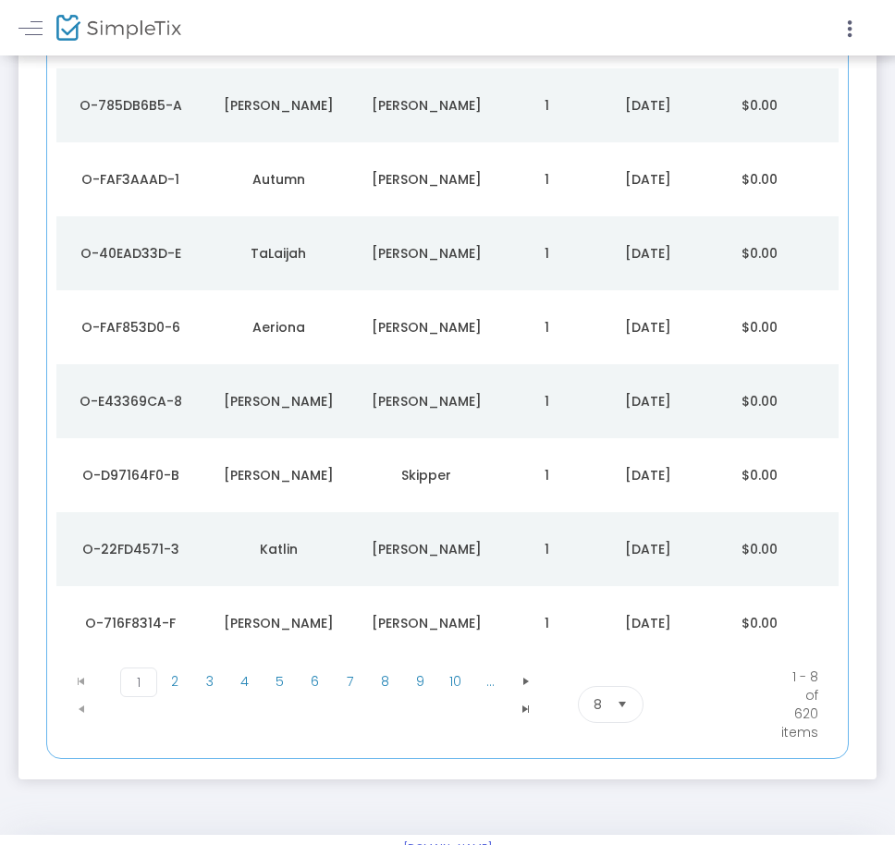
drag, startPoint x: 349, startPoint y: 610, endPoint x: 372, endPoint y: 610, distance: 23.1
click at [350, 610] on td "Angelica" at bounding box center [278, 623] width 148 height 74
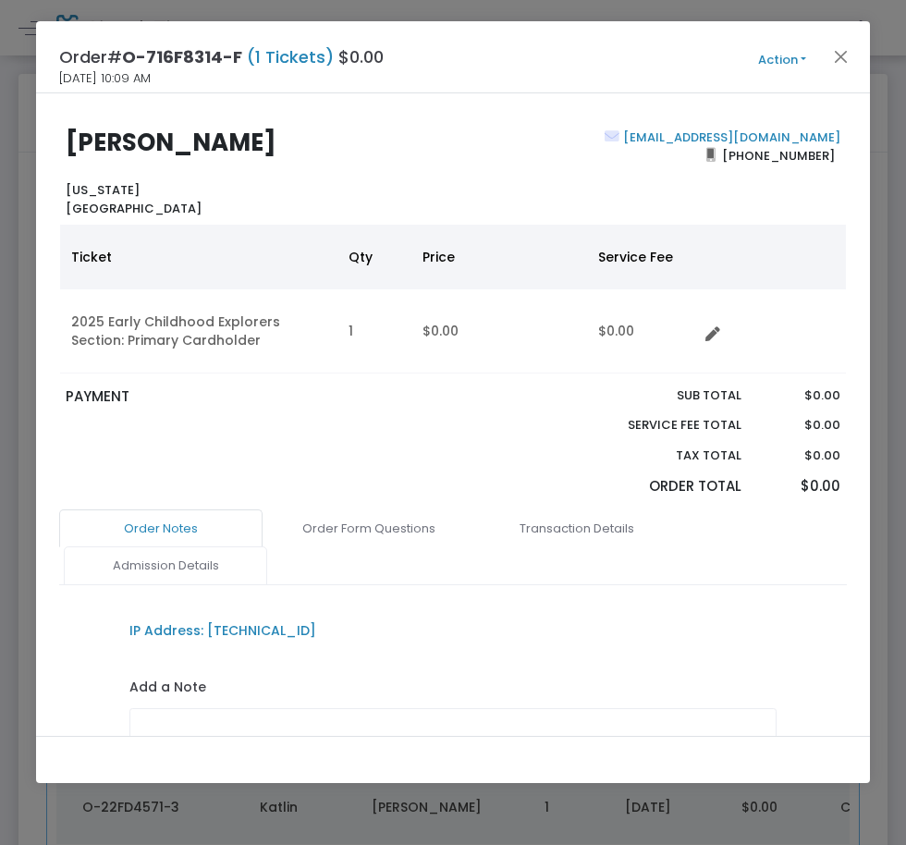
click at [201, 551] on link "Admission Details" at bounding box center [165, 565] width 203 height 39
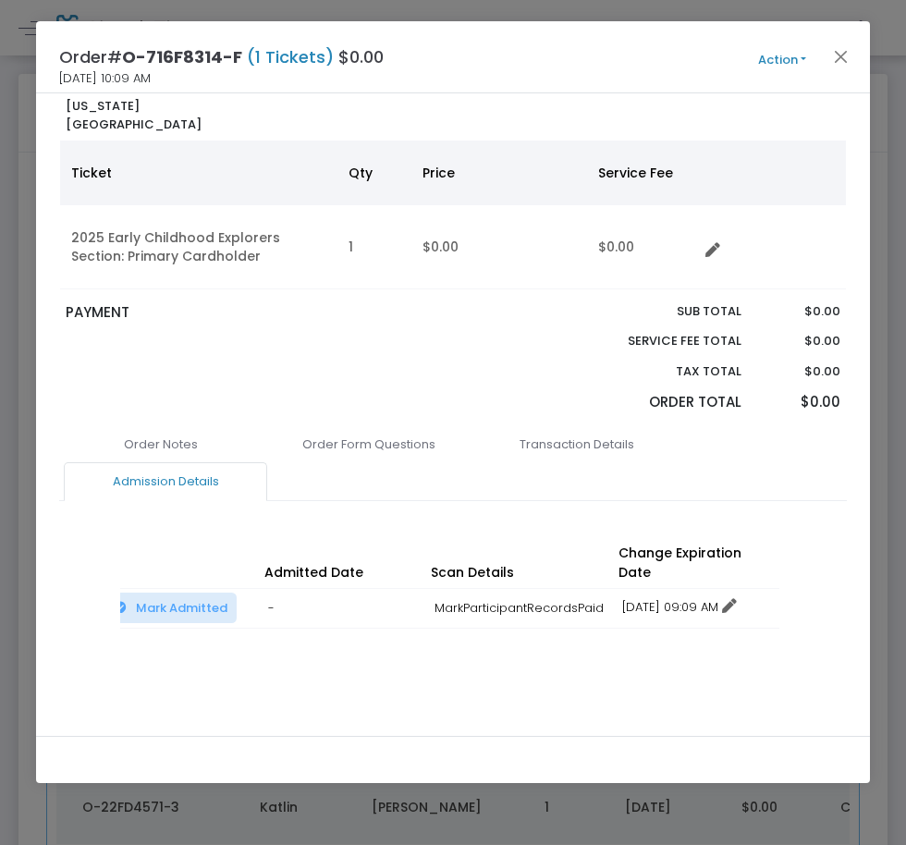
click at [756, 598] on div "12/16/2025 09:09 AM No expiration Change expiration date" at bounding box center [696, 607] width 148 height 18
click at [737, 599] on icon at bounding box center [729, 606] width 15 height 15
click at [731, 673] on li "Change expiration date" at bounding box center [700, 656] width 172 height 35
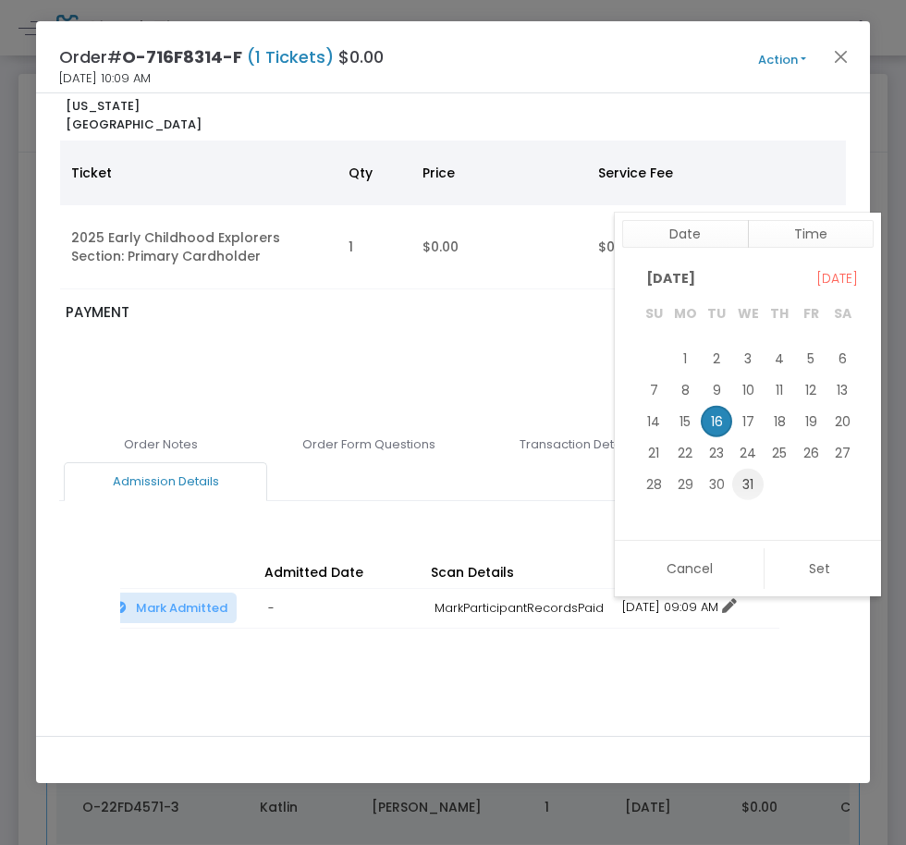
click at [752, 480] on span "31" at bounding box center [747, 483] width 31 height 31
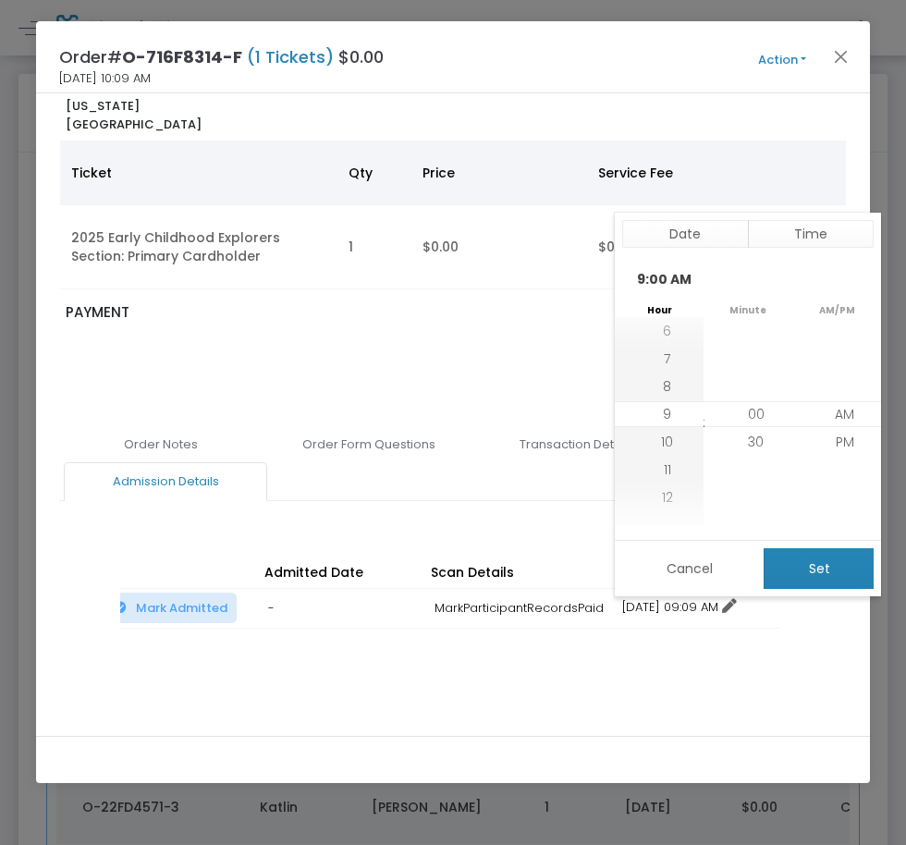
click at [833, 575] on button "Set" at bounding box center [818, 568] width 110 height 41
type input "12/31/2025 9:00 AM"
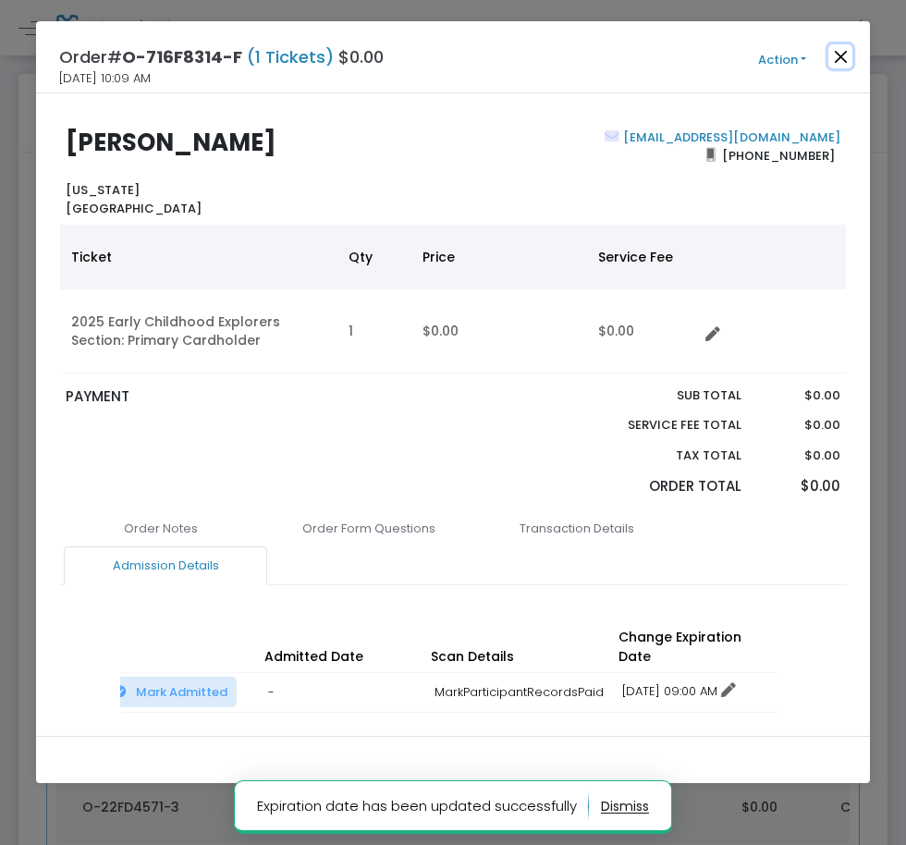
click at [848, 51] on button "Close" at bounding box center [840, 56] width 24 height 24
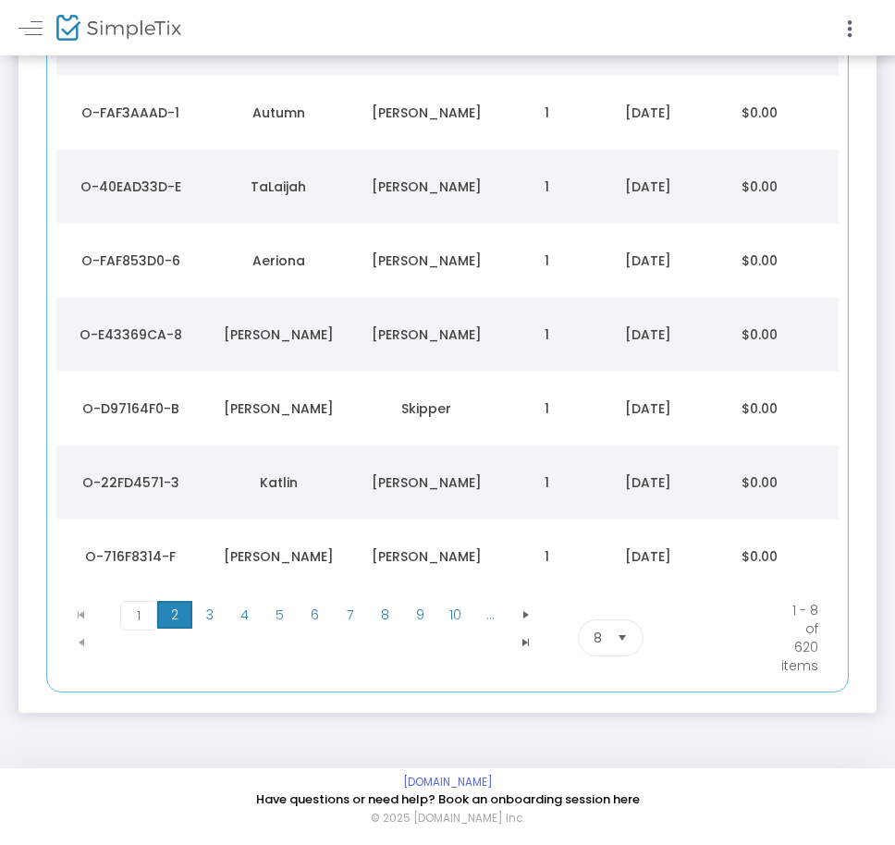
click at [171, 623] on span "2" at bounding box center [174, 615] width 35 height 28
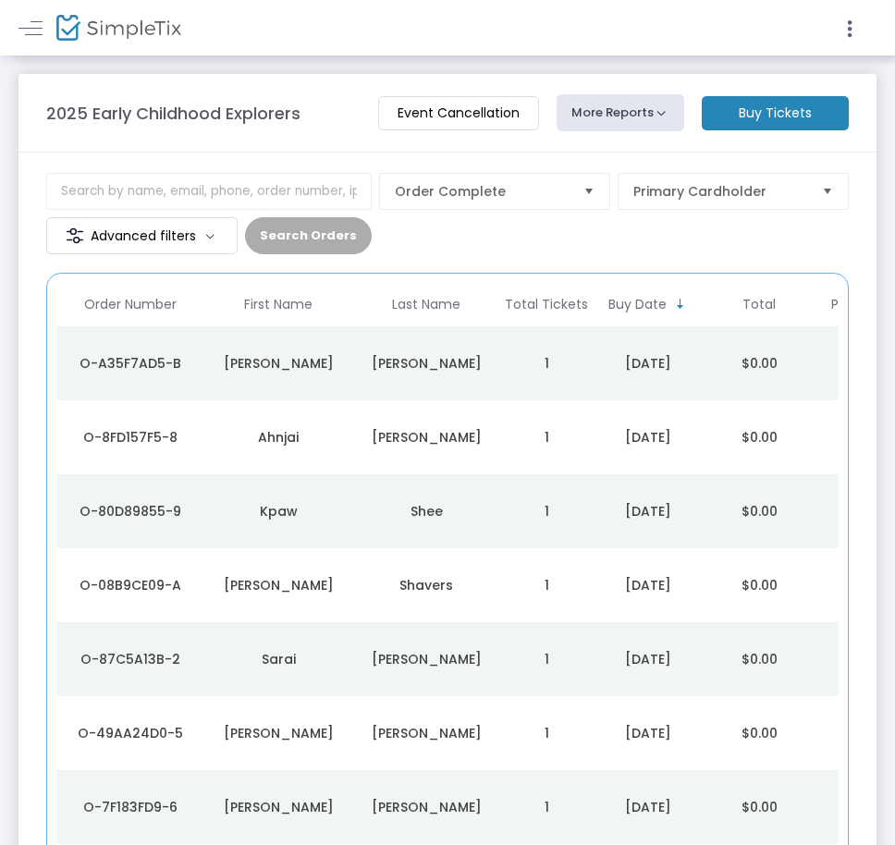
click at [435, 362] on div "Shirley" at bounding box center [426, 363] width 139 height 18
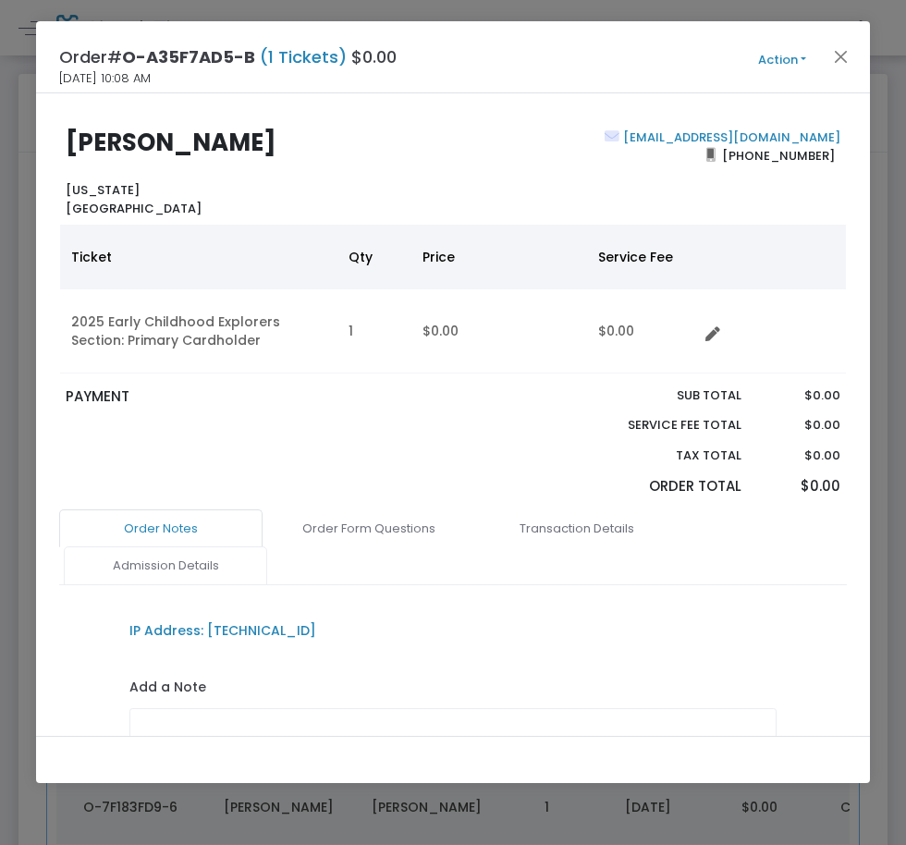
drag, startPoint x: 189, startPoint y: 587, endPoint x: 194, endPoint y: 571, distance: 16.7
click at [189, 582] on div "Order Notes Order Form Questions Transaction Details Admission Details IP Addre…" at bounding box center [452, 669] width 787 height 320
click at [194, 570] on link "Admission Details" at bounding box center [165, 565] width 203 height 39
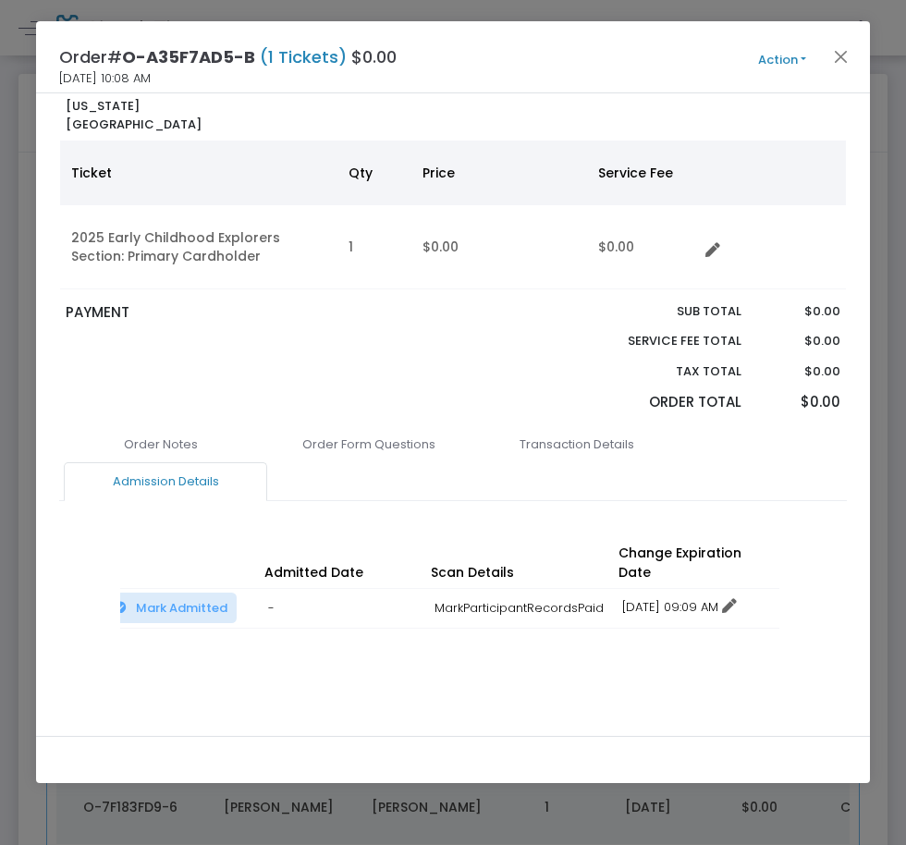
click at [737, 599] on icon at bounding box center [729, 606] width 15 height 15
drag, startPoint x: 738, startPoint y: 667, endPoint x: 733, endPoint y: 611, distance: 56.6
click at [737, 667] on li "Change expiration date" at bounding box center [700, 656] width 172 height 35
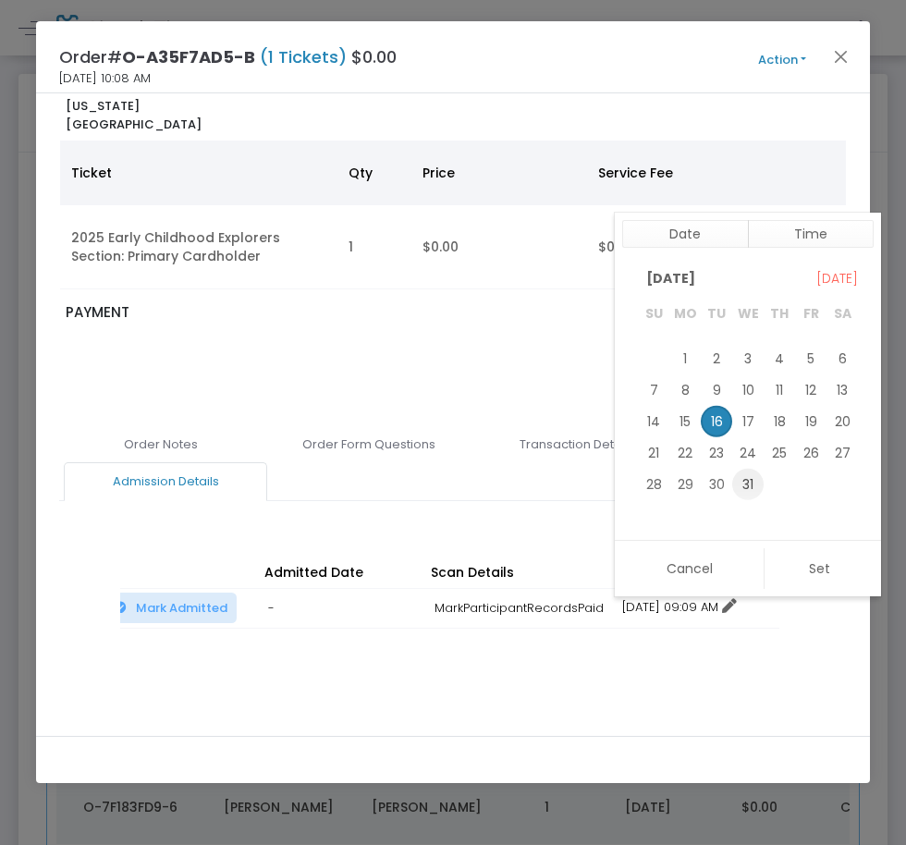
click at [738, 487] on span "31" at bounding box center [747, 483] width 31 height 31
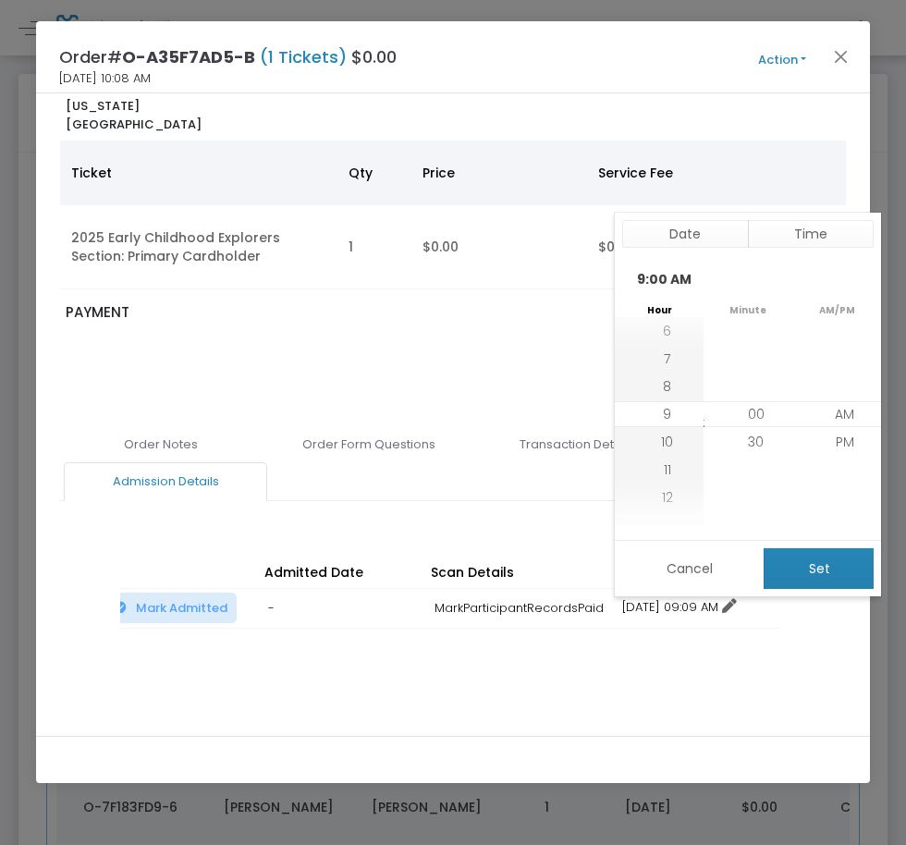
click at [824, 556] on button "Set" at bounding box center [818, 568] width 110 height 41
type input "12/31/2025 9:00 AM"
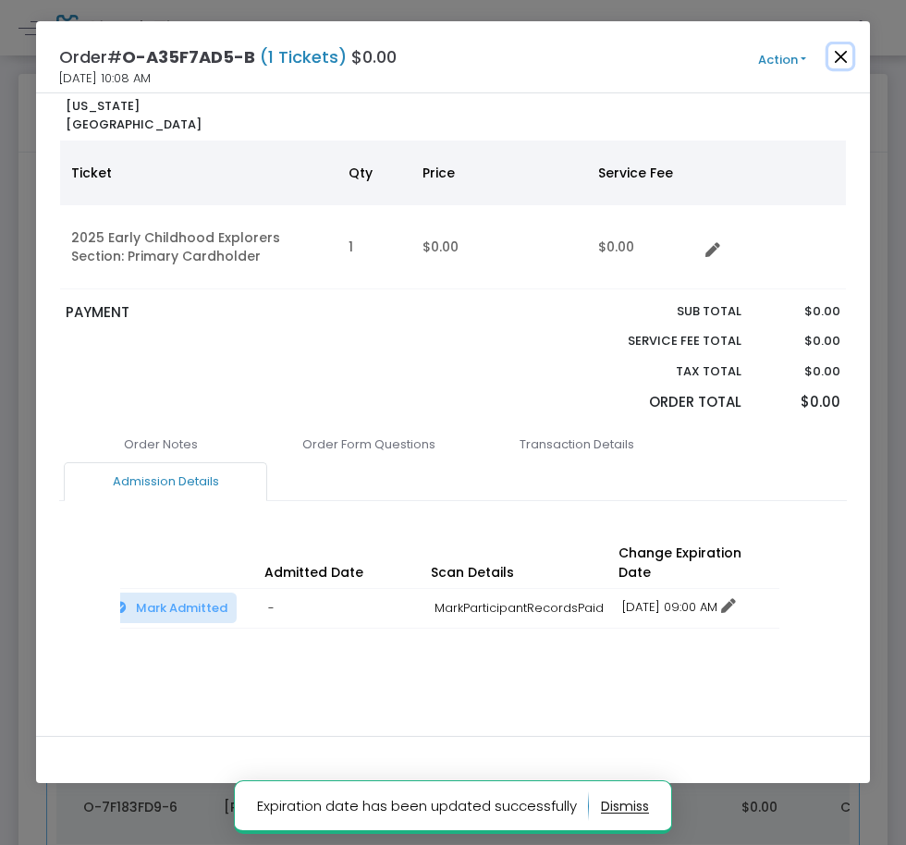
click at [847, 55] on button "Close" at bounding box center [840, 56] width 24 height 24
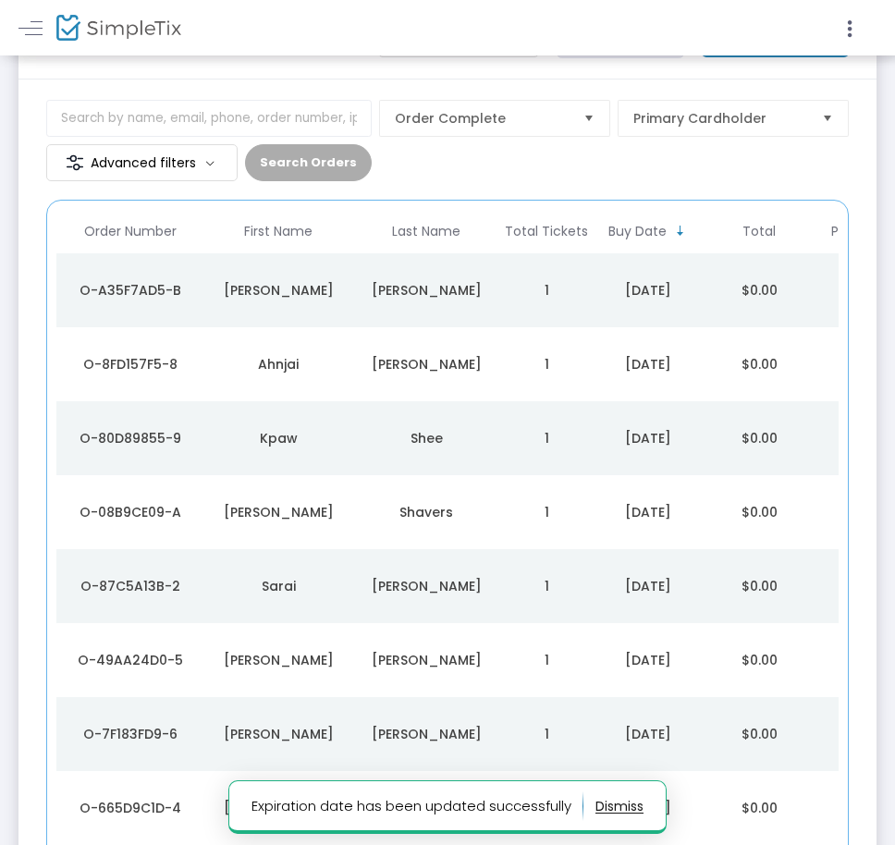
click at [449, 367] on div "Shields" at bounding box center [426, 364] width 139 height 18
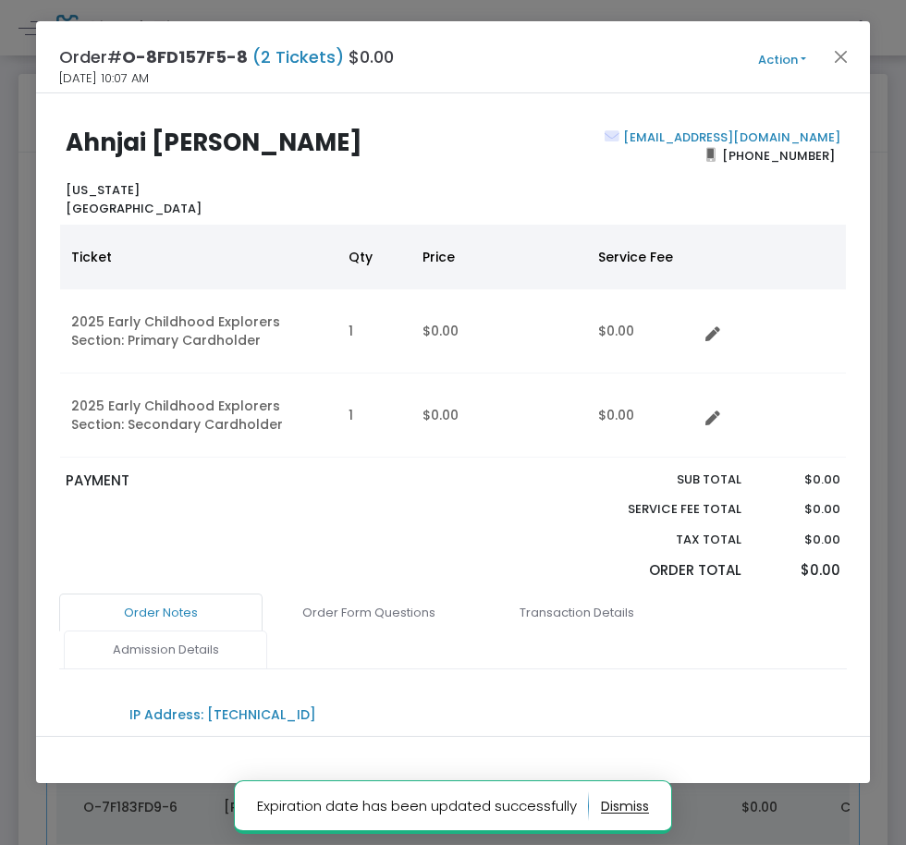
click at [213, 661] on link "Admission Details" at bounding box center [165, 649] width 203 height 39
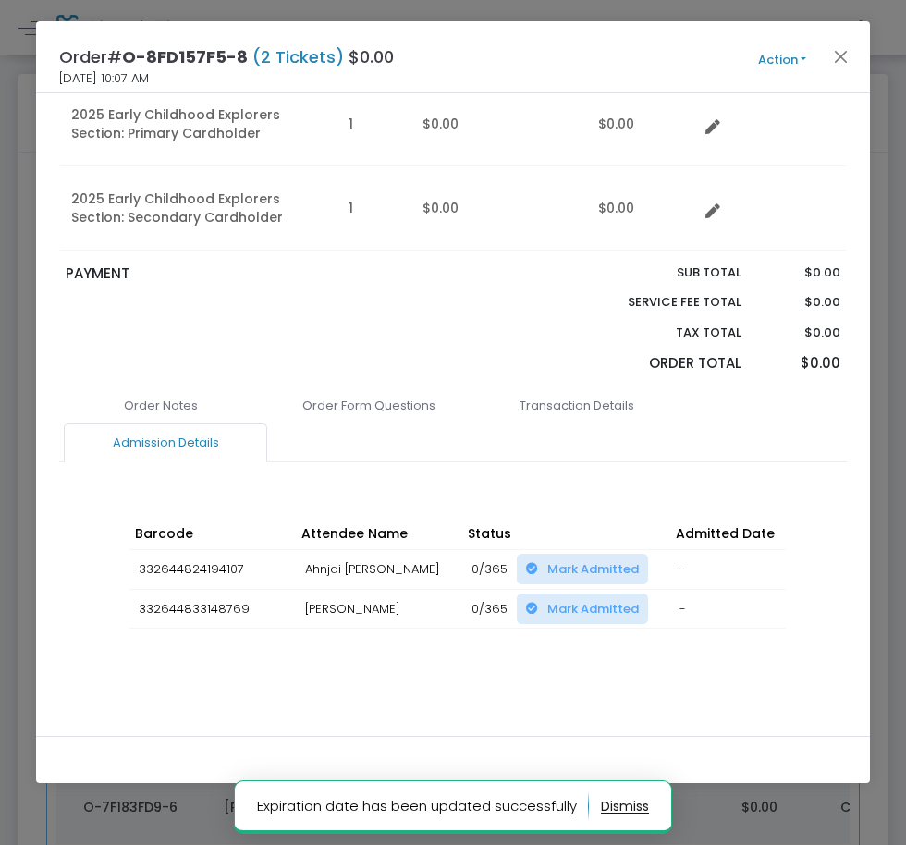
click at [588, 672] on div "Order Notes Order Form Questions Transaction Details Admission Details IP Addre…" at bounding box center [452, 556] width 787 height 340
click at [584, 659] on div "Barcode Attendee Name Status Admitted Date Scan Details Change Expiration Date …" at bounding box center [452, 591] width 665 height 186
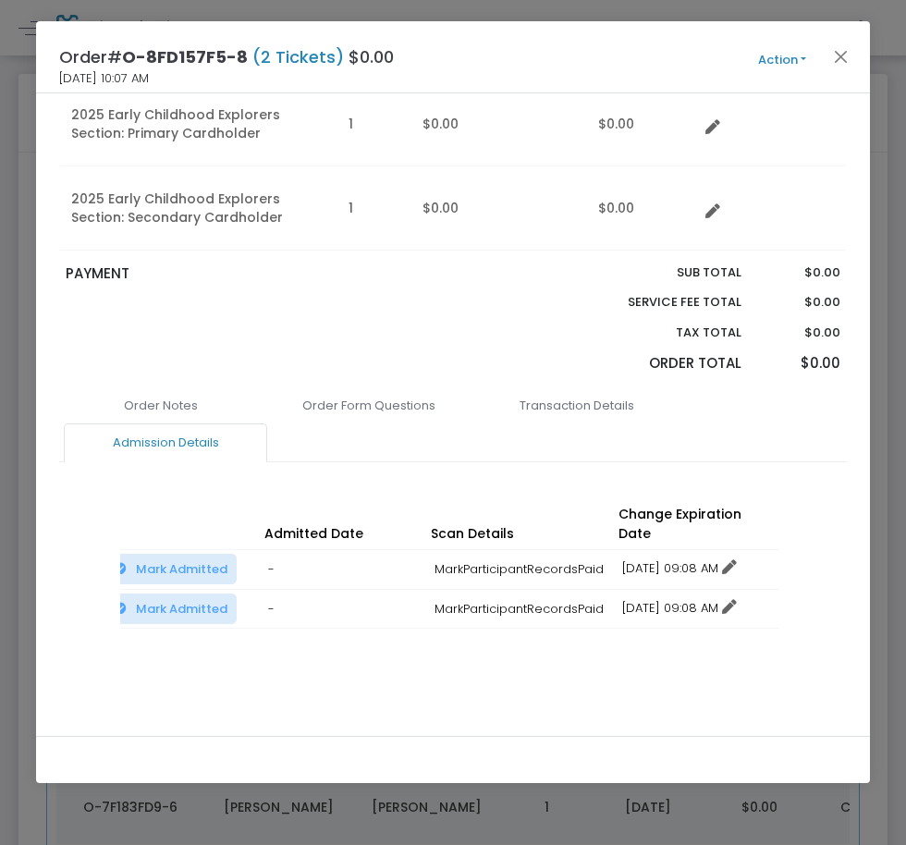
click at [733, 559] on link "12/16/2025 09:08 AM" at bounding box center [679, 568] width 115 height 18
click at [723, 613] on li "Change expiration date" at bounding box center [700, 617] width 172 height 35
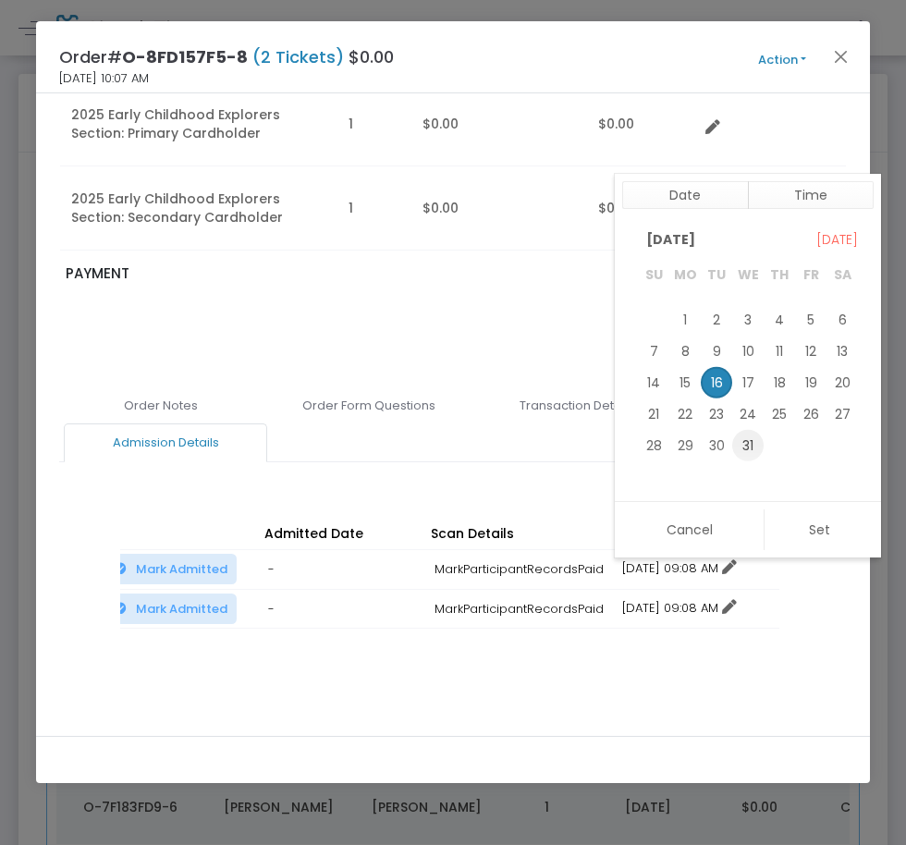
click at [744, 445] on span "31" at bounding box center [747, 444] width 31 height 31
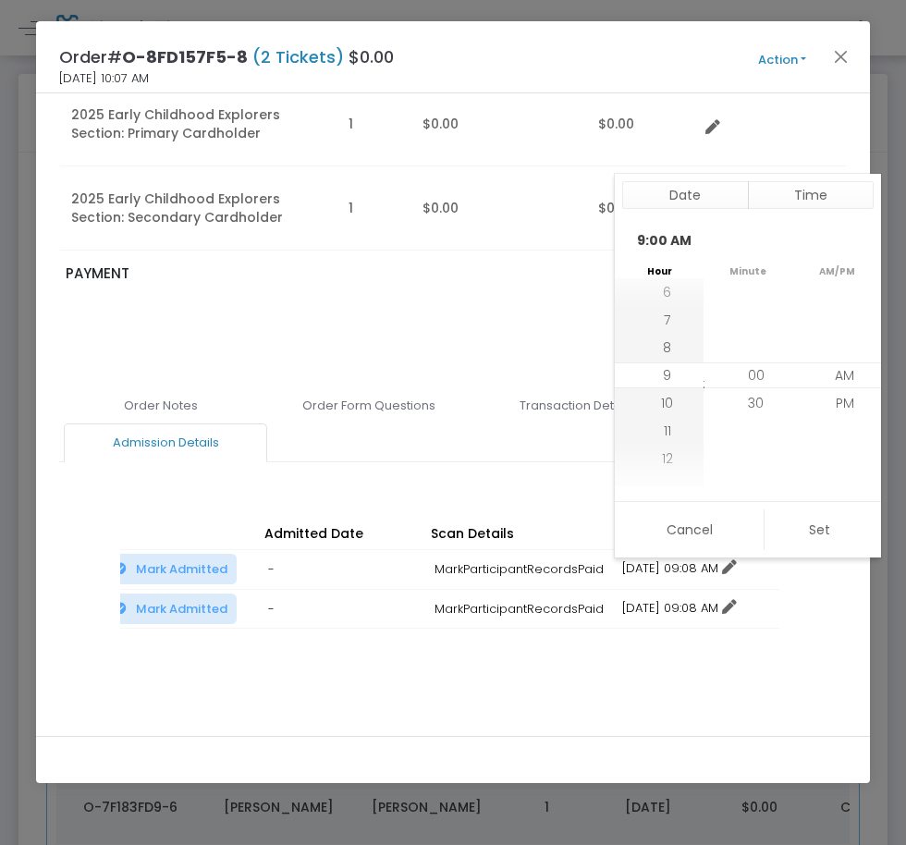
drag, startPoint x: 771, startPoint y: 509, endPoint x: 786, endPoint y: 526, distance: 22.3
click at [773, 509] on button "Set" at bounding box center [818, 529] width 110 height 41
type input "12/31/2025 9:00 AM"
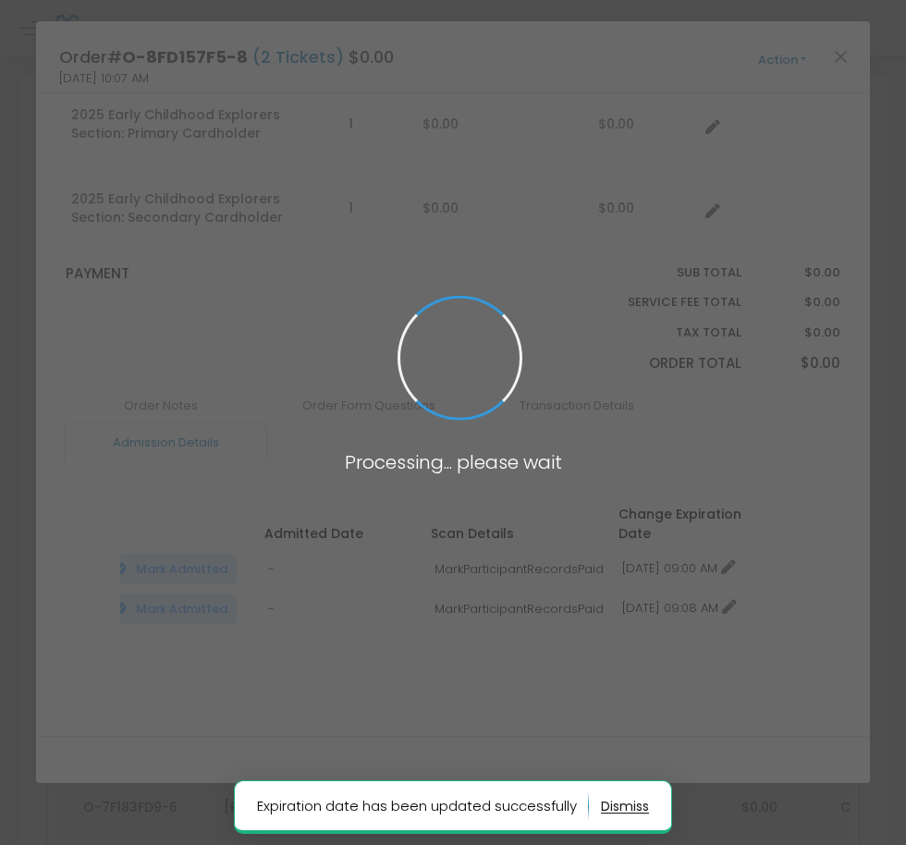
click at [734, 589] on span at bounding box center [453, 422] width 906 height 845
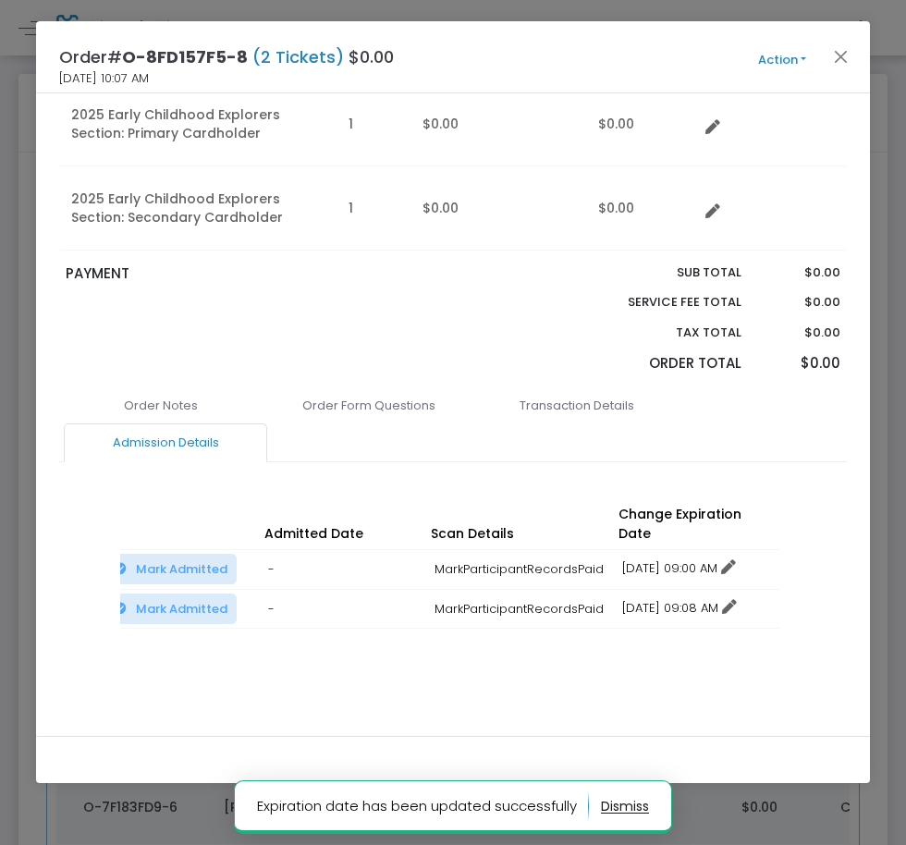
click at [737, 600] on icon at bounding box center [729, 607] width 15 height 15
click at [710, 644] on li "Change expiration date" at bounding box center [700, 657] width 172 height 35
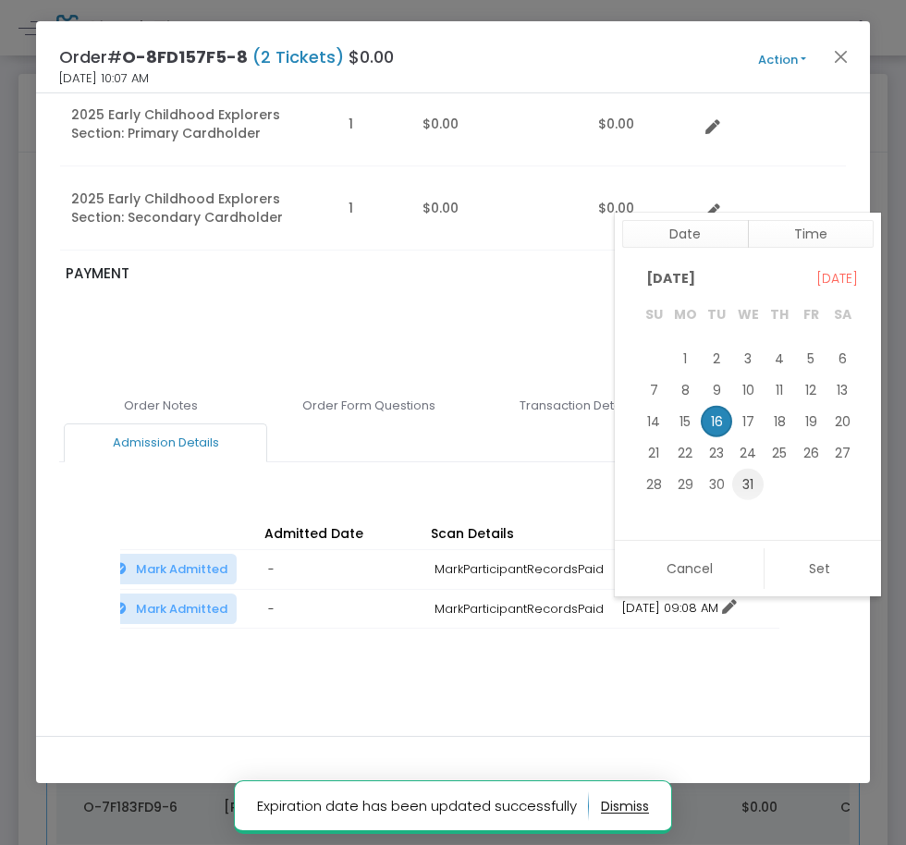
click at [751, 483] on span "31" at bounding box center [747, 484] width 31 height 31
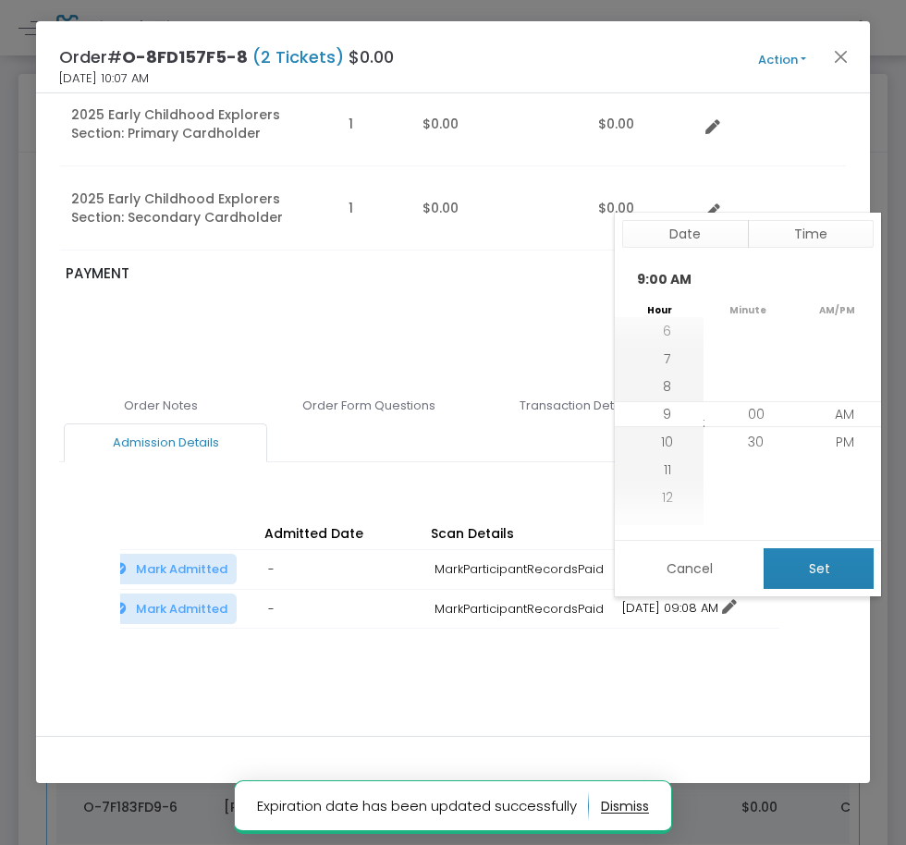
click at [810, 576] on button "Set" at bounding box center [818, 568] width 110 height 41
type input "12/31/2025 9:00 AM"
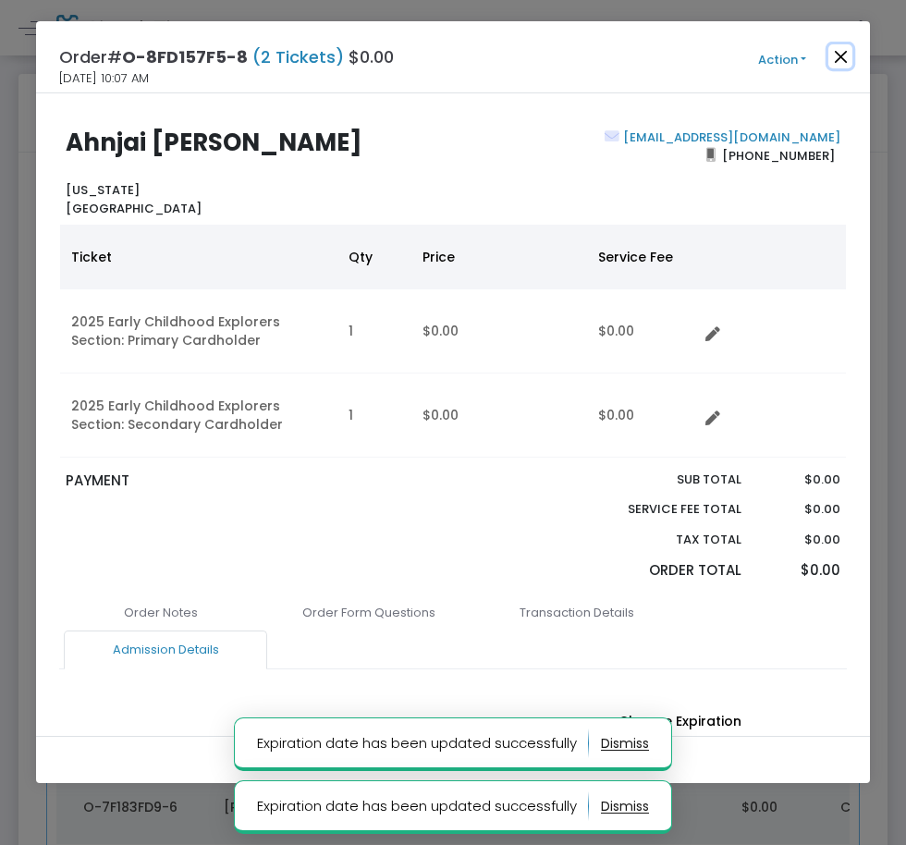
click at [846, 56] on button "Close" at bounding box center [840, 56] width 24 height 24
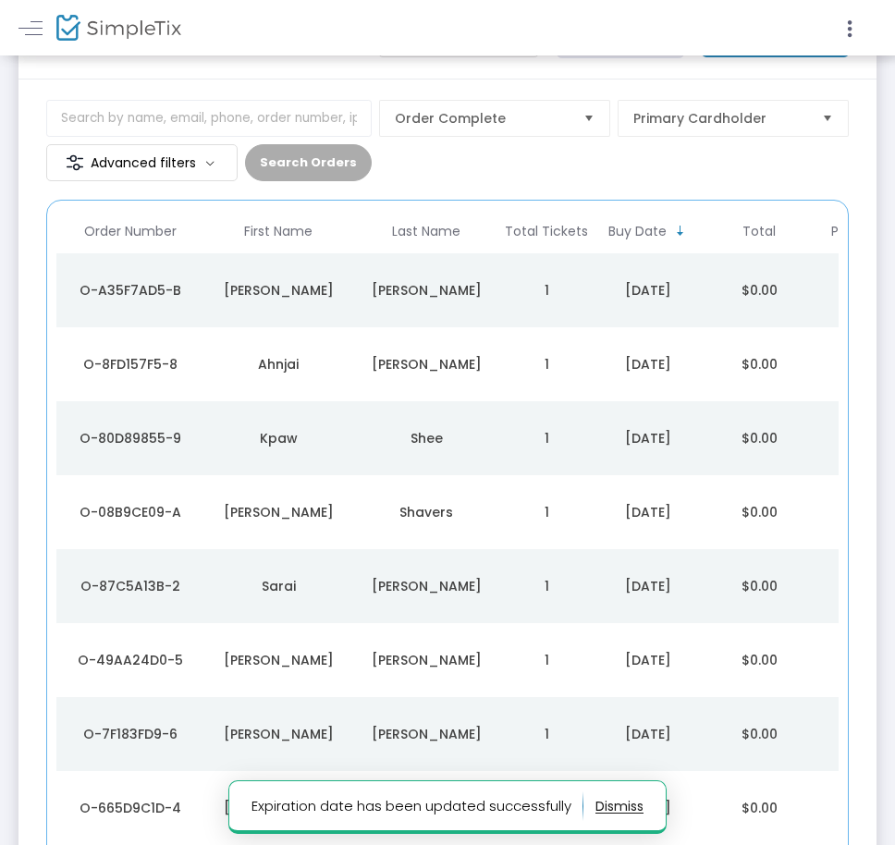
click at [366, 458] on td "Shee" at bounding box center [426, 438] width 148 height 74
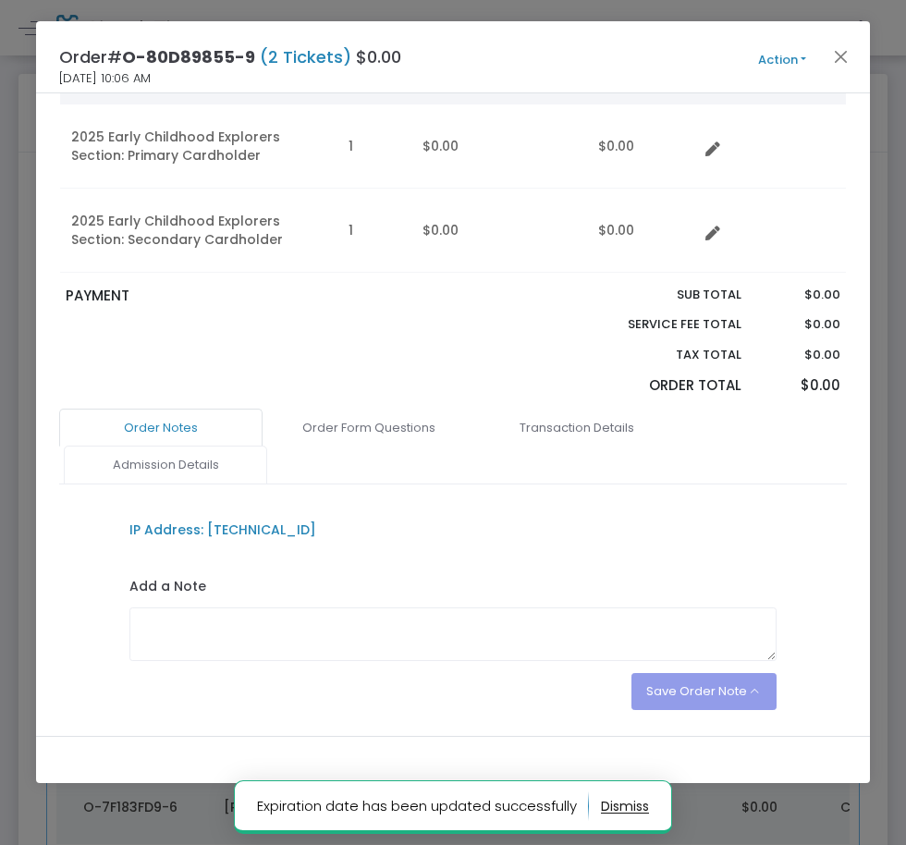
click at [168, 459] on link "Admission Details" at bounding box center [165, 464] width 203 height 39
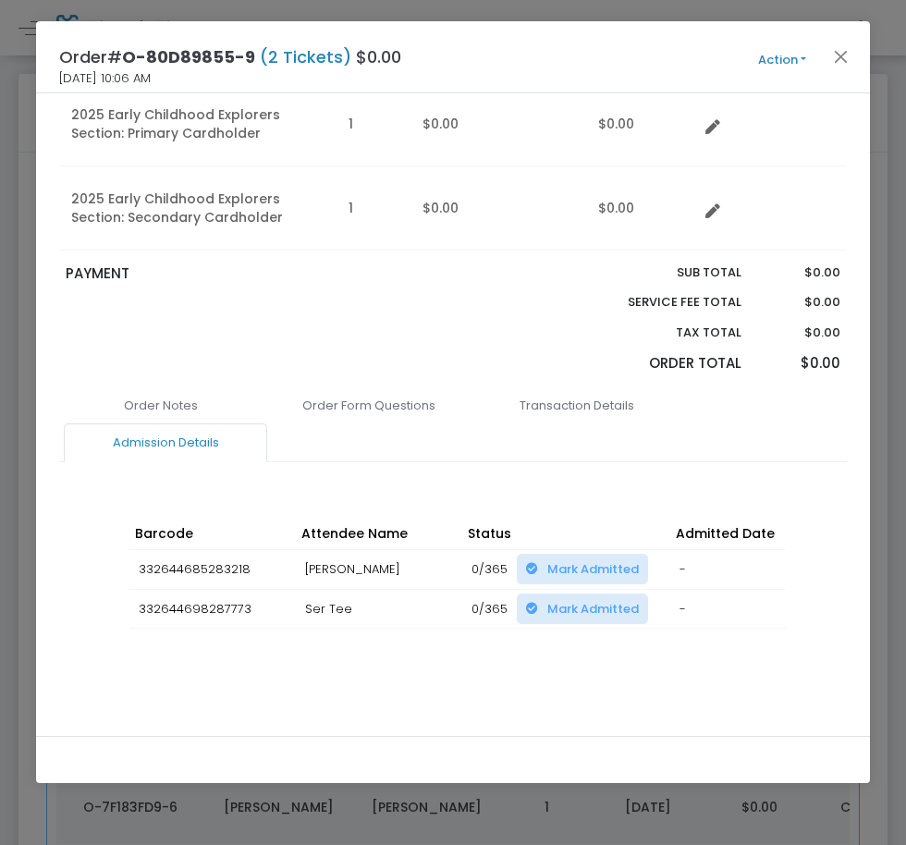
click at [569, 677] on div "Order Notes Order Form Questions Transaction Details Admission Details IP Addre…" at bounding box center [452, 556] width 787 height 340
click at [560, 662] on div "Barcode Attendee Name Status Admitted Date Scan Details Change Expiration Date …" at bounding box center [452, 591] width 665 height 186
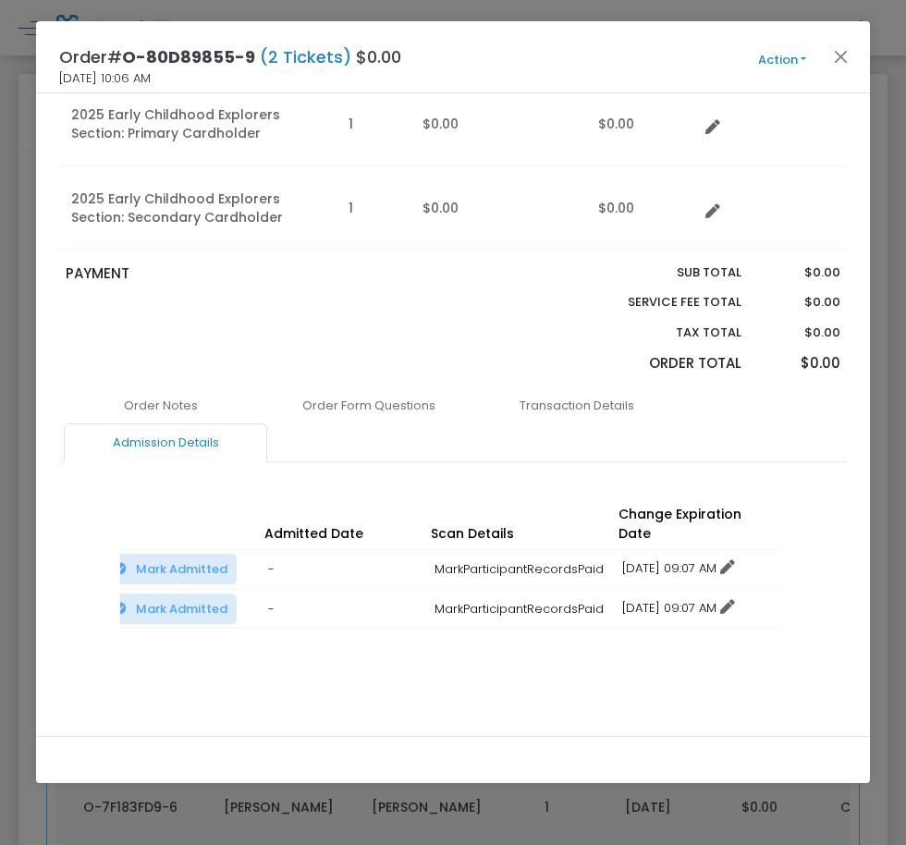
click at [653, 559] on link "12/16/2025 09:07 AM" at bounding box center [678, 568] width 113 height 18
click at [642, 619] on li "Change expiration date" at bounding box center [700, 617] width 172 height 35
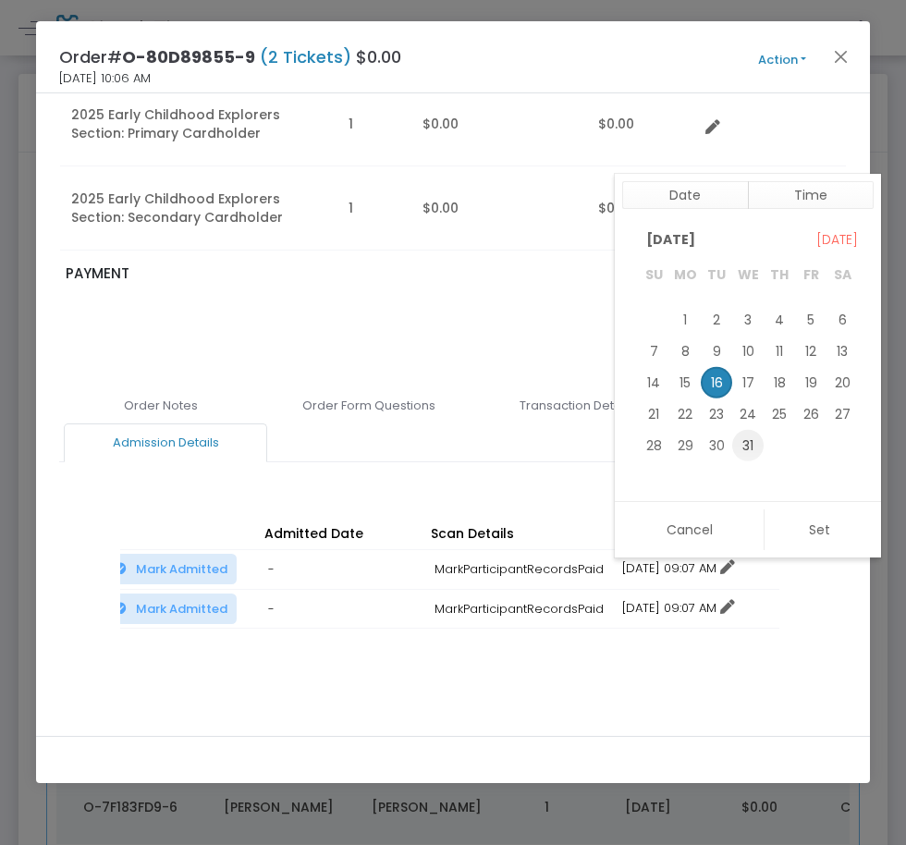
click at [751, 444] on span "31" at bounding box center [747, 444] width 31 height 31
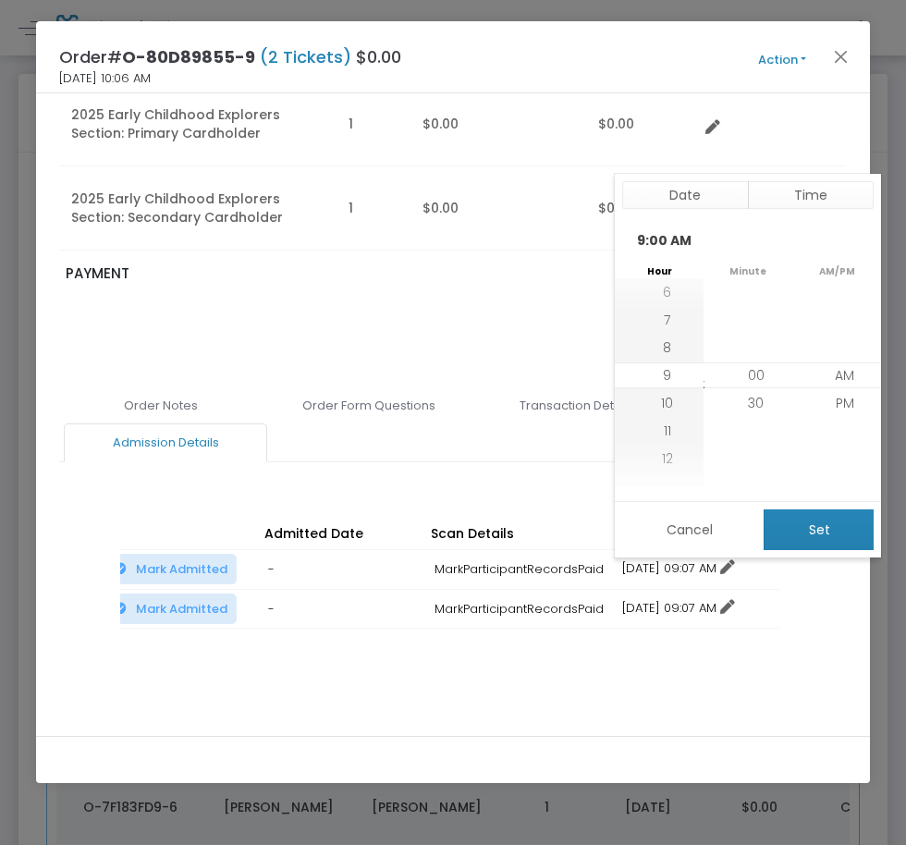
click at [785, 537] on button "Set" at bounding box center [818, 529] width 110 height 41
type input "12/31/2025 9:00 AM"
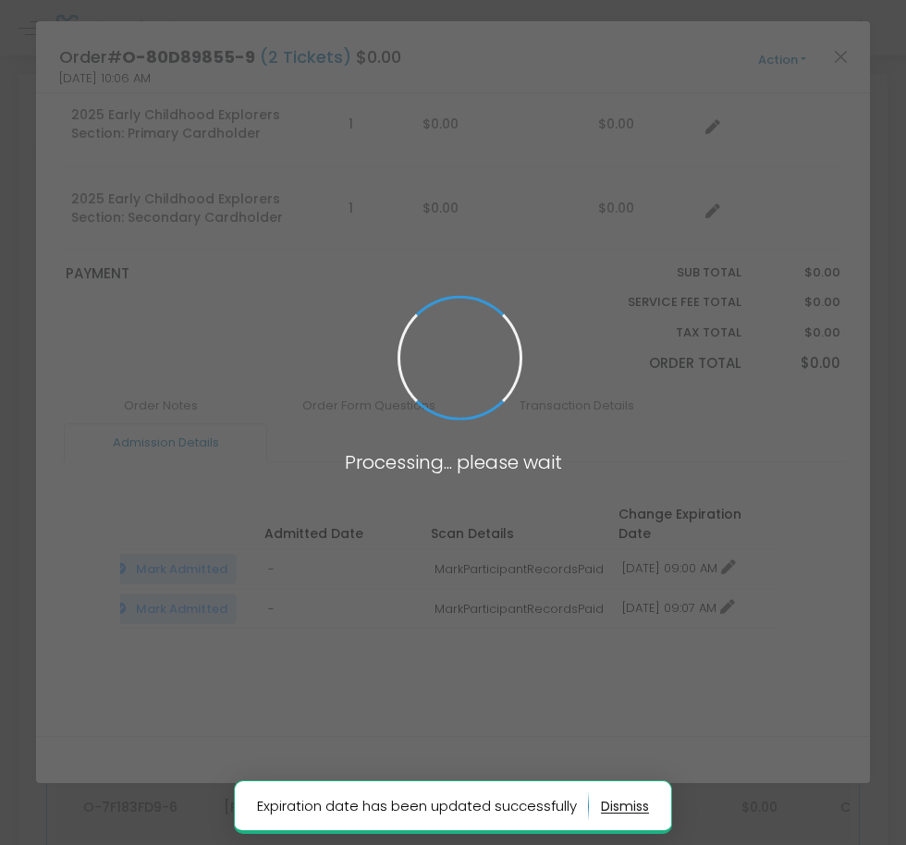
click at [660, 592] on span at bounding box center [453, 422] width 906 height 845
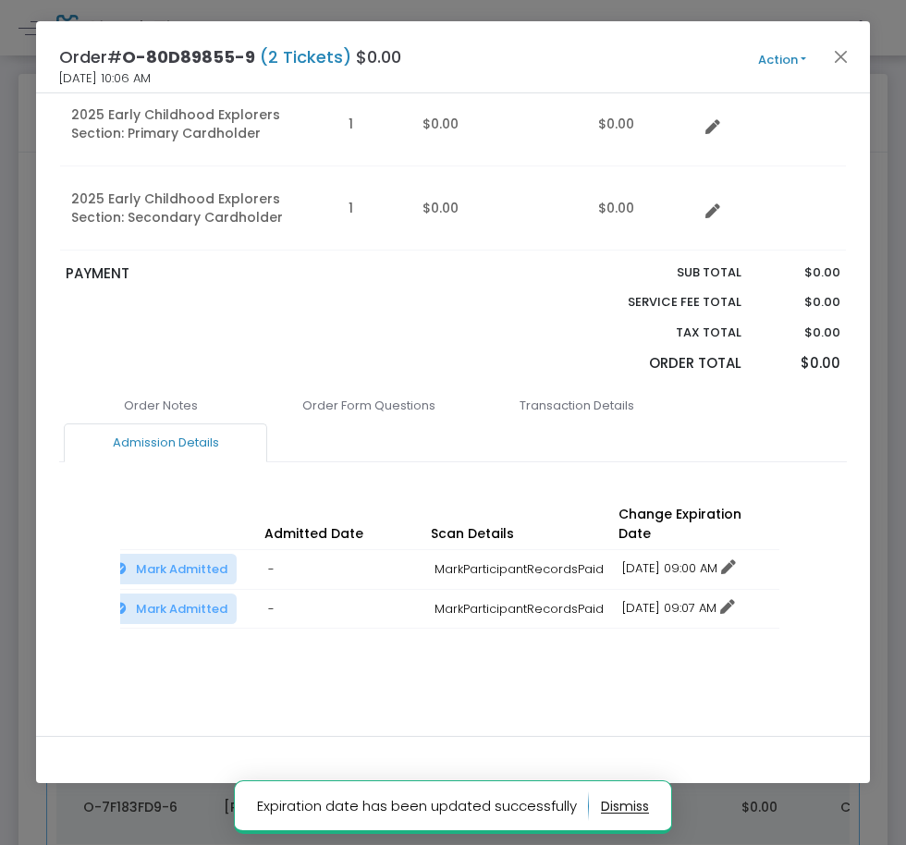
click at [651, 599] on link "12/16/2025 09:07 AM" at bounding box center [678, 608] width 113 height 18
click at [691, 649] on li "Change expiration date" at bounding box center [700, 657] width 172 height 35
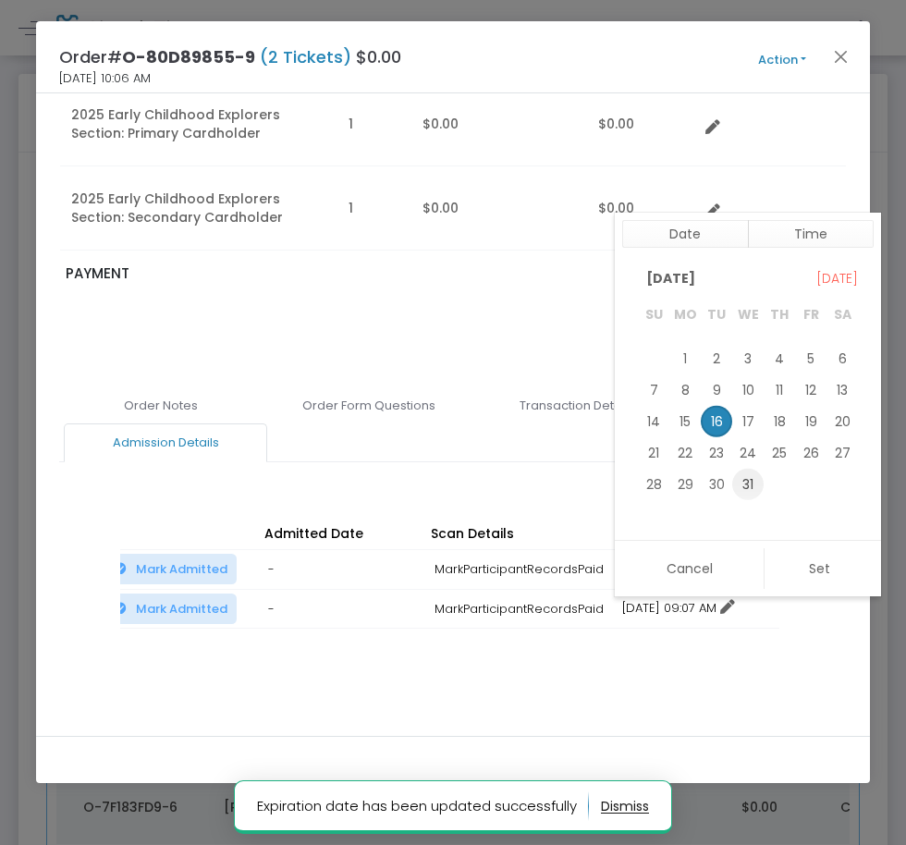
click at [750, 486] on span "31" at bounding box center [747, 484] width 31 height 31
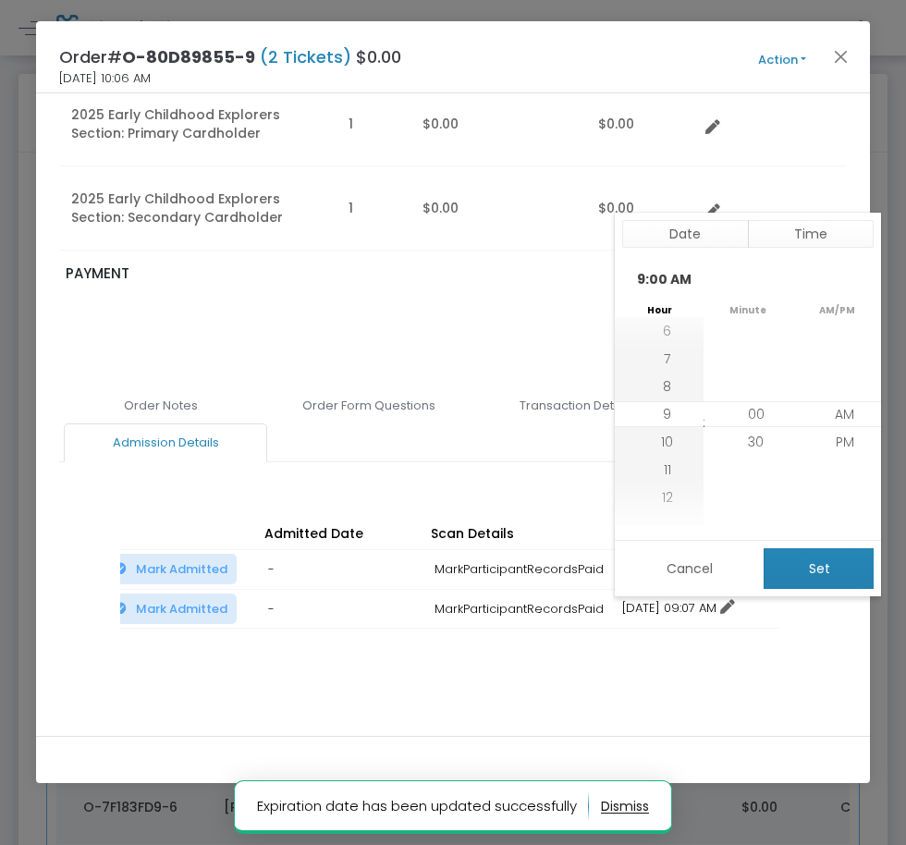
click at [788, 562] on button "Set" at bounding box center [818, 568] width 110 height 41
type input "12/31/2025 9:00 AM"
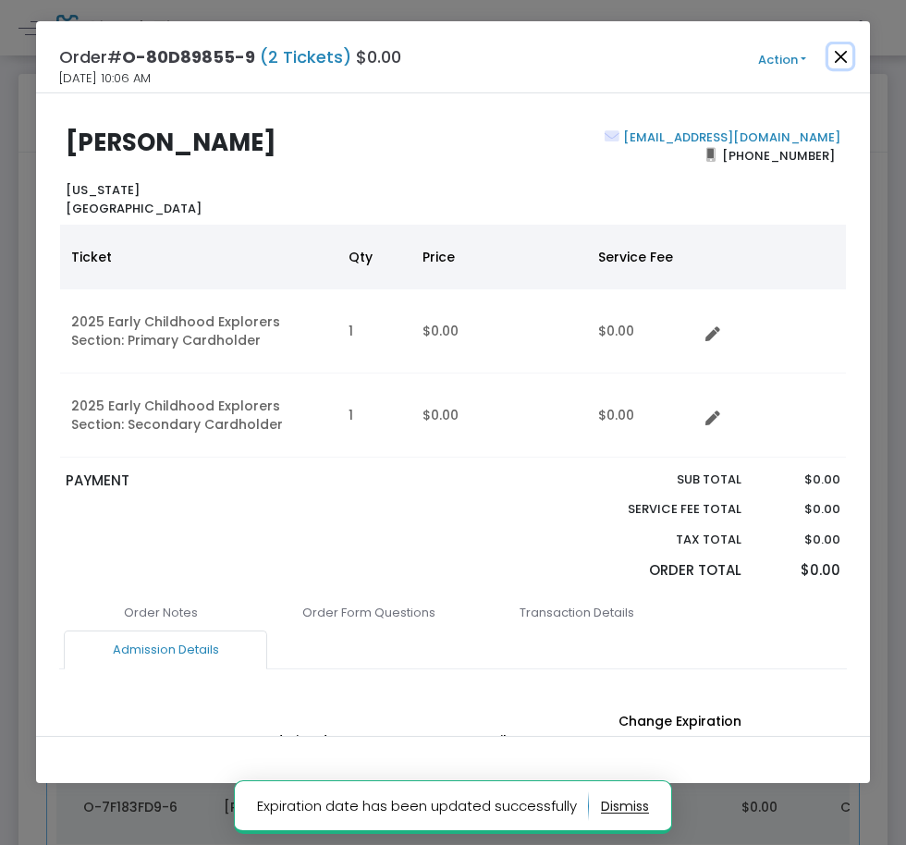
click at [844, 55] on button "Close" at bounding box center [840, 56] width 24 height 24
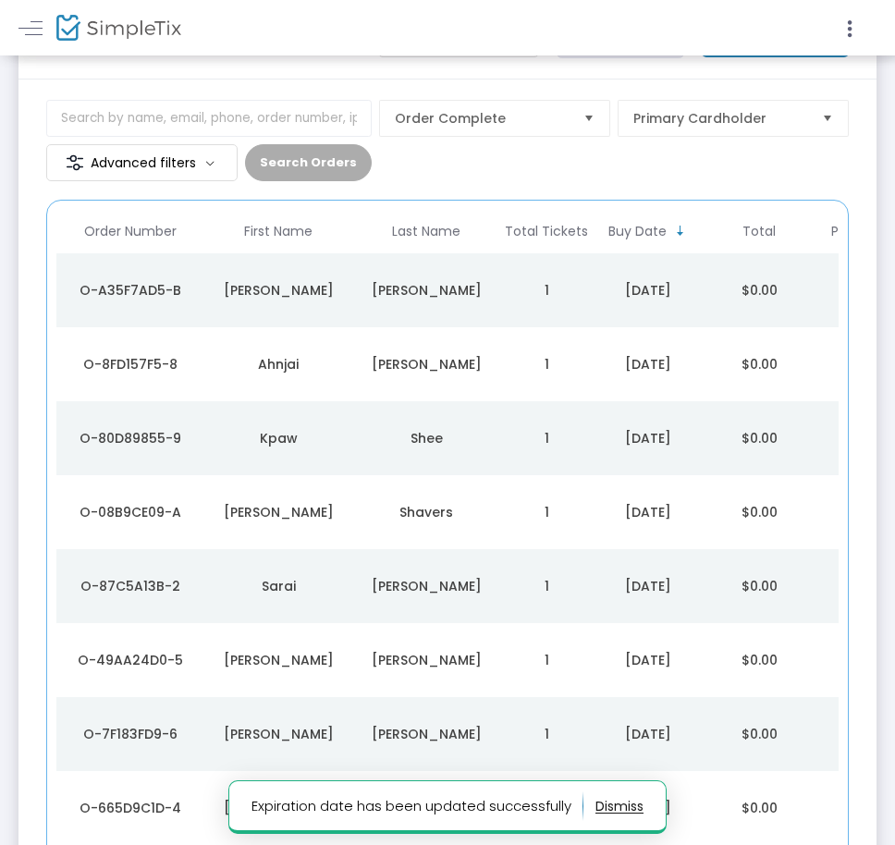
click at [392, 518] on div "Shavers" at bounding box center [426, 512] width 139 height 18
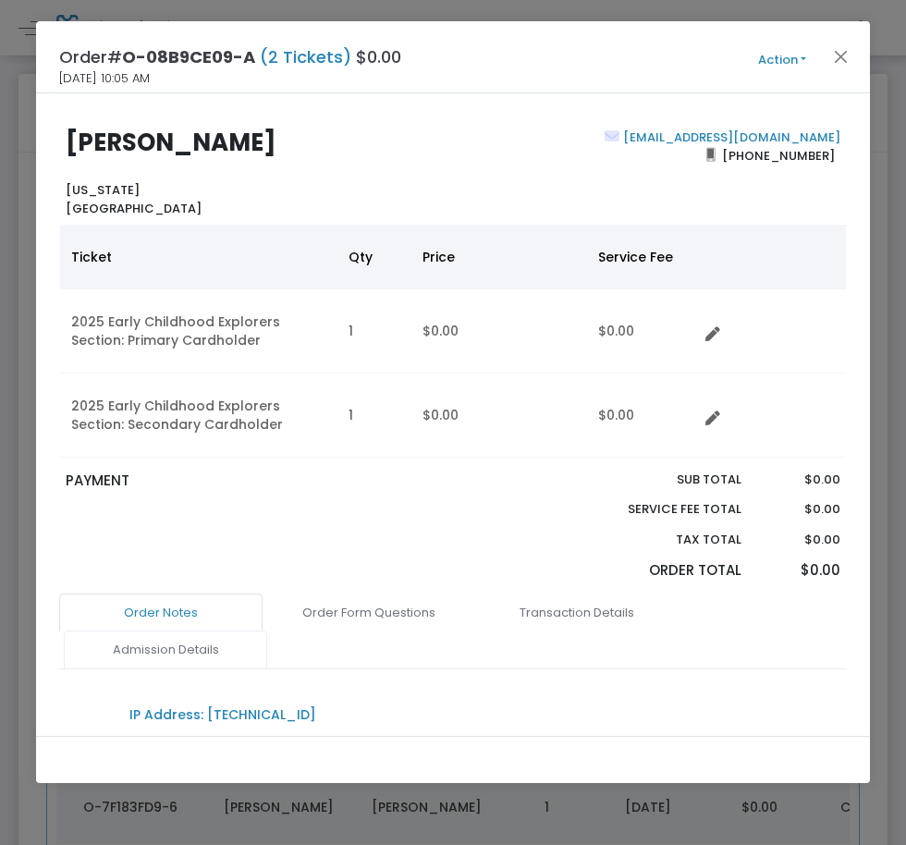
click at [232, 647] on link "Admission Details" at bounding box center [165, 649] width 203 height 39
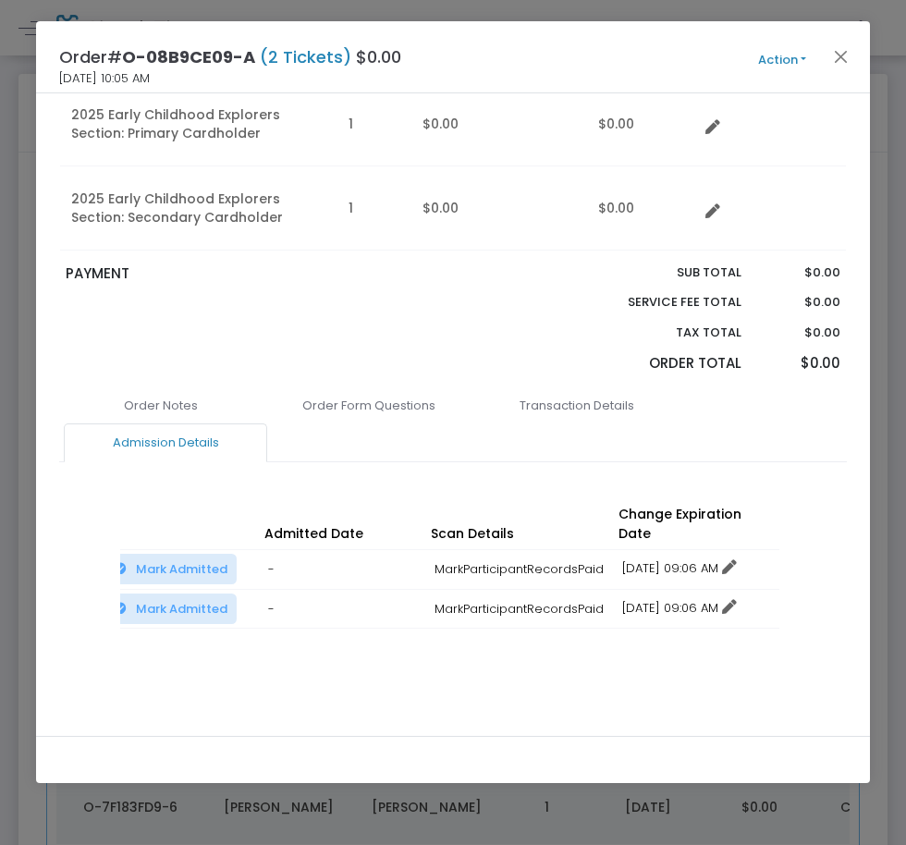
click at [652, 559] on link "12/16/2025 09:06 AM" at bounding box center [679, 568] width 115 height 18
click at [669, 613] on li "Change expiration date" at bounding box center [700, 617] width 172 height 35
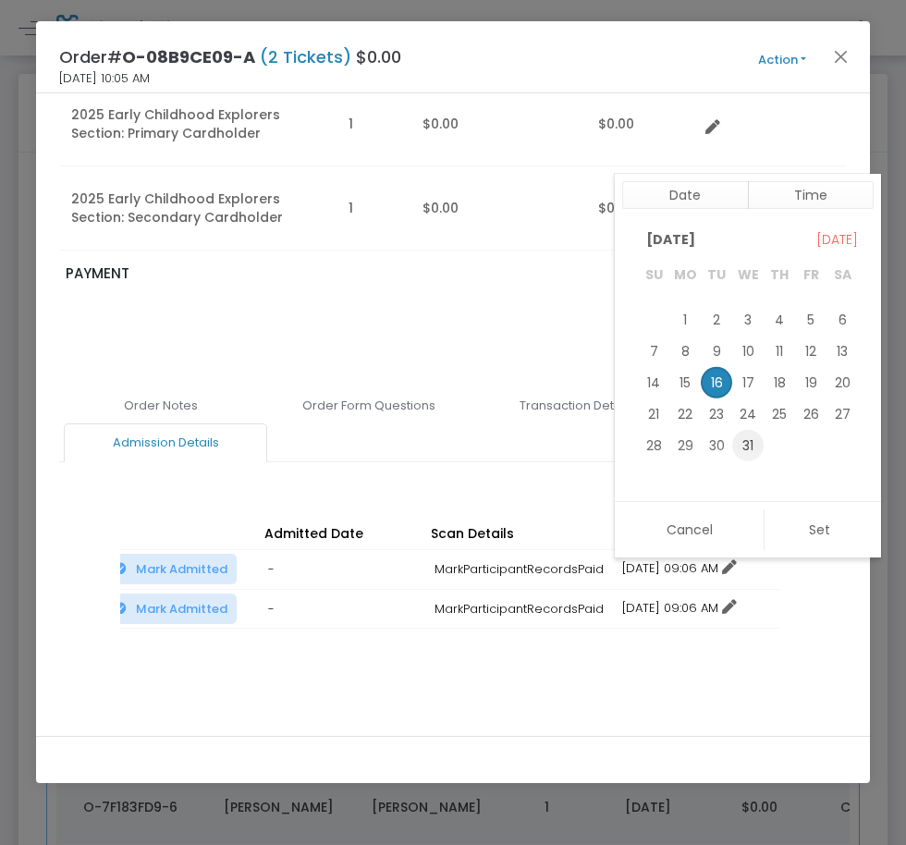
click at [738, 438] on span "31" at bounding box center [747, 444] width 31 height 31
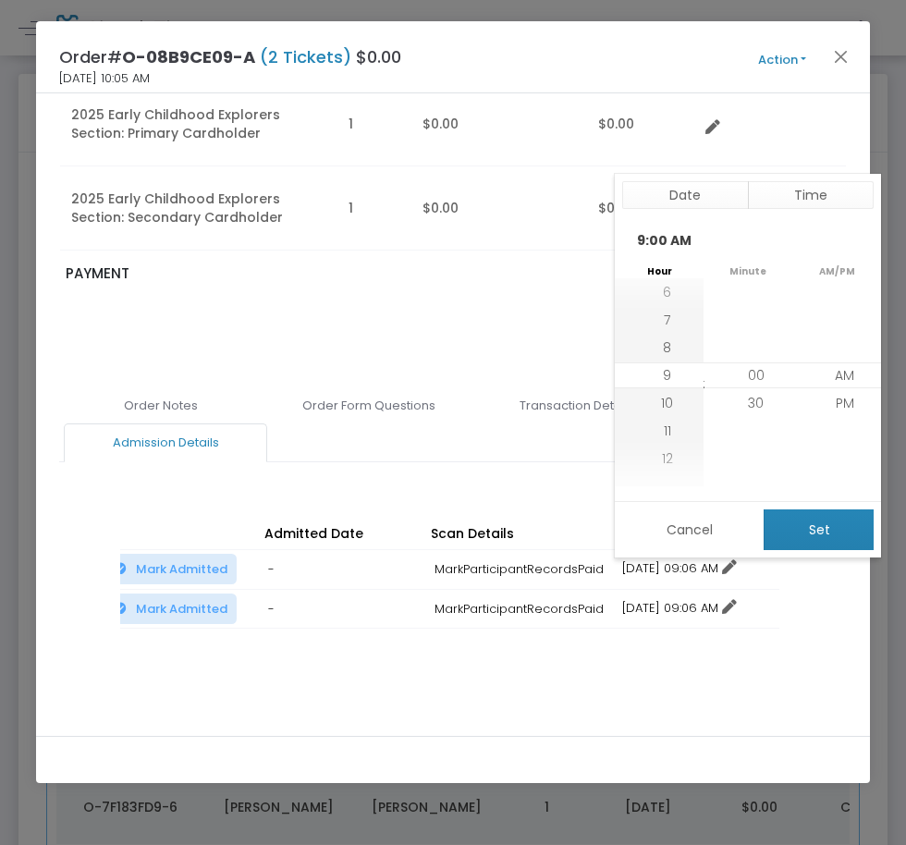
click at [793, 522] on button "Set" at bounding box center [818, 529] width 110 height 41
type input "12/31/2025 9:00 AM"
